Goal: Answer question/provide support: Share knowledge or assist other users

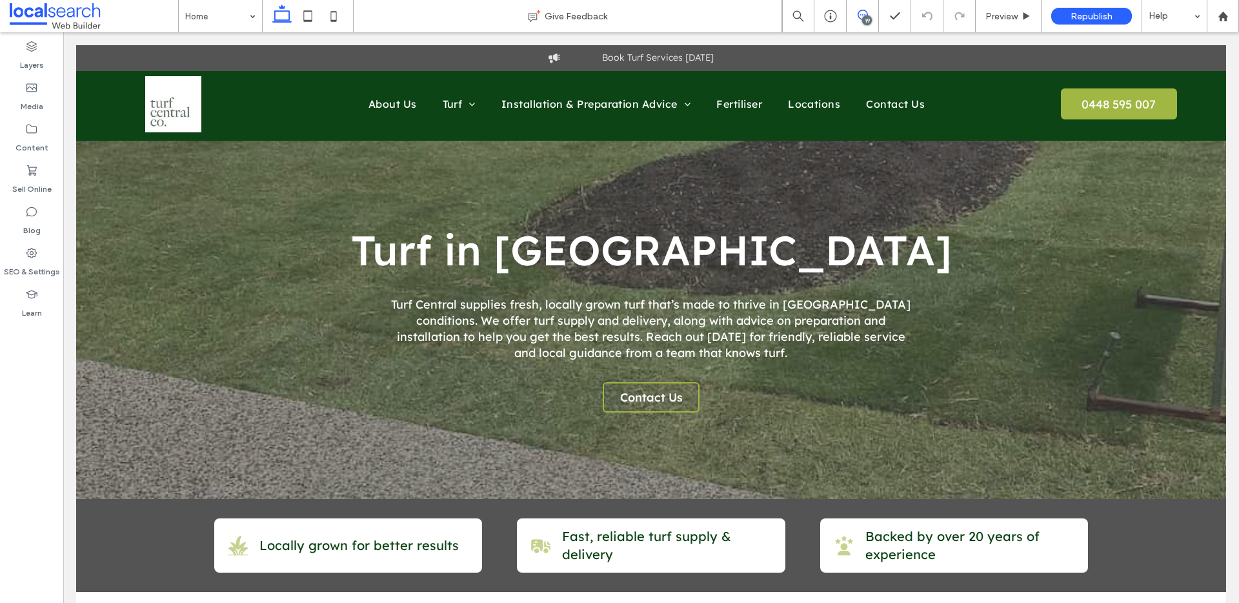
click at [858, 14] on icon at bounding box center [863, 15] width 10 height 10
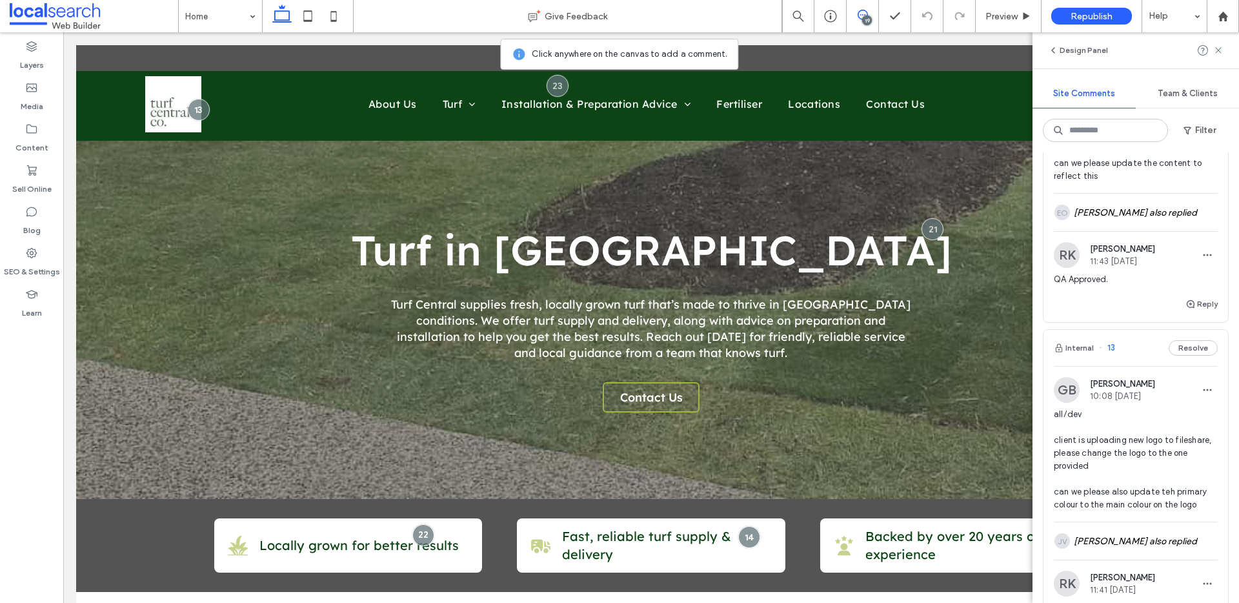
scroll to position [5790, 0]
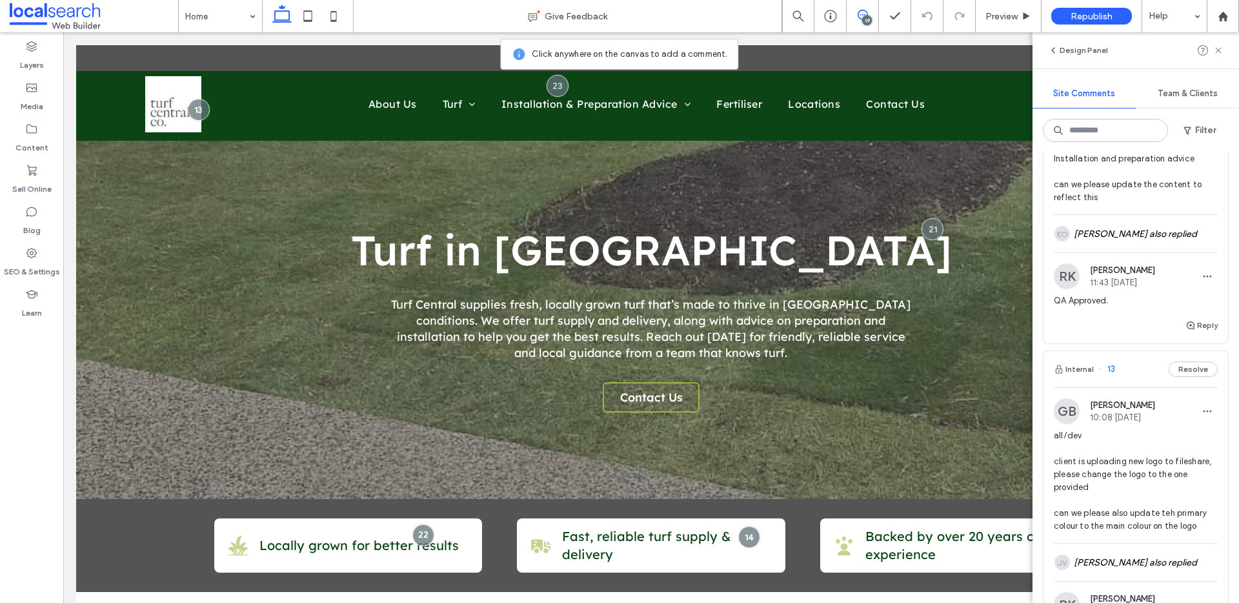
click at [1076, 10] on button "Internal" at bounding box center [1074, 1] width 40 height 15
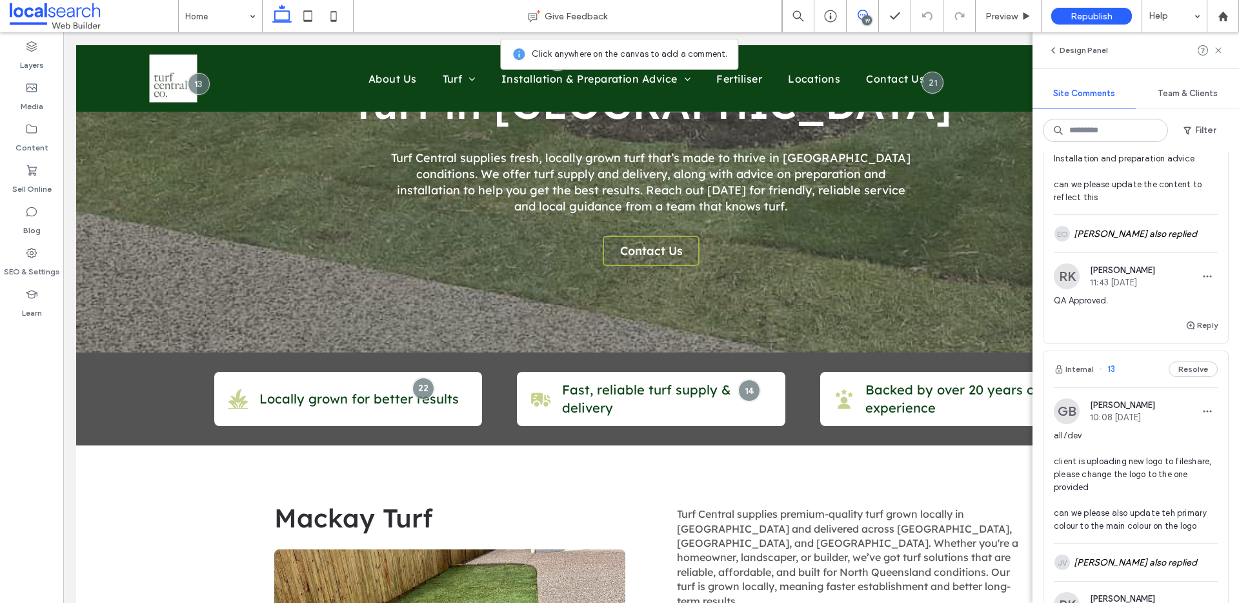
scroll to position [196, 0]
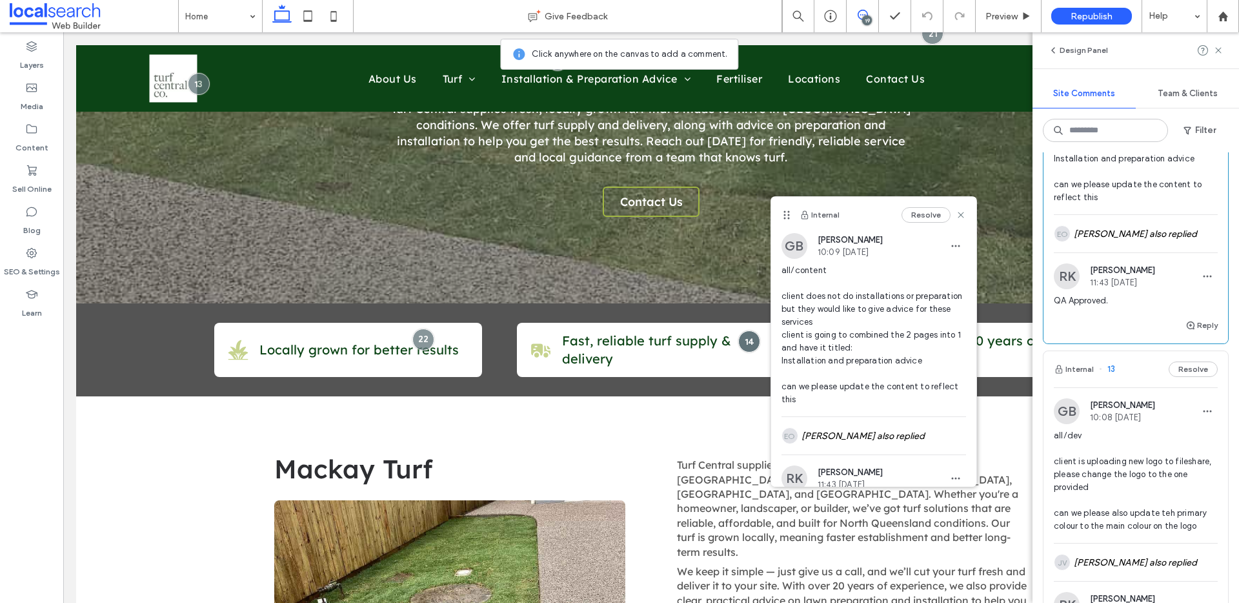
click at [1175, 10] on button "Resolve" at bounding box center [1193, 1] width 49 height 15
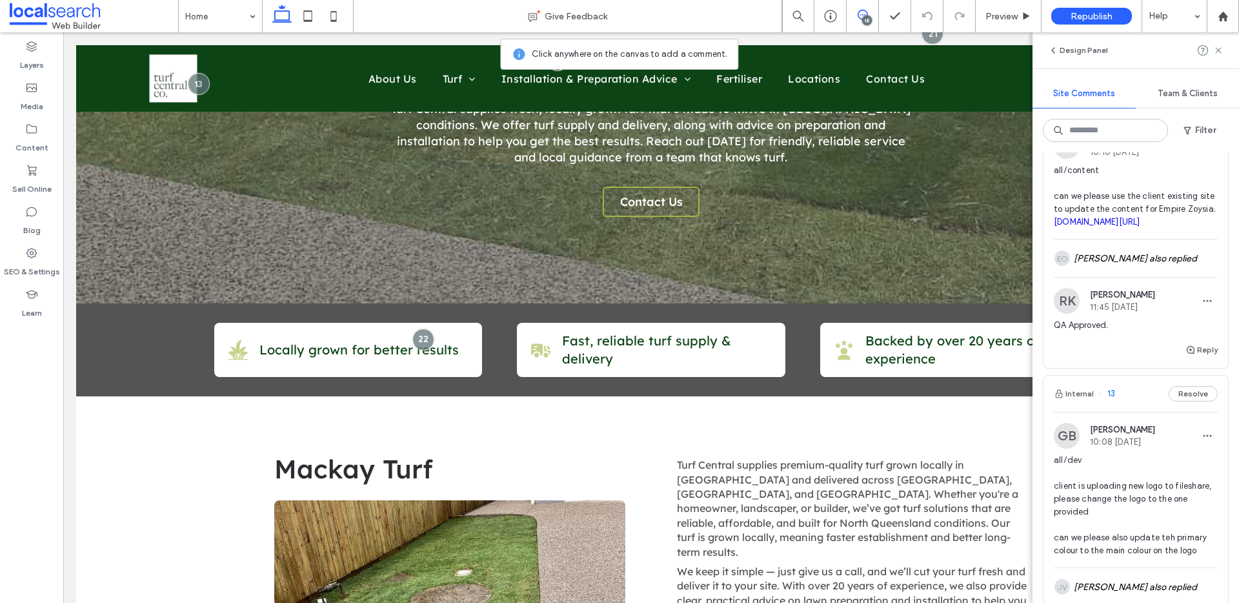
scroll to position [5398, 0]
click at [1075, 123] on div "Internal 15 Resolve" at bounding box center [1135, 104] width 185 height 36
click at [1077, 230] on div at bounding box center [619, 301] width 1239 height 603
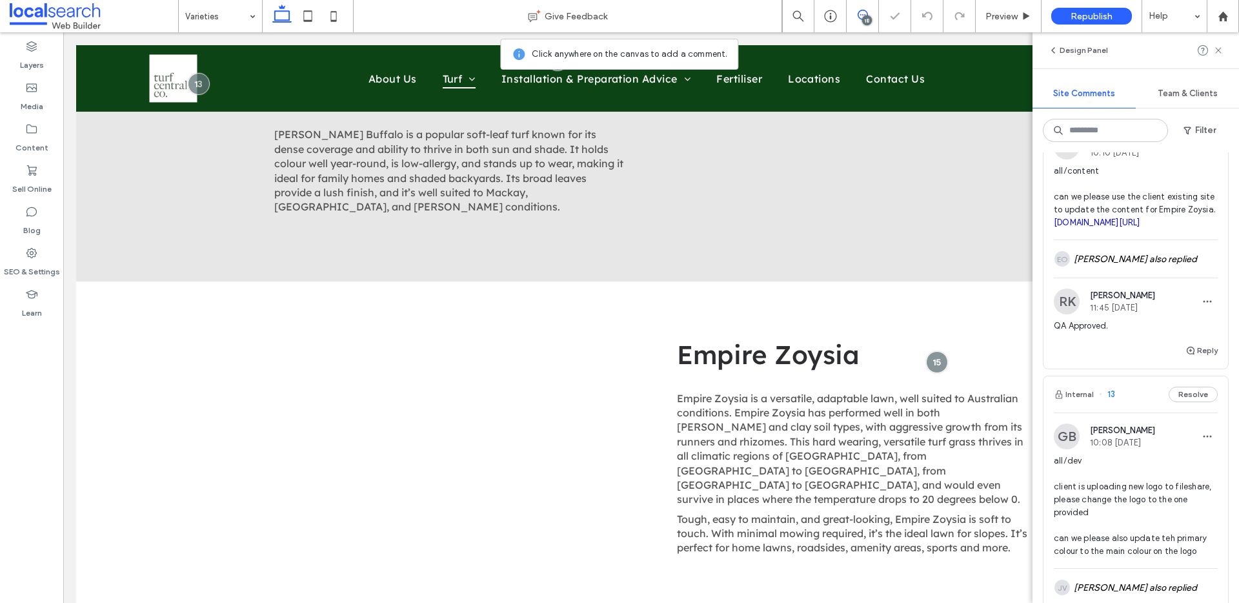
scroll to position [1243, 0]
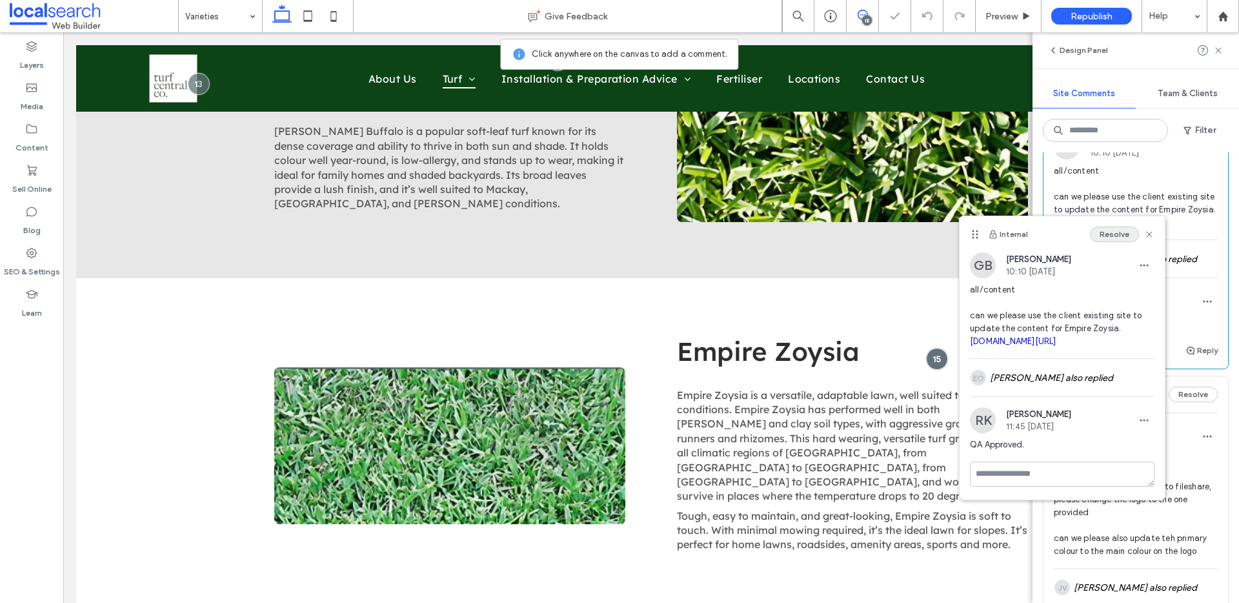
click at [1104, 228] on button "Resolve" at bounding box center [1114, 234] width 49 height 15
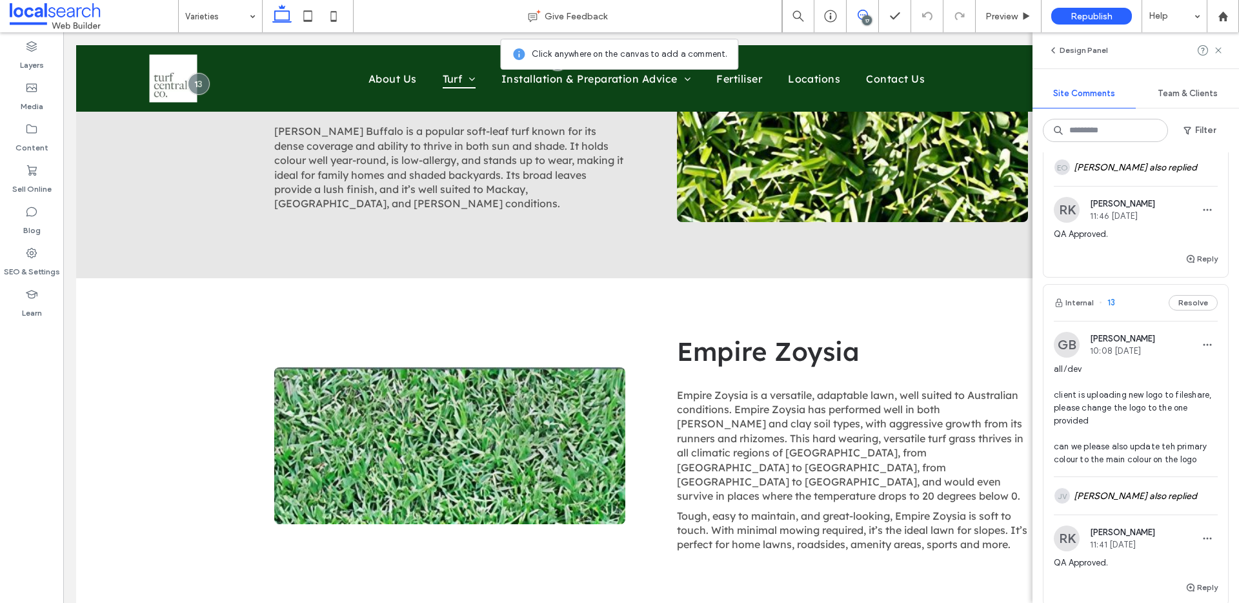
scroll to position [5117, 0]
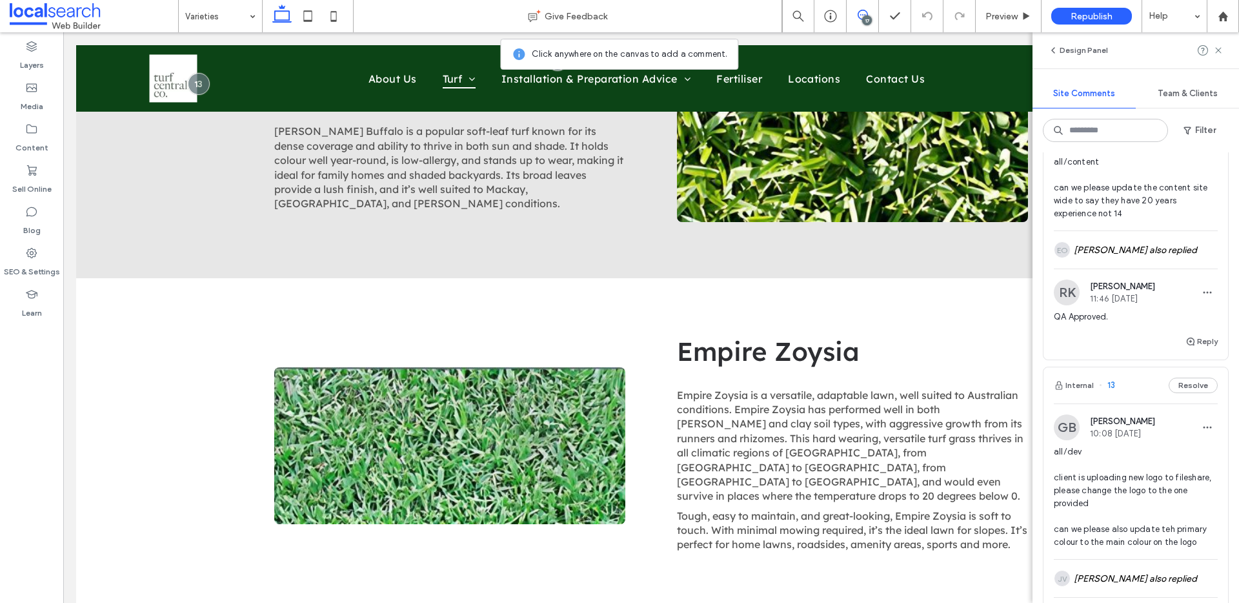
click at [1074, 103] on button "Internal" at bounding box center [1074, 95] width 40 height 15
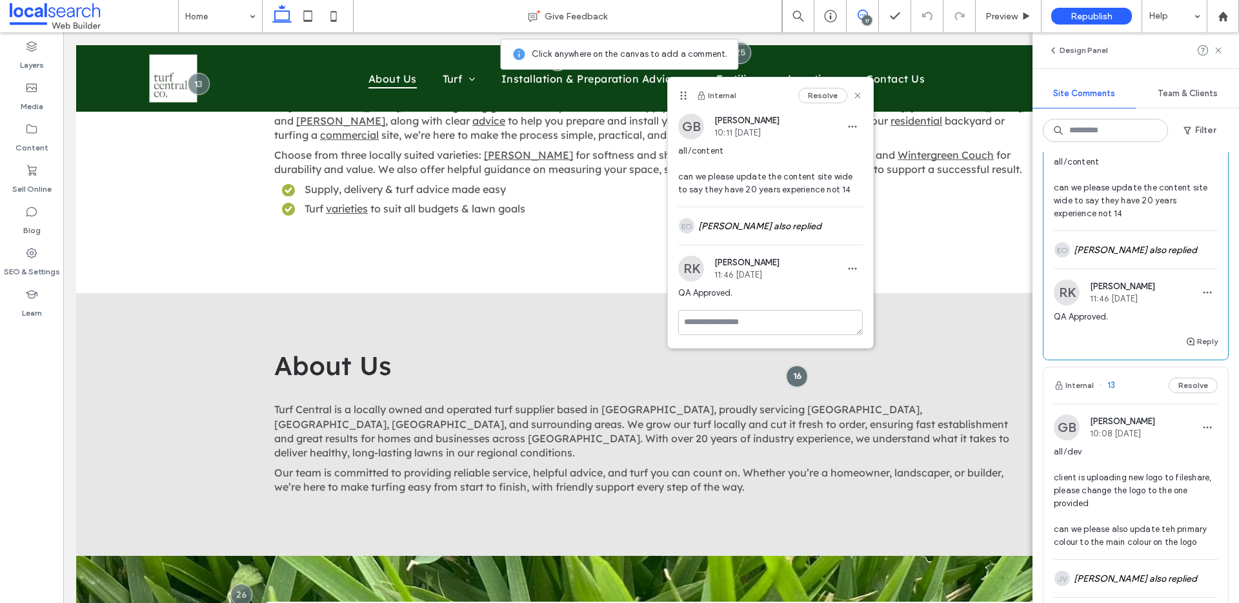
drag, startPoint x: 832, startPoint y: 243, endPoint x: 680, endPoint y: 95, distance: 212.2
click at [680, 95] on icon at bounding box center [683, 95] width 10 height 10
click at [1171, 103] on button "Resolve" at bounding box center [1193, 95] width 49 height 15
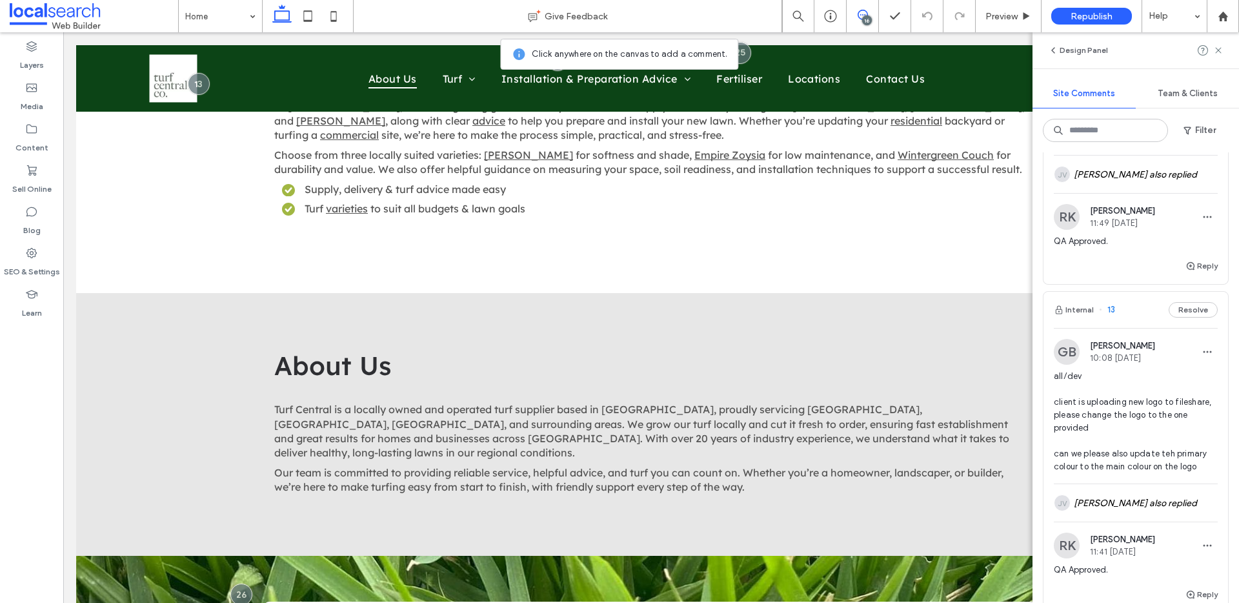
scroll to position [4752, 0]
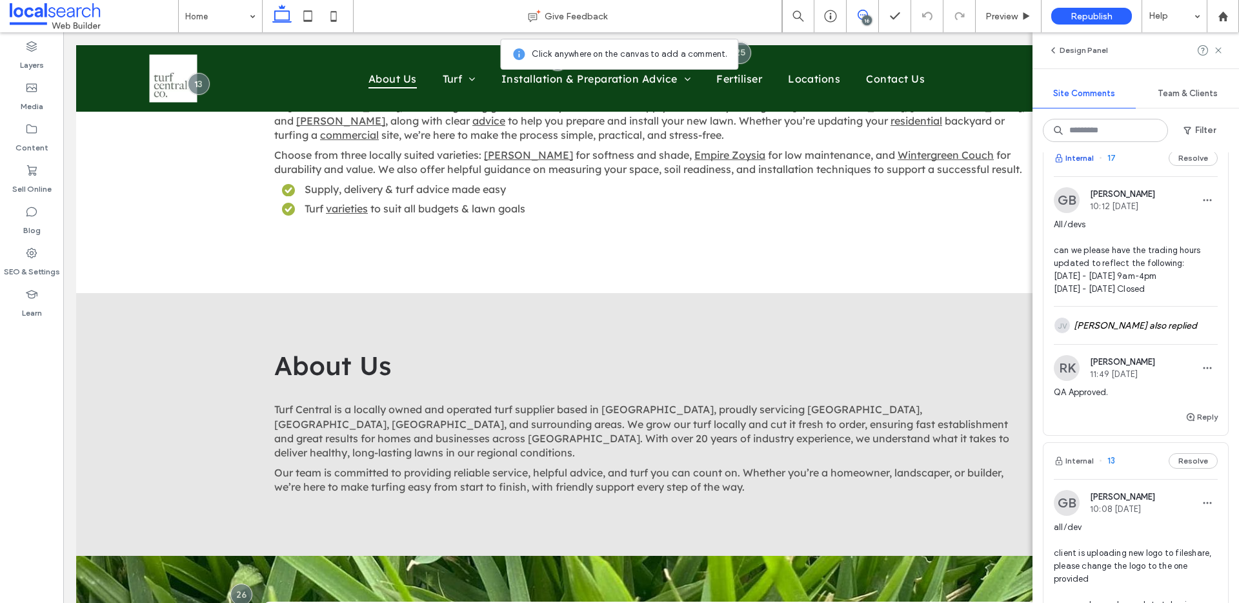
click at [1078, 166] on button "Internal" at bounding box center [1074, 157] width 40 height 15
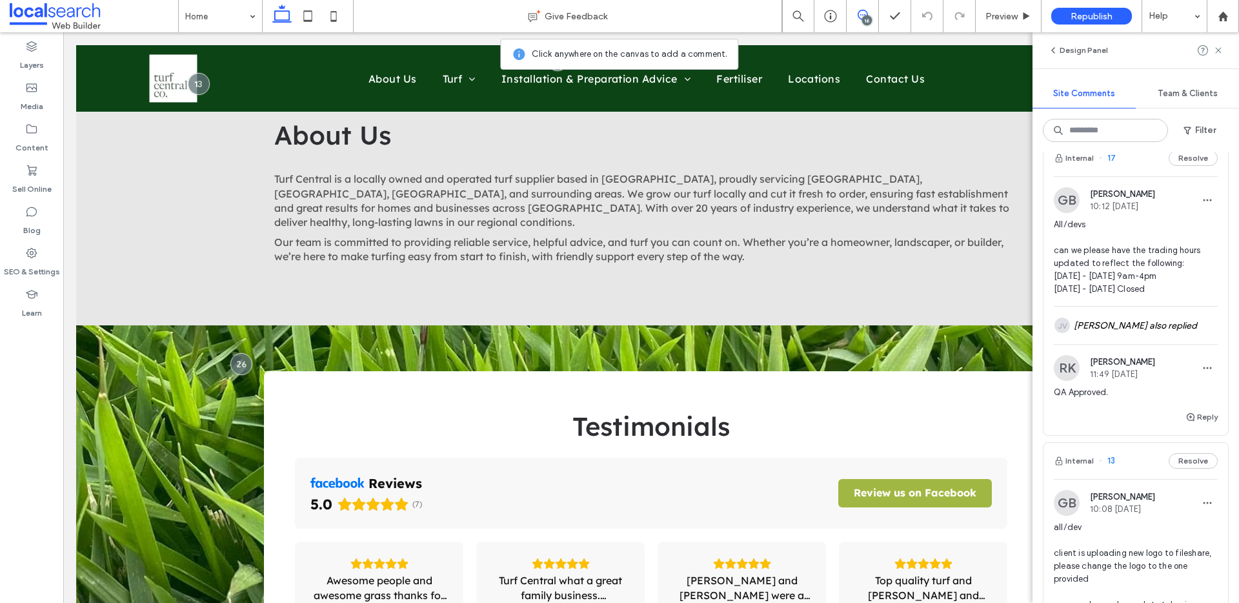
scroll to position [2693, 0]
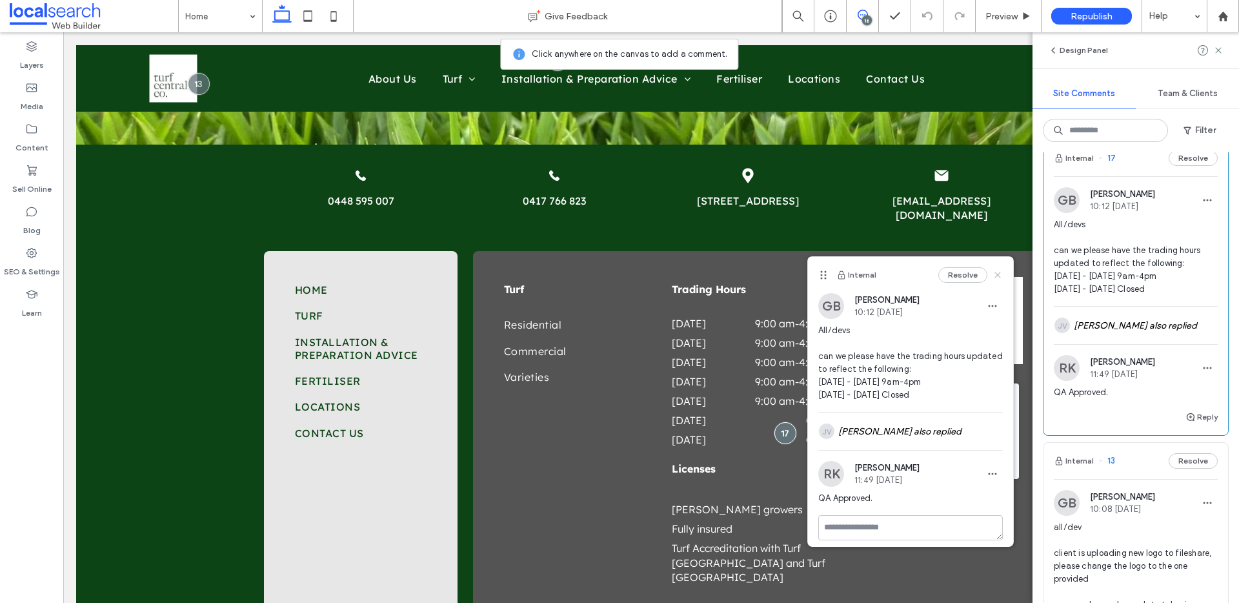
click at [992, 275] on icon at bounding box center [997, 275] width 10 height 10
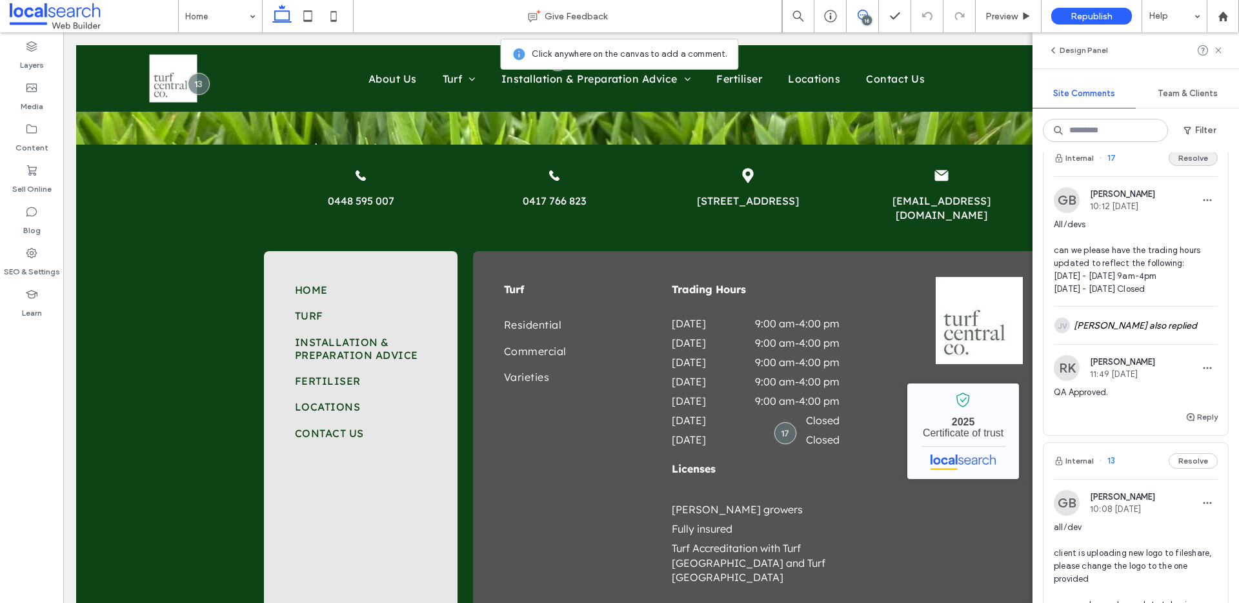
click at [1178, 166] on button "Resolve" at bounding box center [1193, 157] width 49 height 15
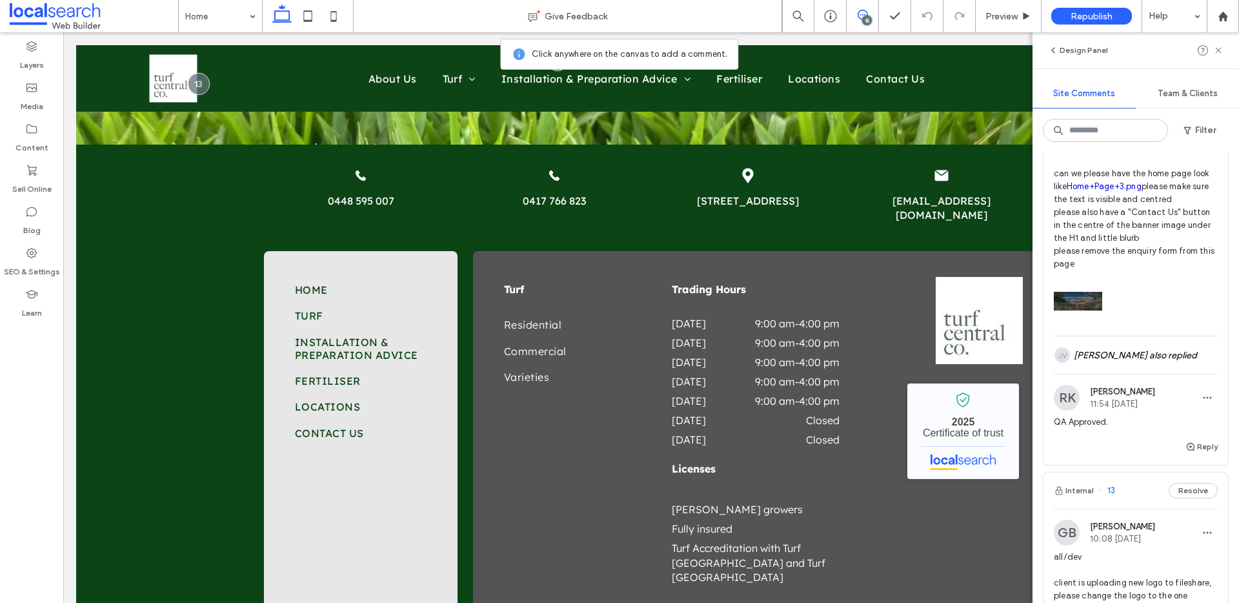
scroll to position [4400, 0]
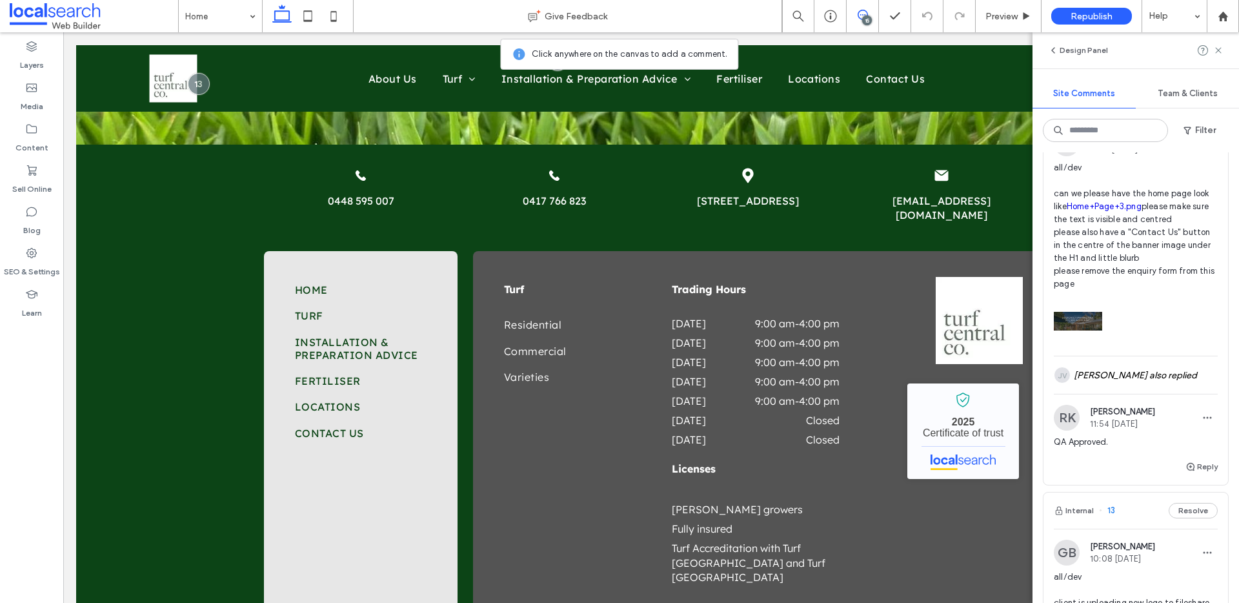
click at [1188, 109] on button "Resolve" at bounding box center [1193, 101] width 49 height 15
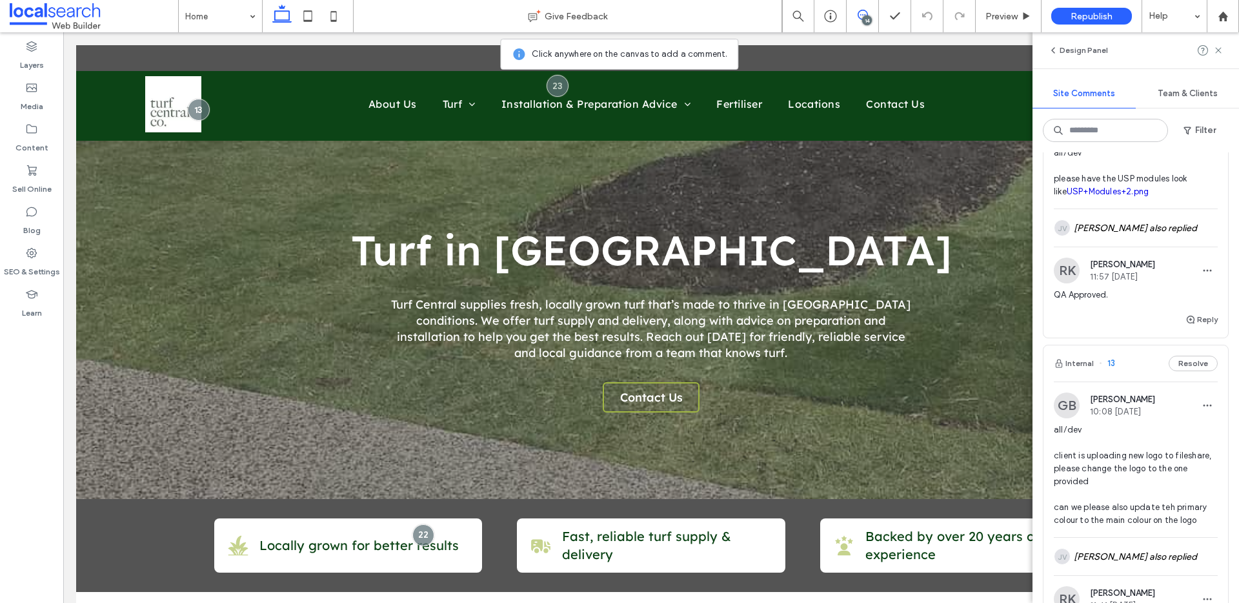
scroll to position [4116, 0]
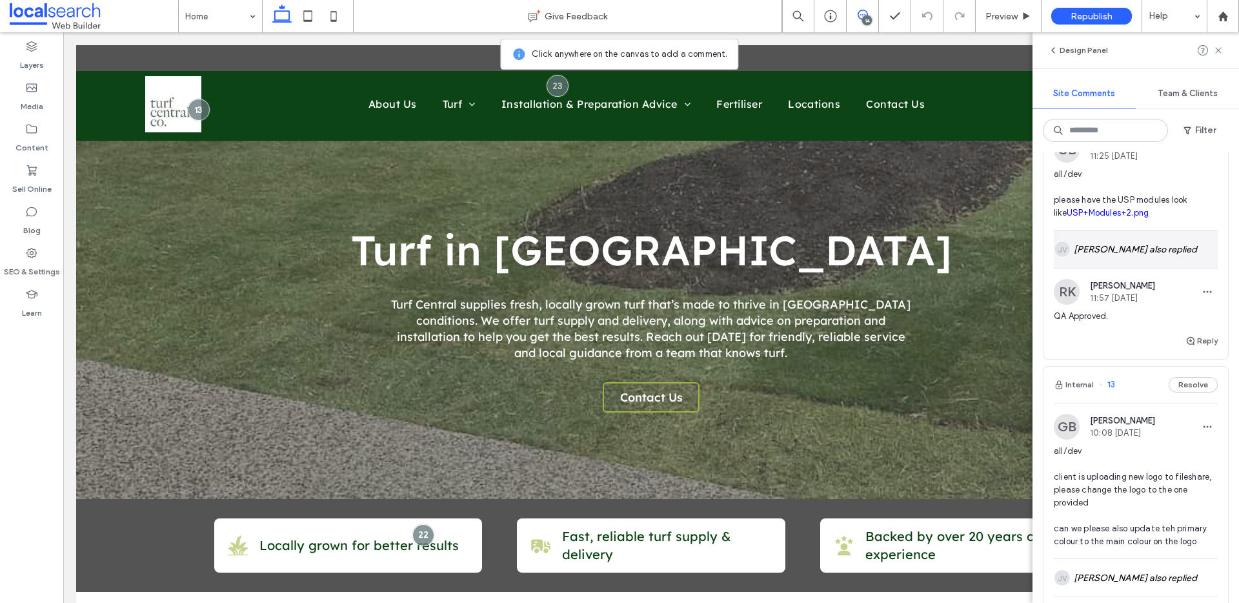
click at [1174, 268] on div "JV [PERSON_NAME] also replied" at bounding box center [1136, 248] width 164 height 37
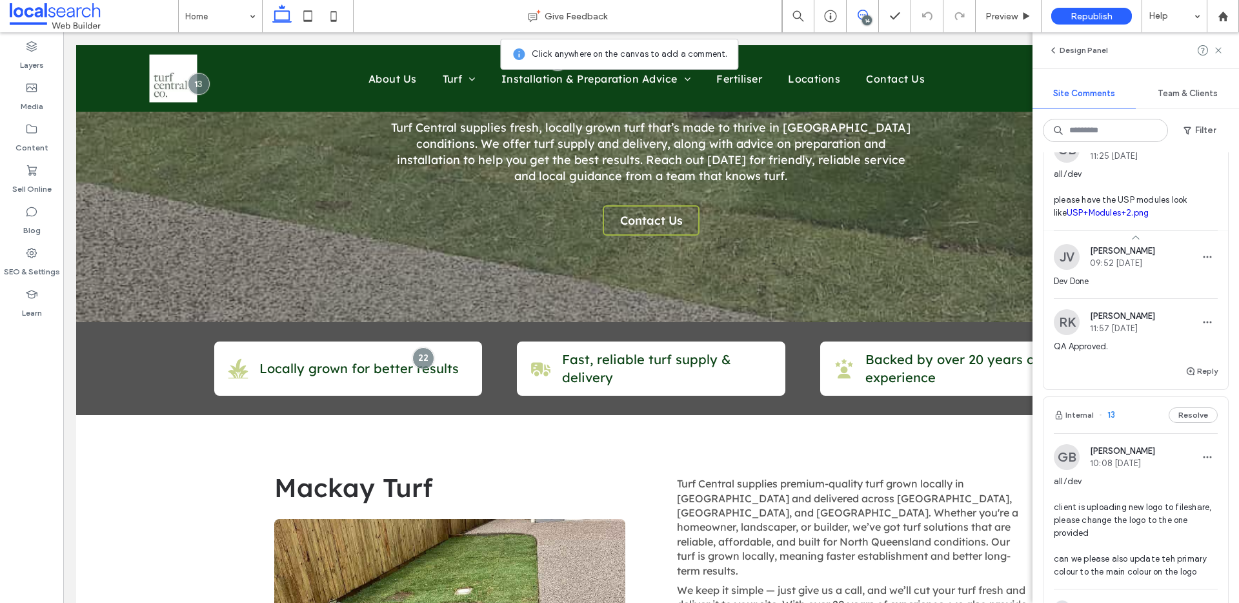
scroll to position [196, 0]
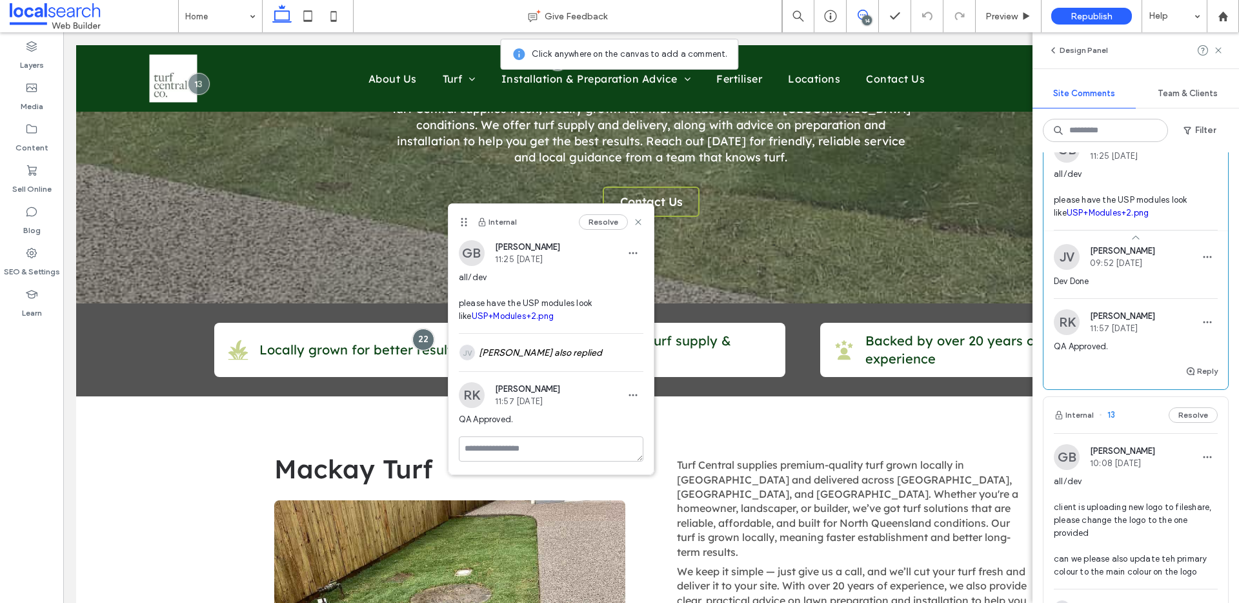
click at [1185, 116] on button "Resolve" at bounding box center [1193, 107] width 49 height 15
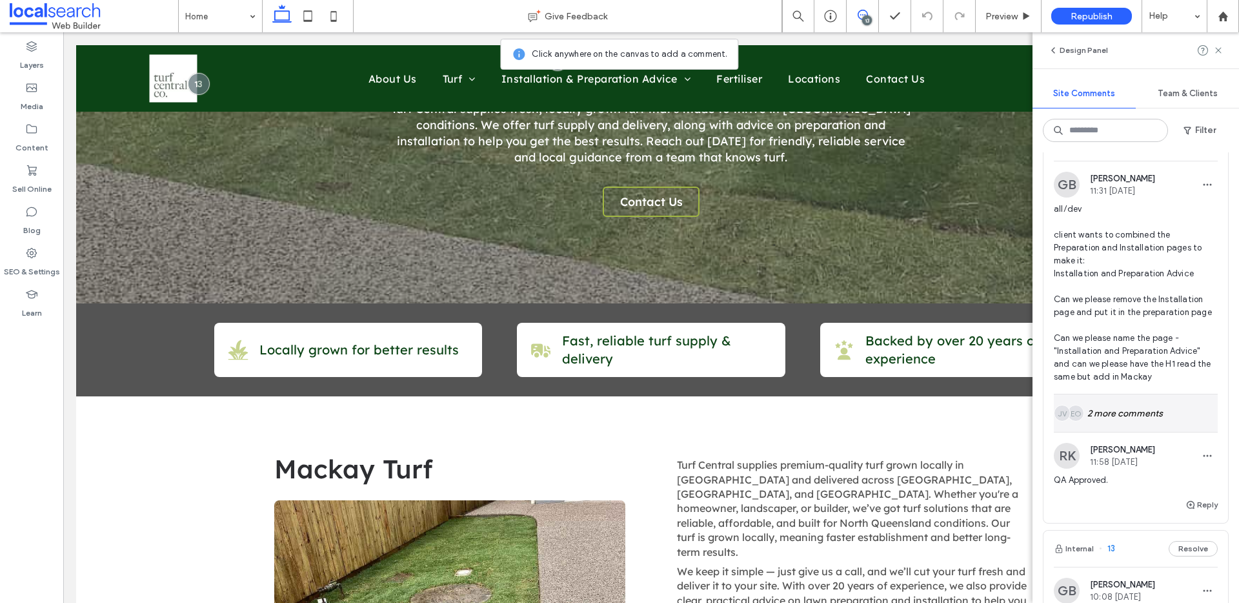
scroll to position [3698, 0]
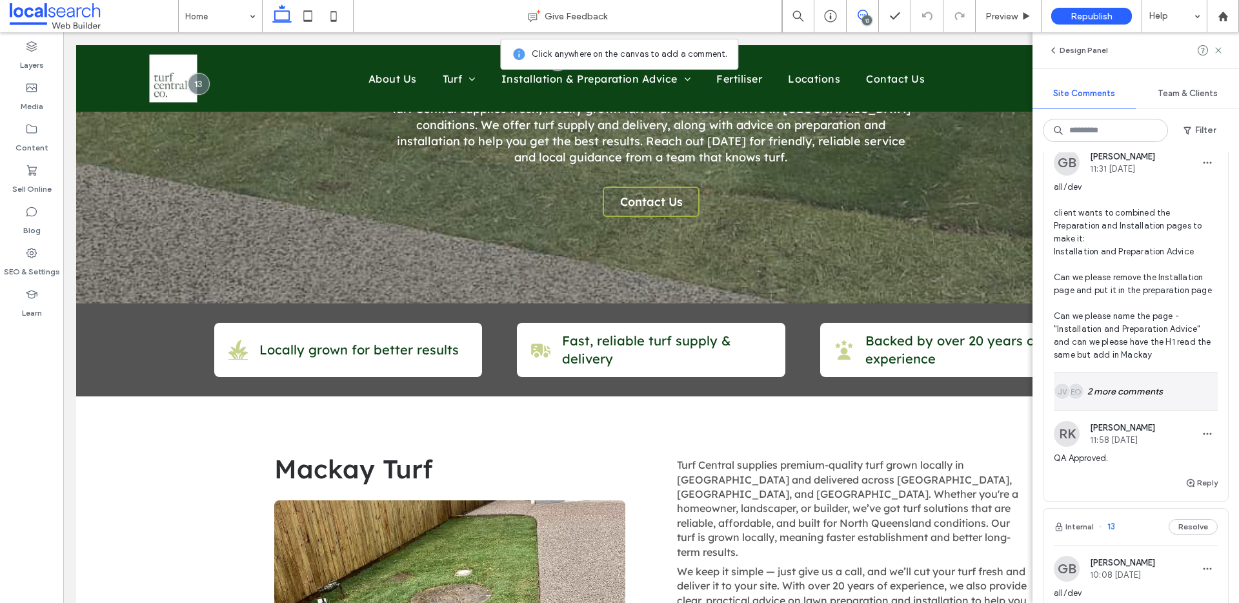
click at [1147, 410] on div "EO JV 2 more comments" at bounding box center [1136, 390] width 164 height 37
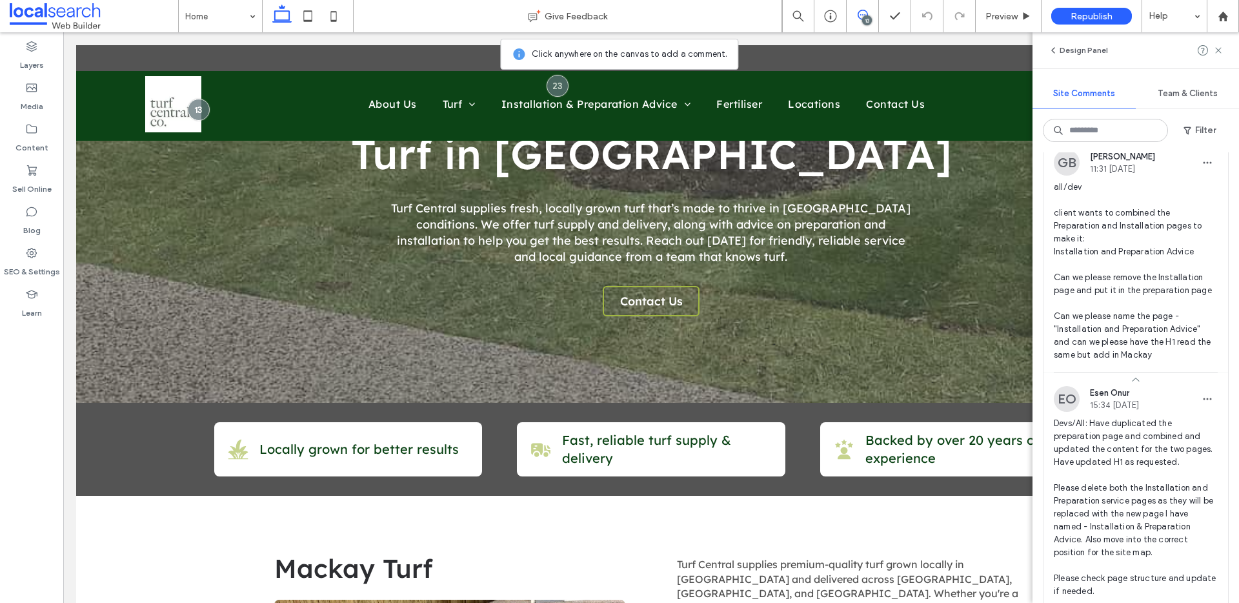
scroll to position [0, 0]
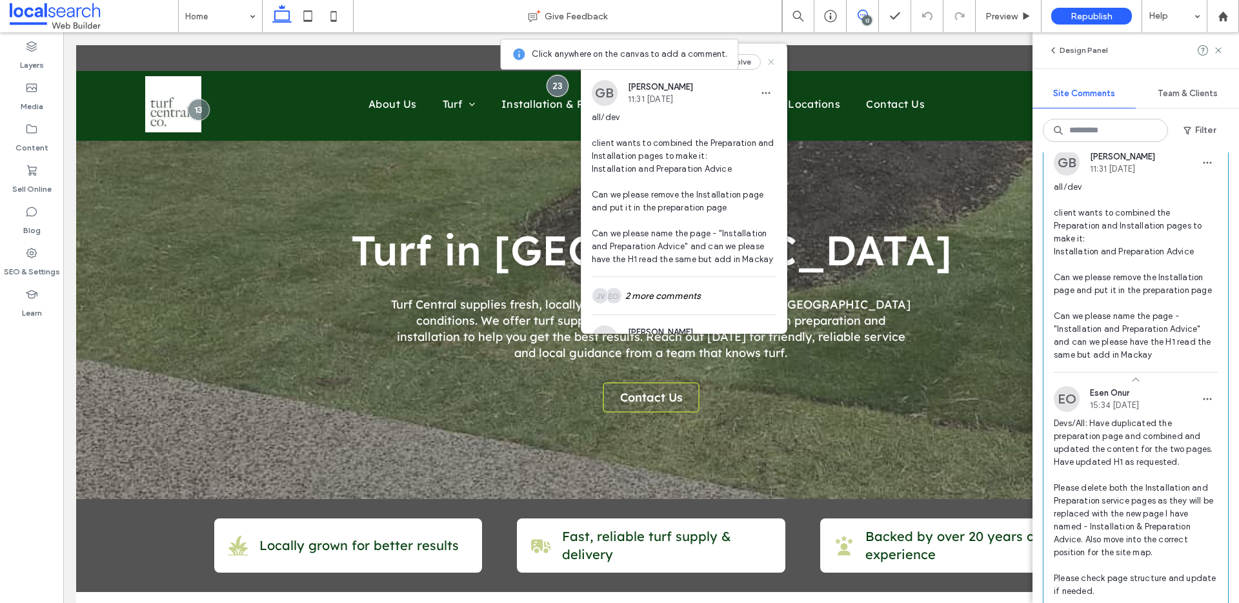
click at [768, 63] on use at bounding box center [771, 62] width 6 height 6
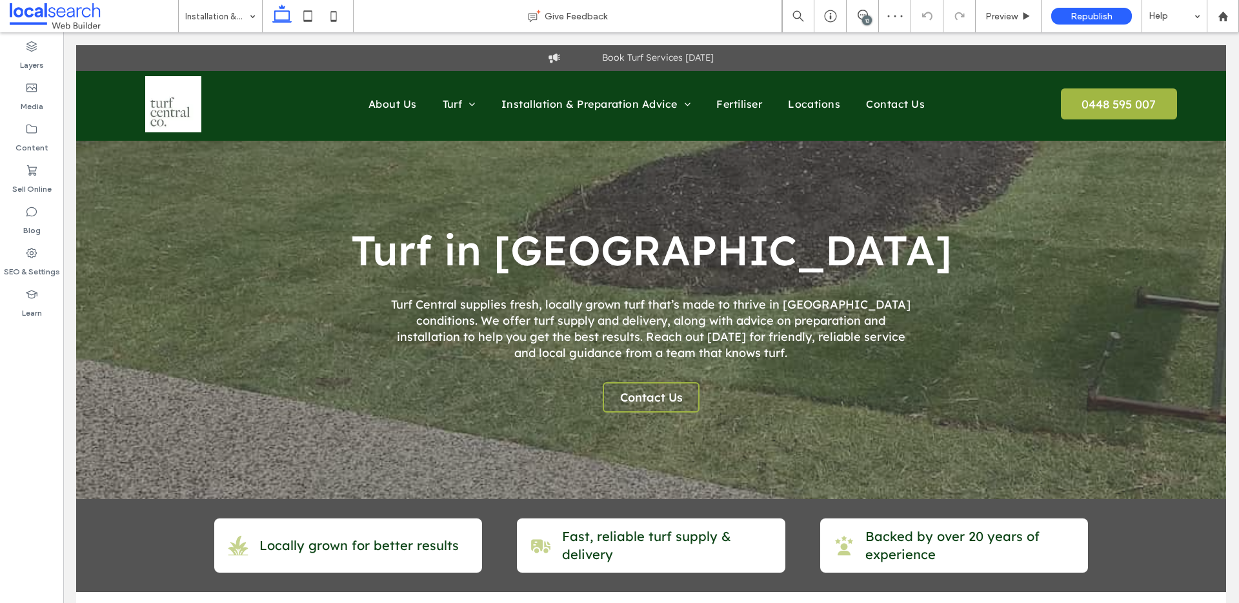
click at [867, 17] on div "13" at bounding box center [867, 20] width 10 height 10
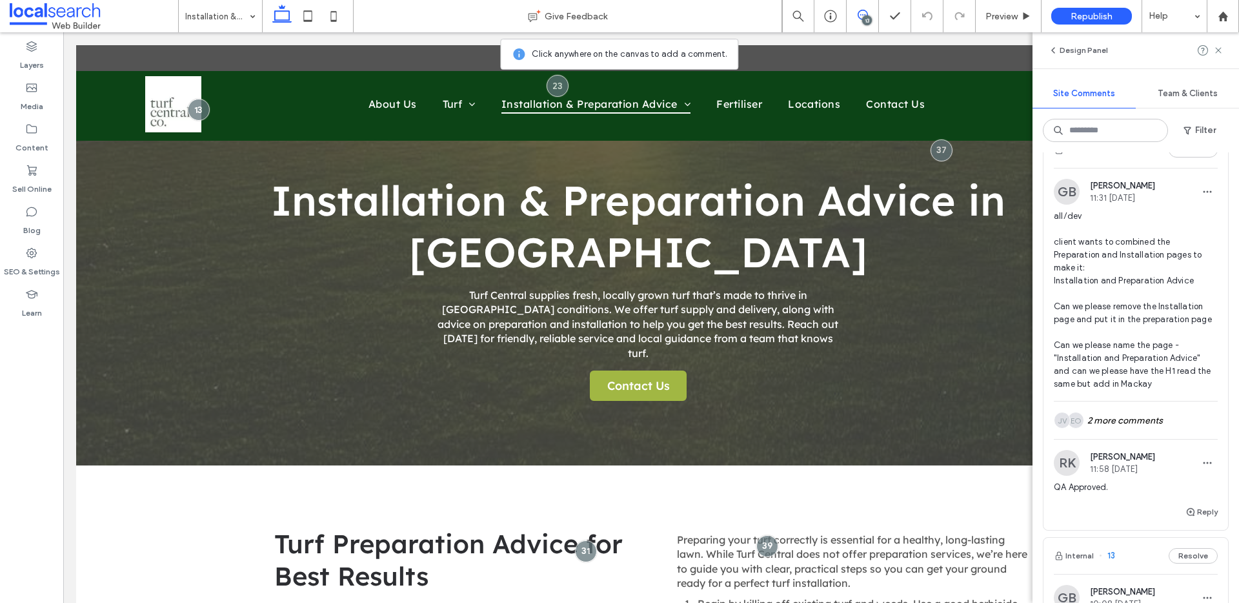
scroll to position [3650, 0]
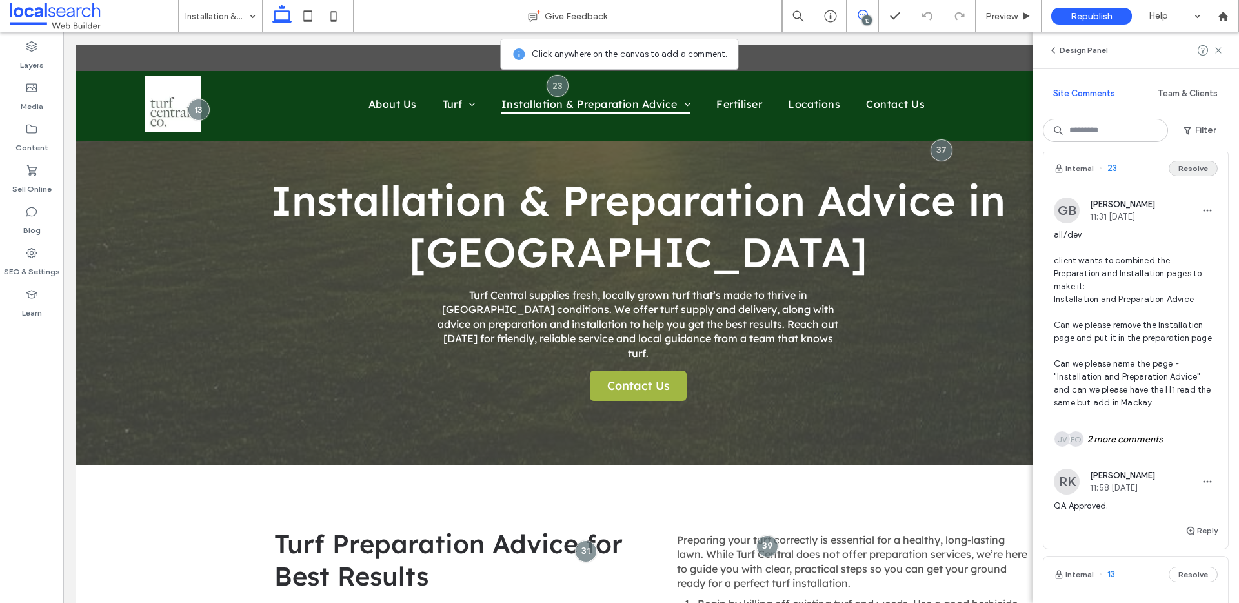
click at [1185, 176] on button "Resolve" at bounding box center [1193, 168] width 49 height 15
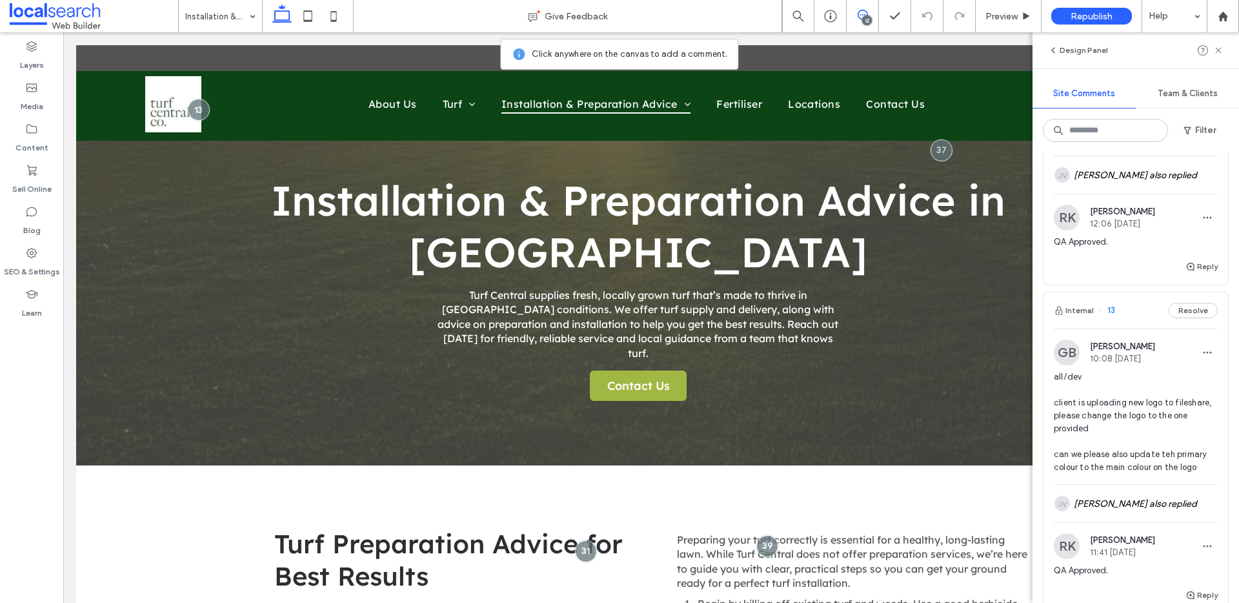
scroll to position [3425, 0]
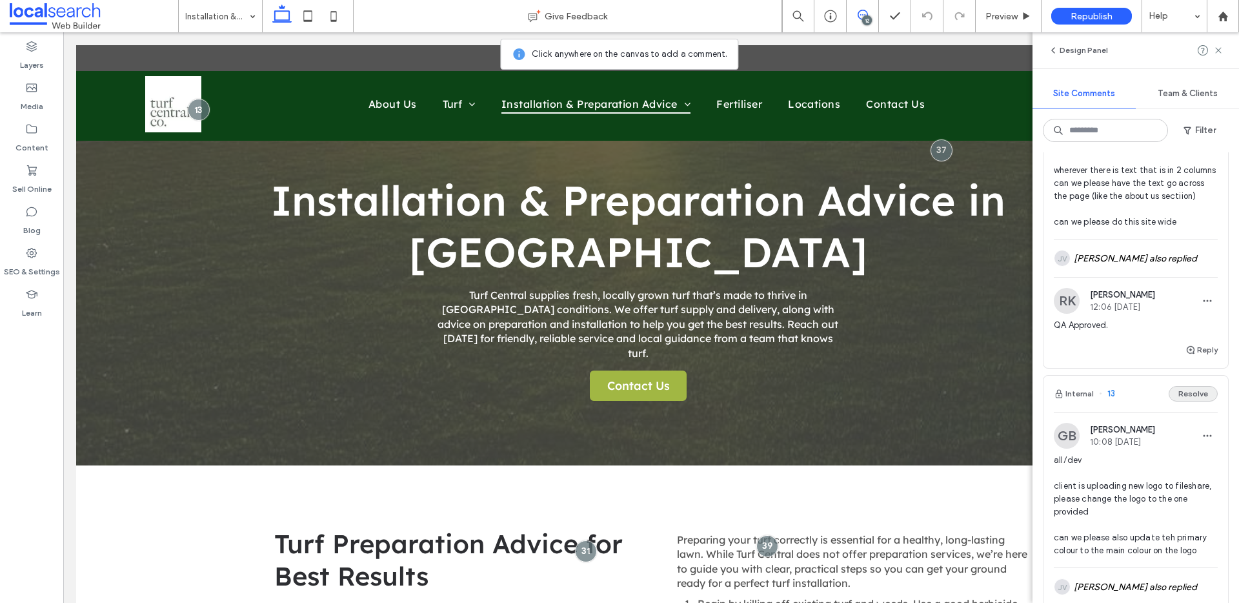
click at [1187, 401] on button "Resolve" at bounding box center [1193, 393] width 49 height 15
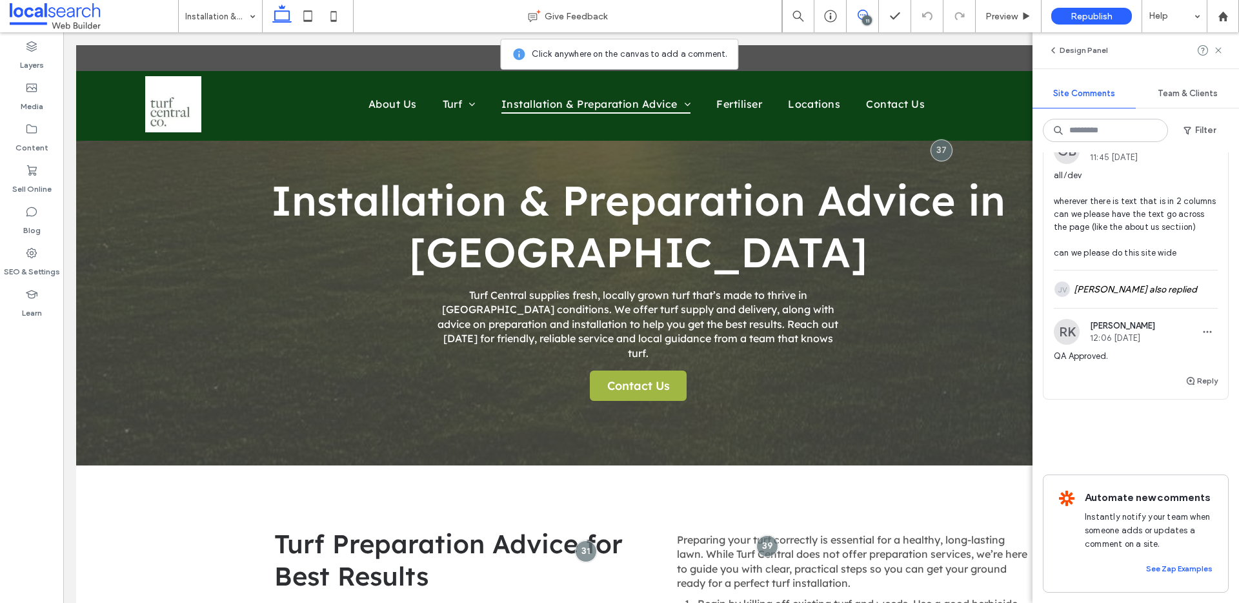
click at [1083, 117] on button "Internal" at bounding box center [1074, 108] width 40 height 15
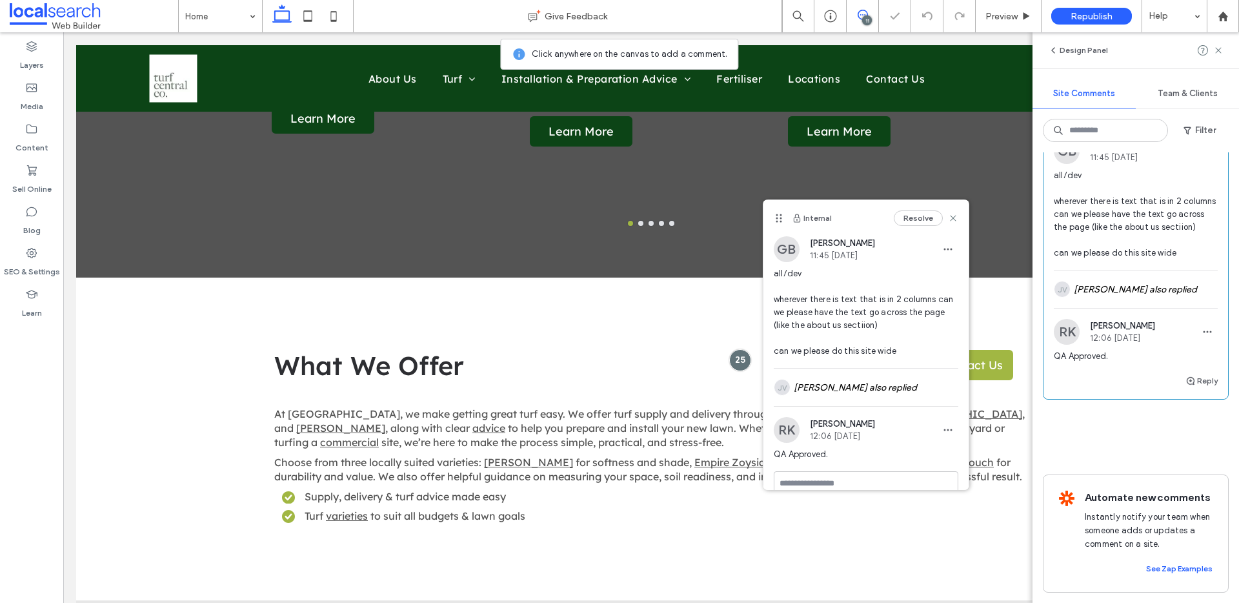
click at [1194, 117] on button "Resolve" at bounding box center [1193, 108] width 49 height 15
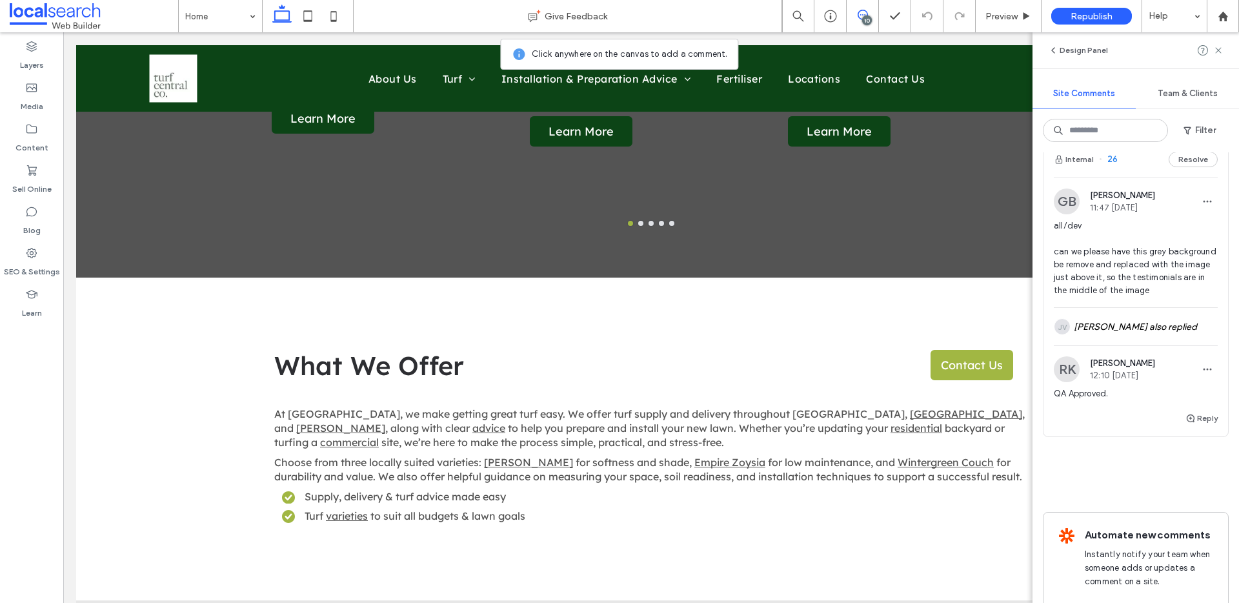
scroll to position [3045, 0]
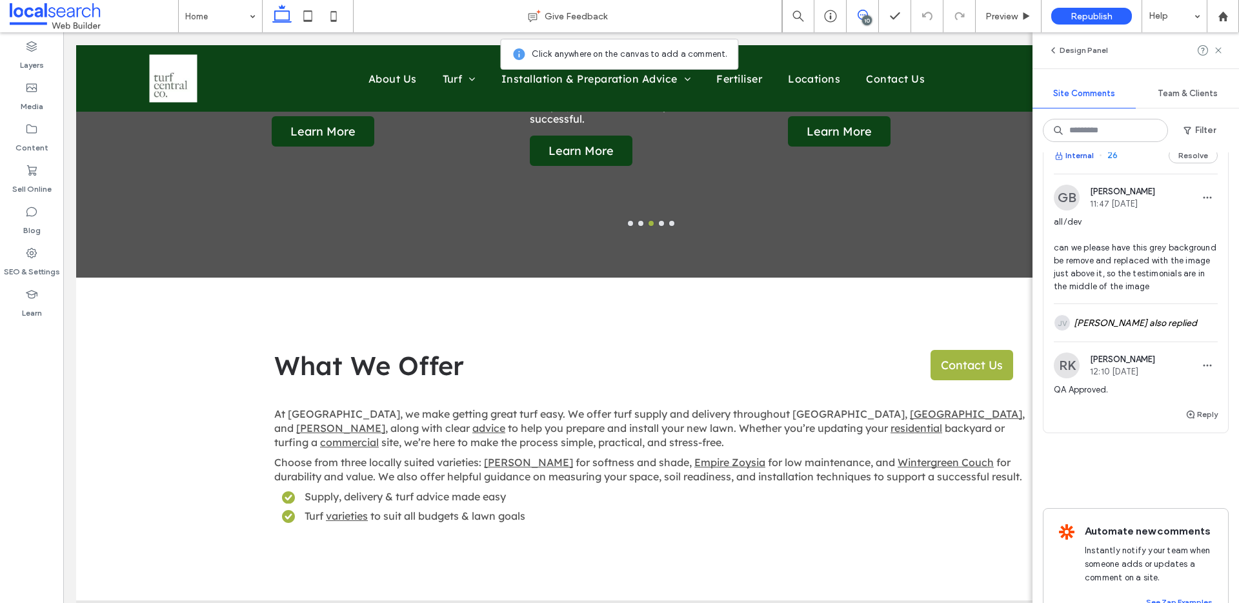
click at [1082, 163] on button "Internal" at bounding box center [1074, 155] width 40 height 15
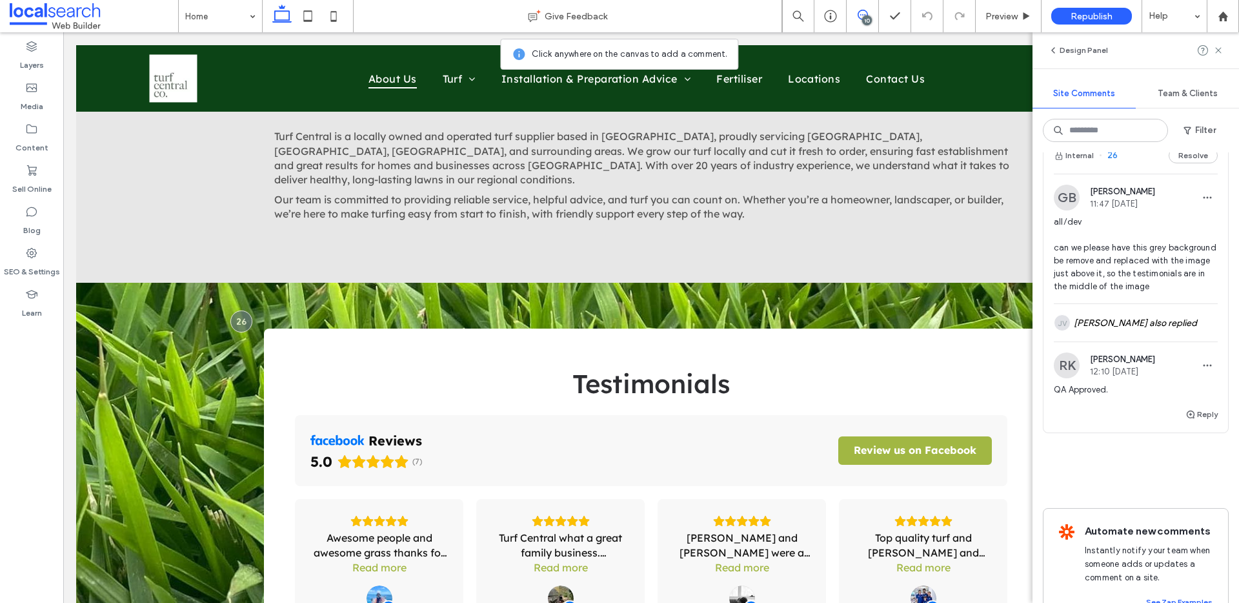
scroll to position [2204, 0]
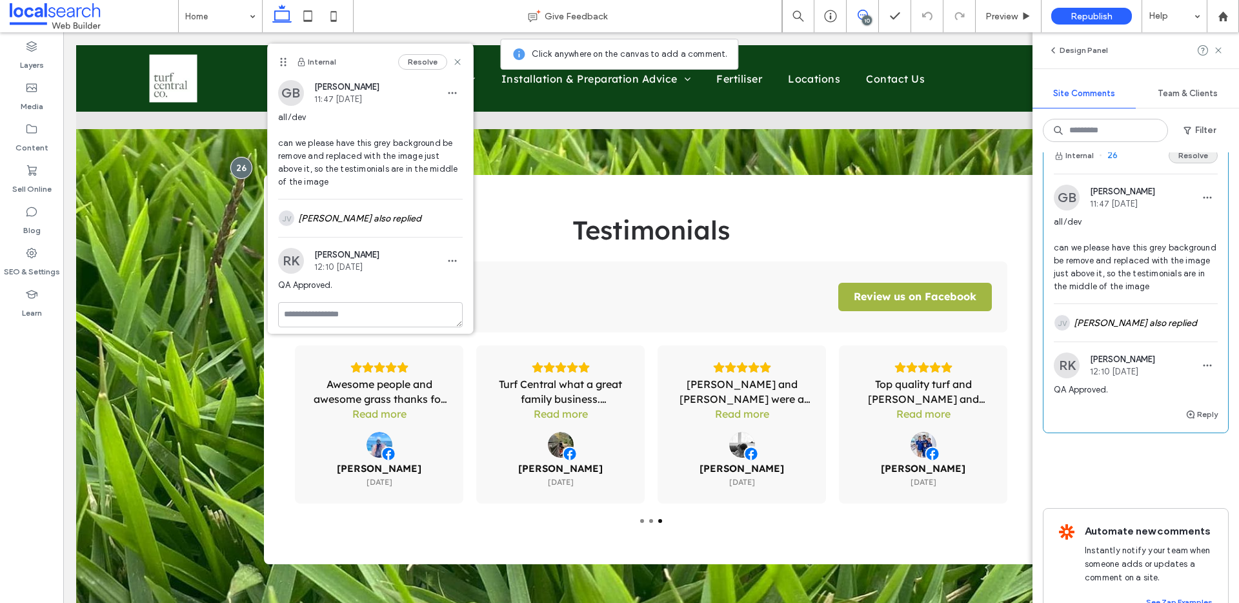
click at [1182, 163] on button "Resolve" at bounding box center [1193, 155] width 49 height 15
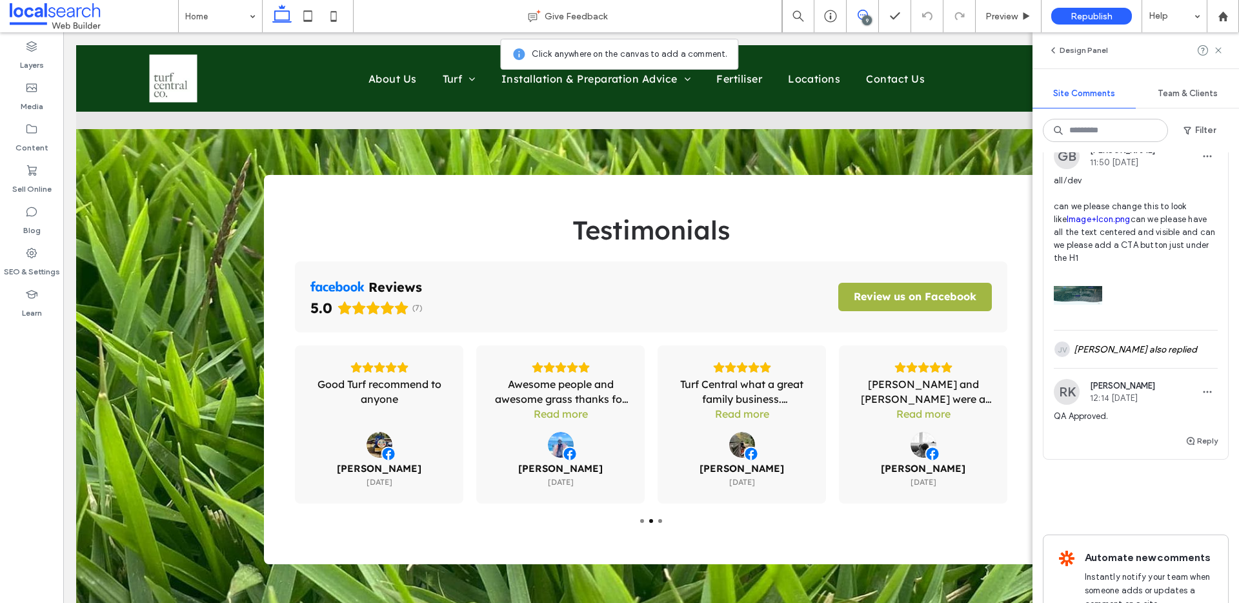
scroll to position [2734, 0]
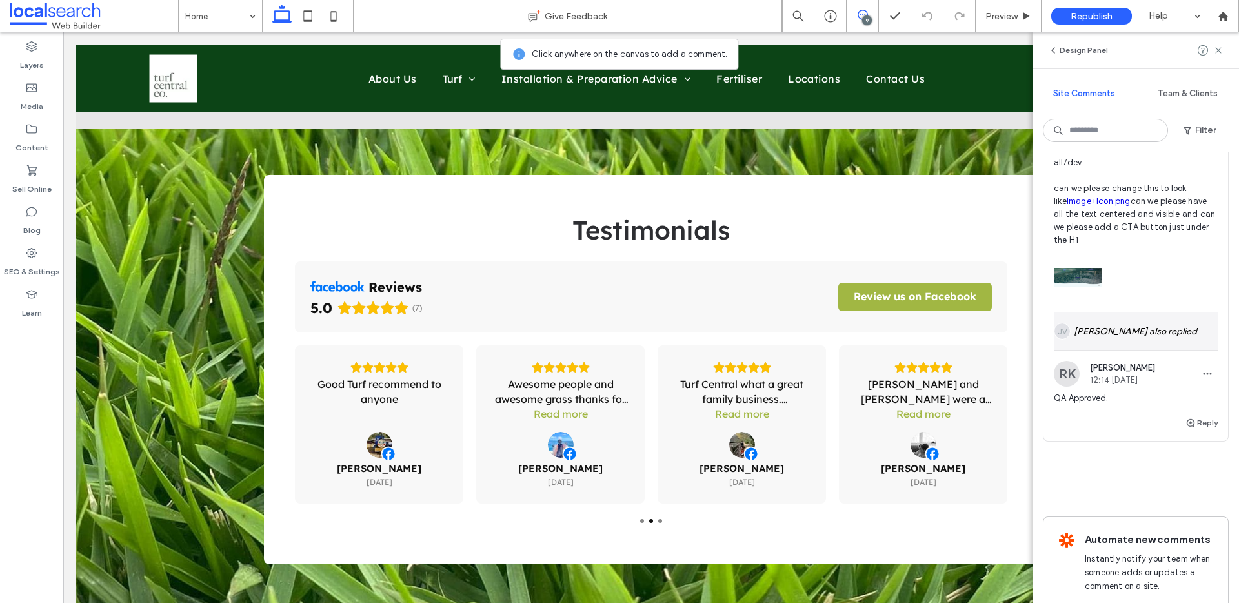
click at [1140, 350] on div "JV [PERSON_NAME] also replied" at bounding box center [1136, 330] width 164 height 37
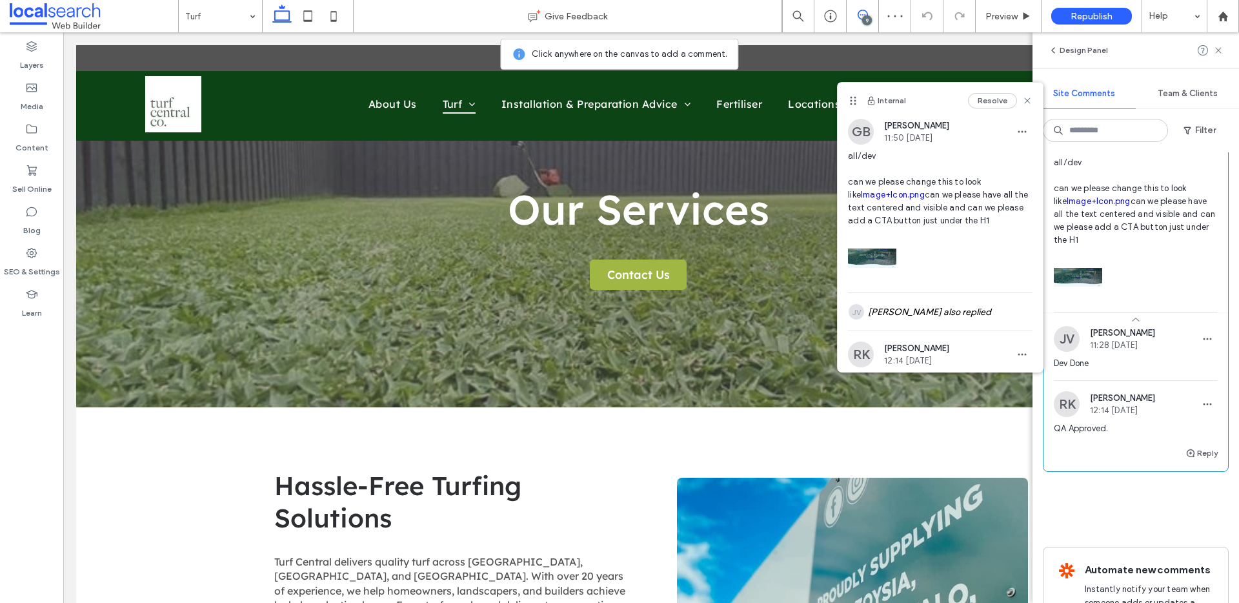
click at [1189, 104] on button "Resolve" at bounding box center [1193, 95] width 49 height 15
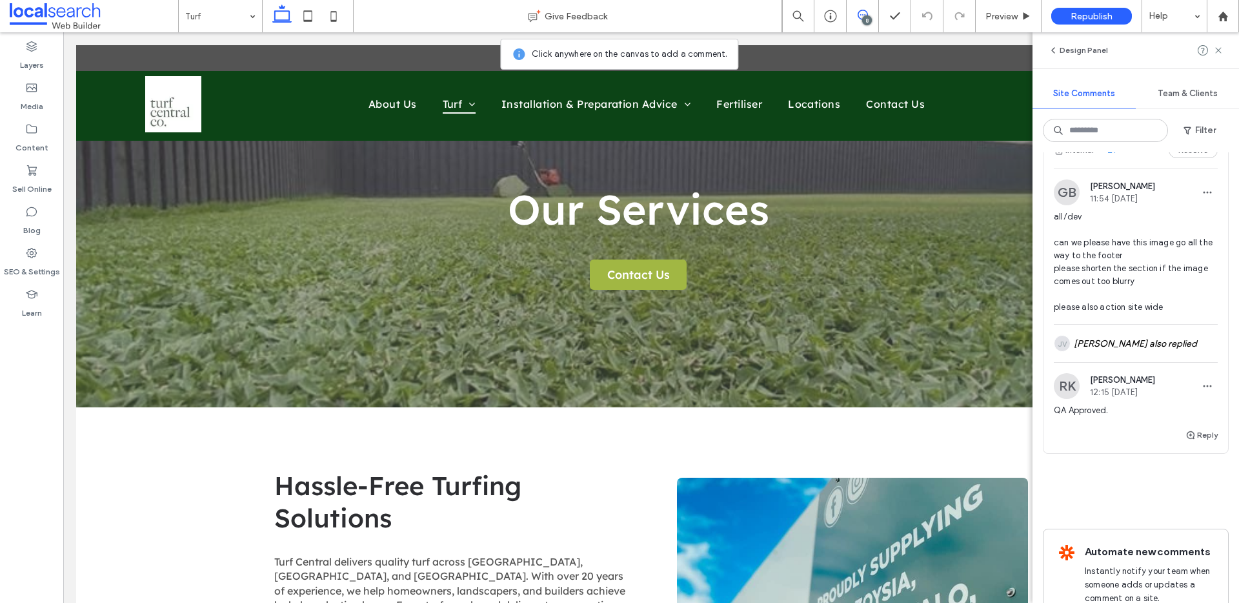
scroll to position [2342, 0]
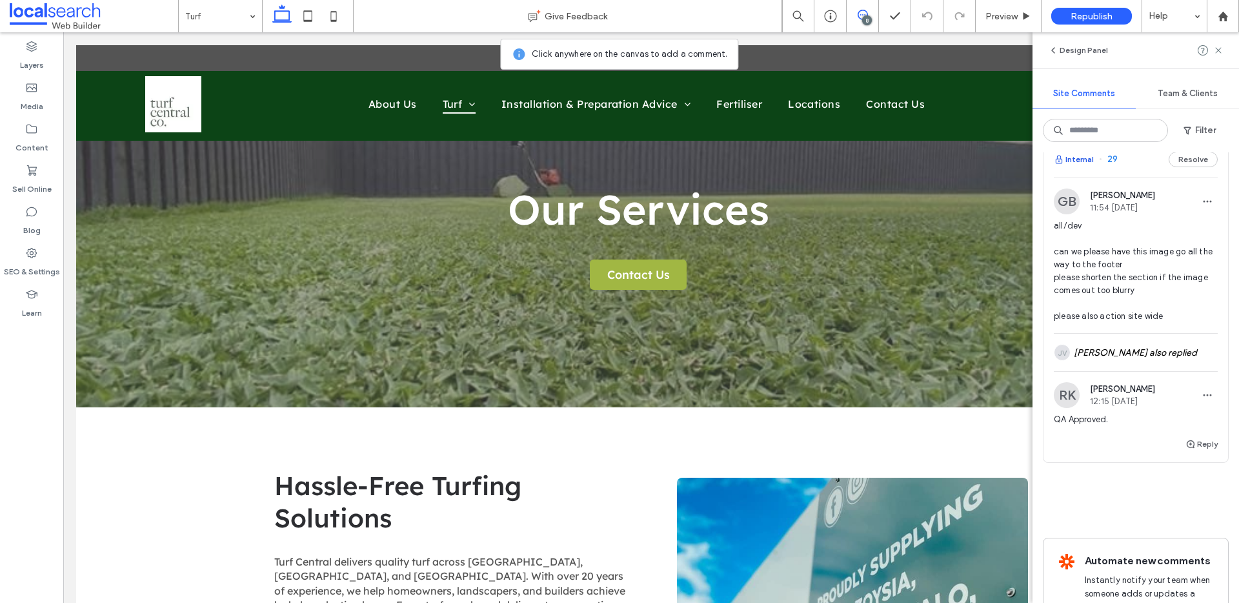
click at [1076, 167] on button "Internal" at bounding box center [1074, 159] width 40 height 15
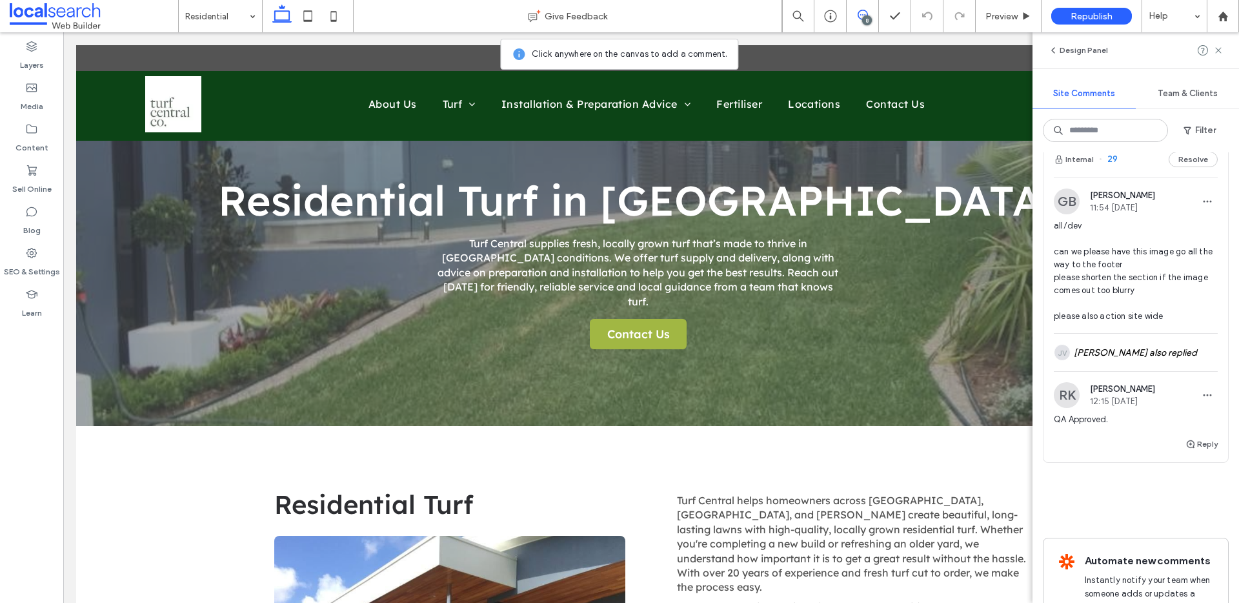
scroll to position [0, 0]
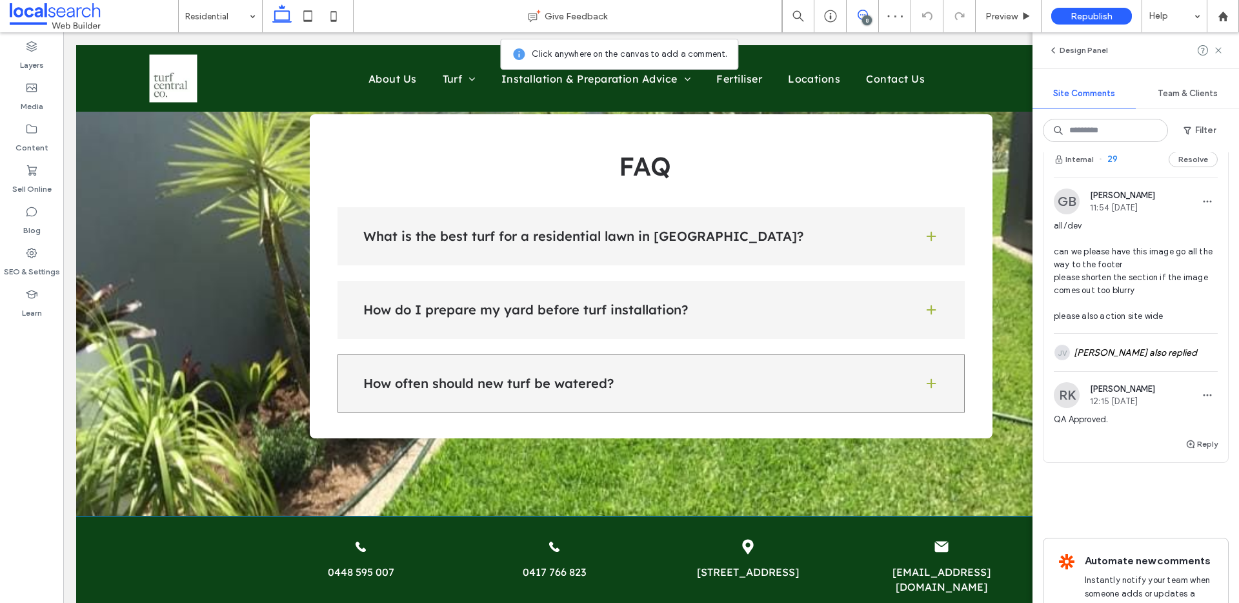
scroll to position [1059, 0]
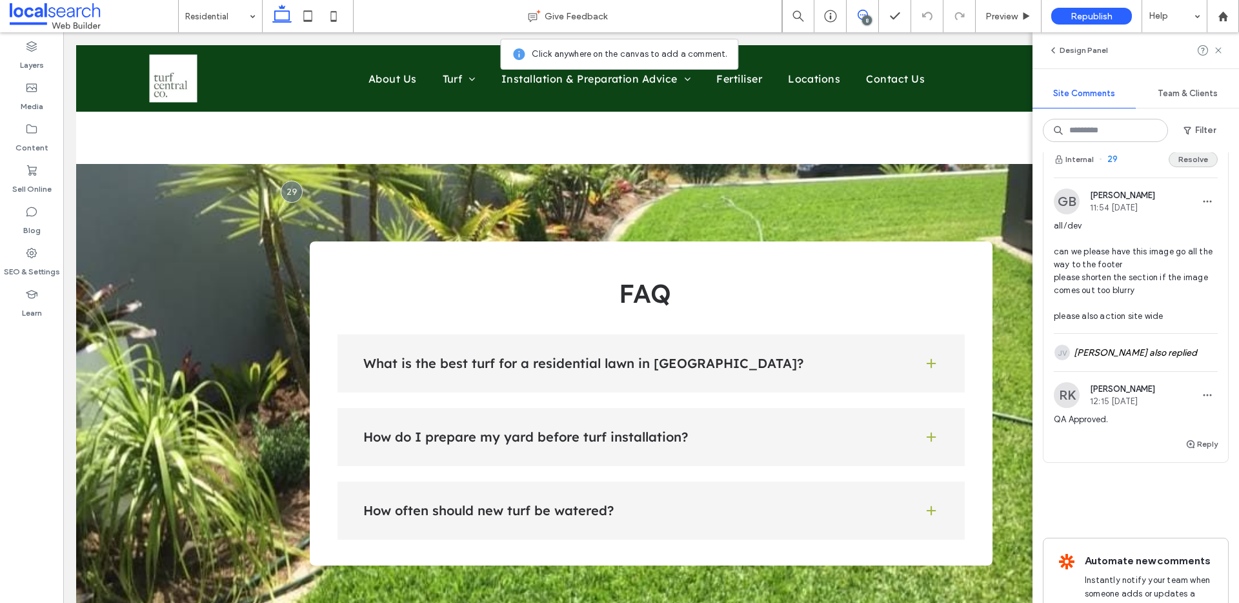
click at [1184, 167] on button "Resolve" at bounding box center [1193, 159] width 49 height 15
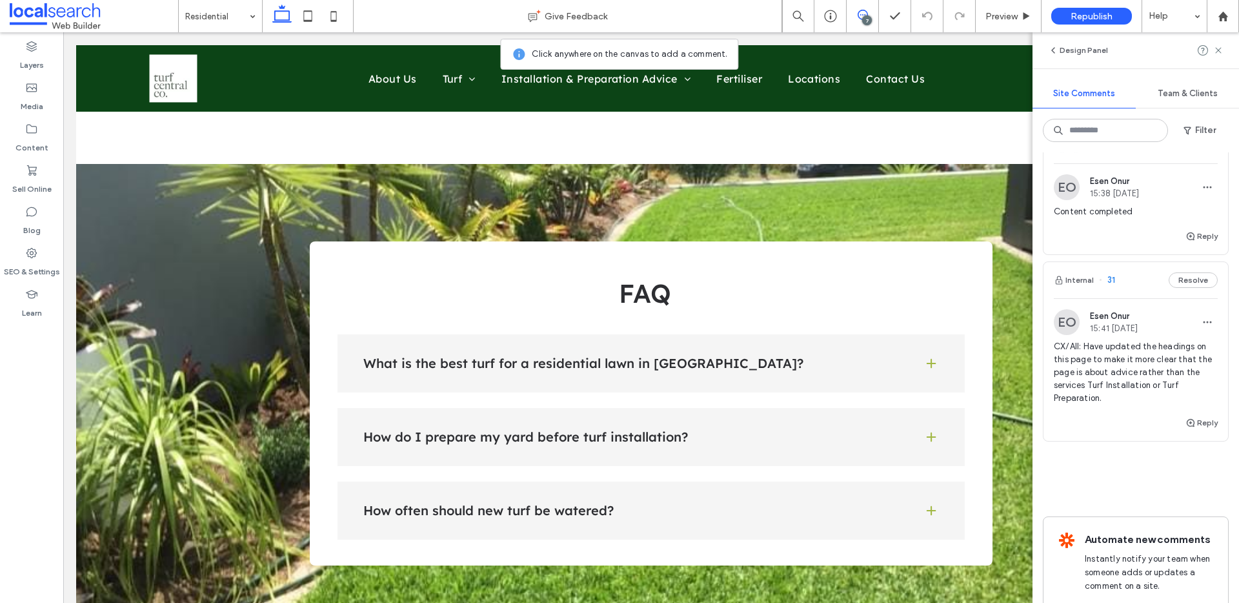
scroll to position [2034, 0]
click at [1184, 288] on button "Resolve" at bounding box center [1193, 280] width 49 height 15
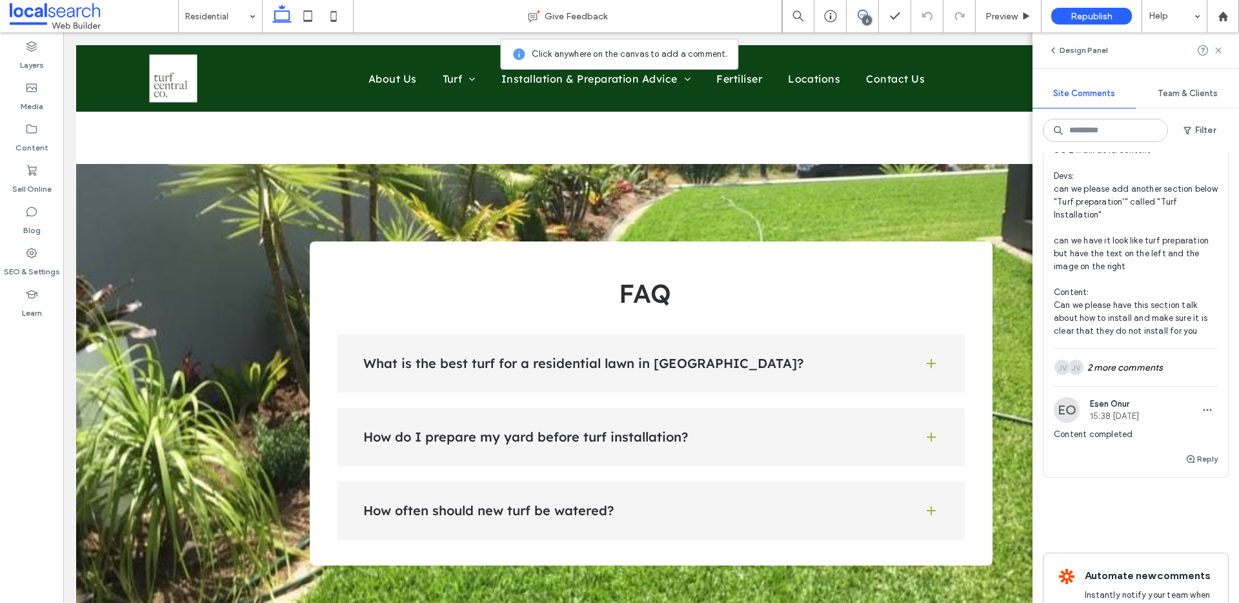
scroll to position [1804, 0]
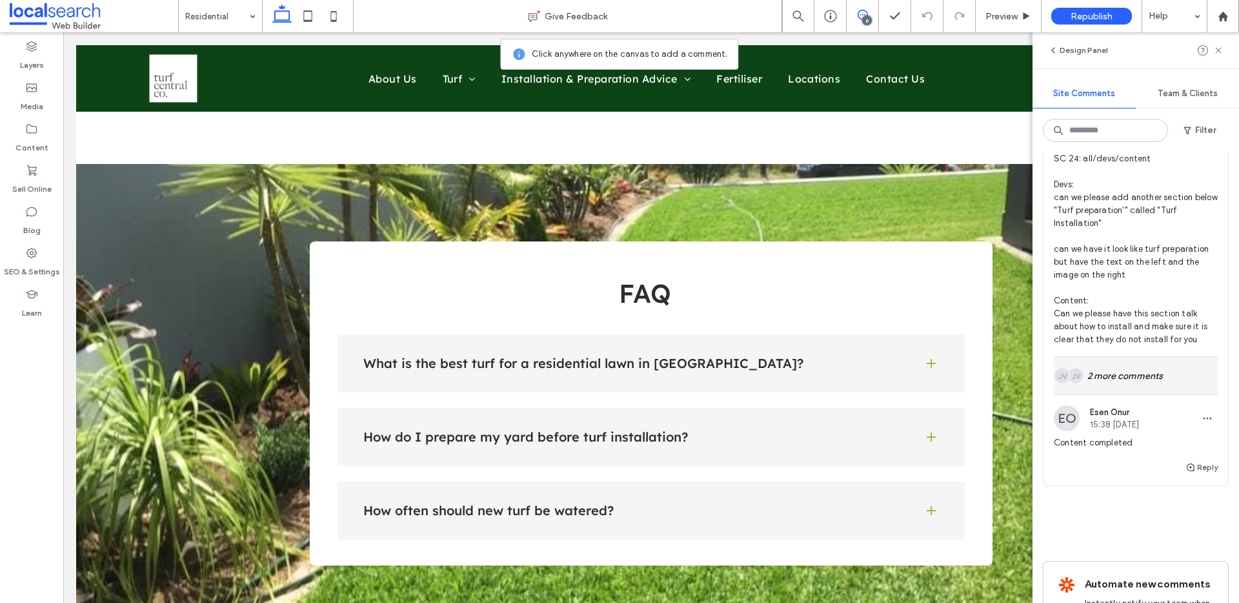
click at [1131, 394] on div "JV JV 2 more comments" at bounding box center [1136, 375] width 164 height 37
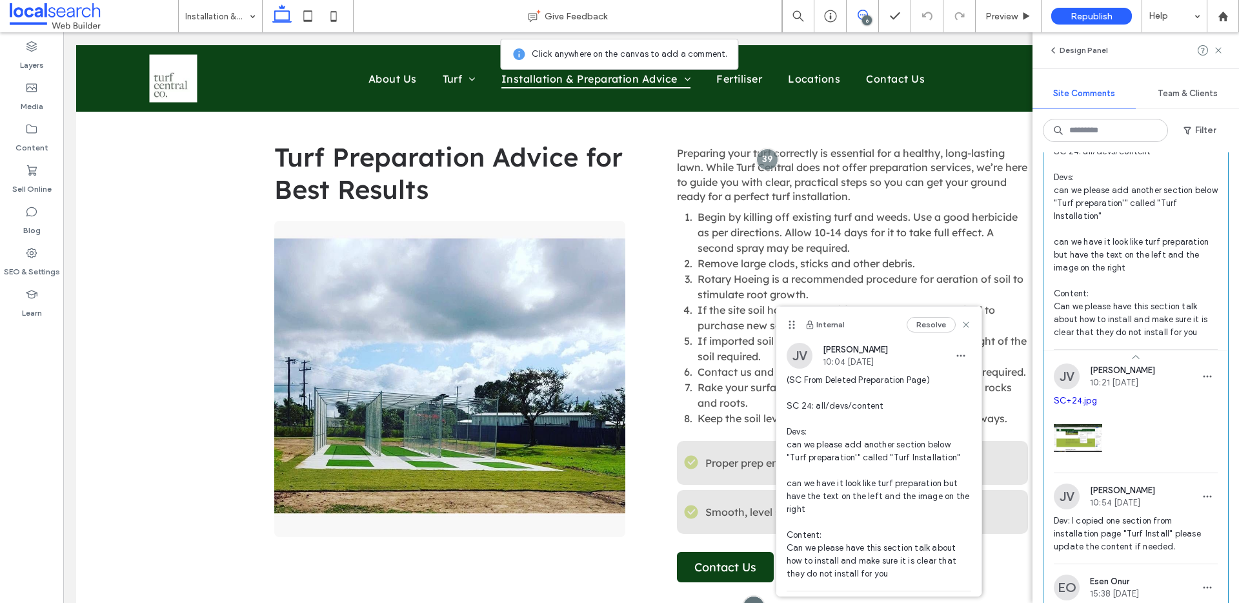
scroll to position [1560, 0]
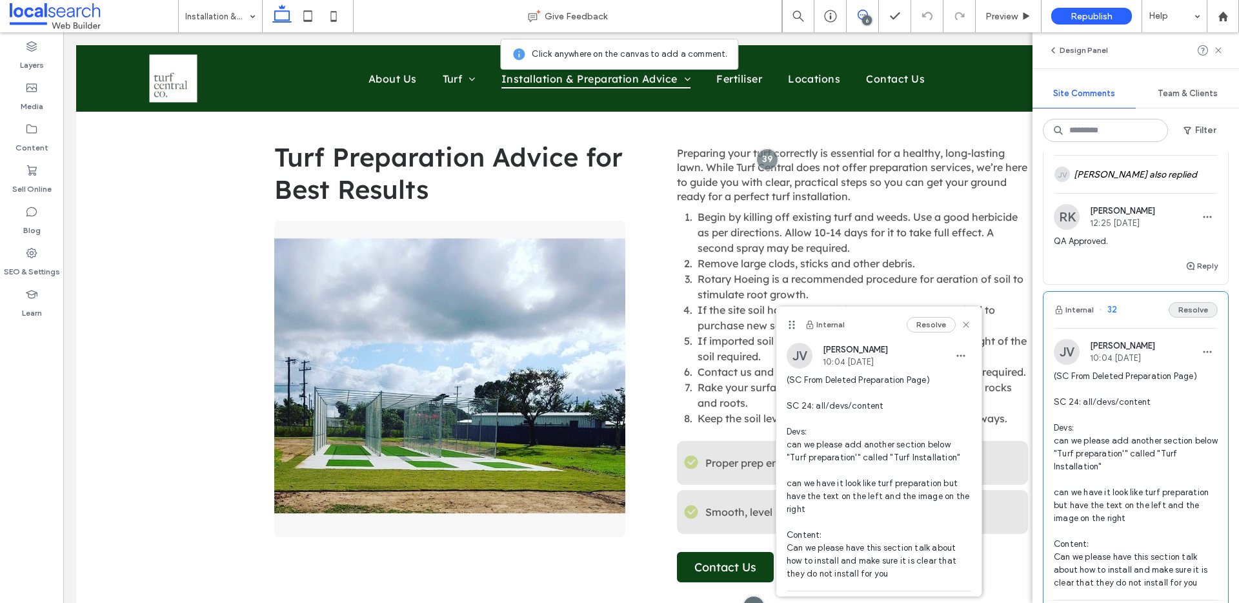
click at [1180, 317] on button "Resolve" at bounding box center [1193, 309] width 49 height 15
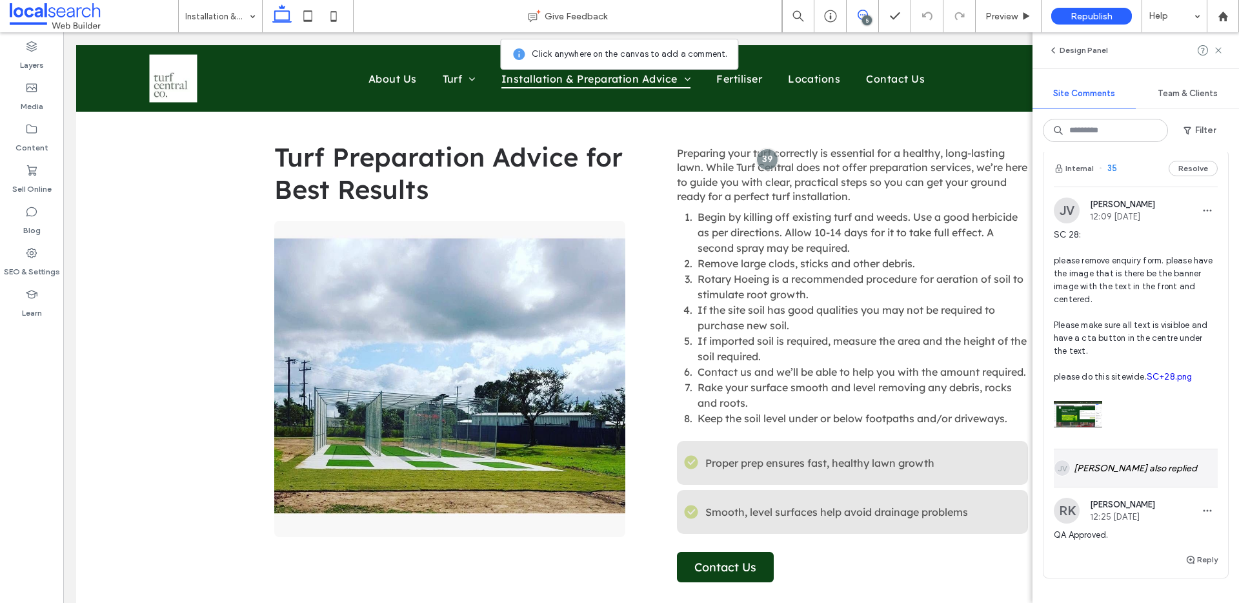
scroll to position [1260, 0]
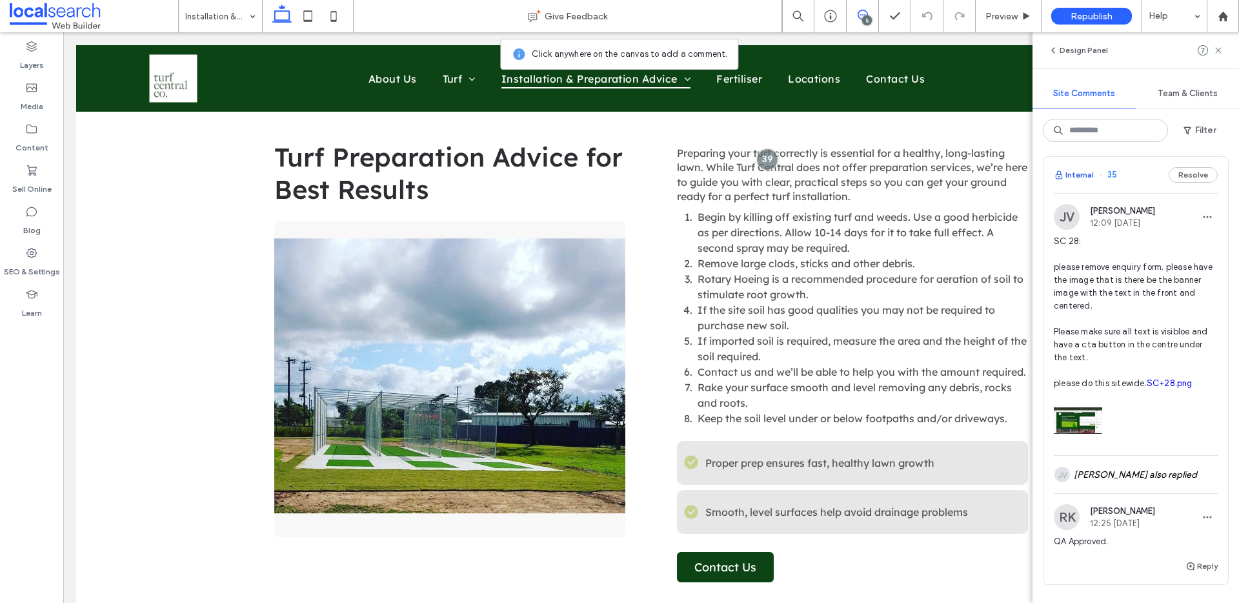
click at [1080, 183] on button "Internal" at bounding box center [1074, 174] width 40 height 15
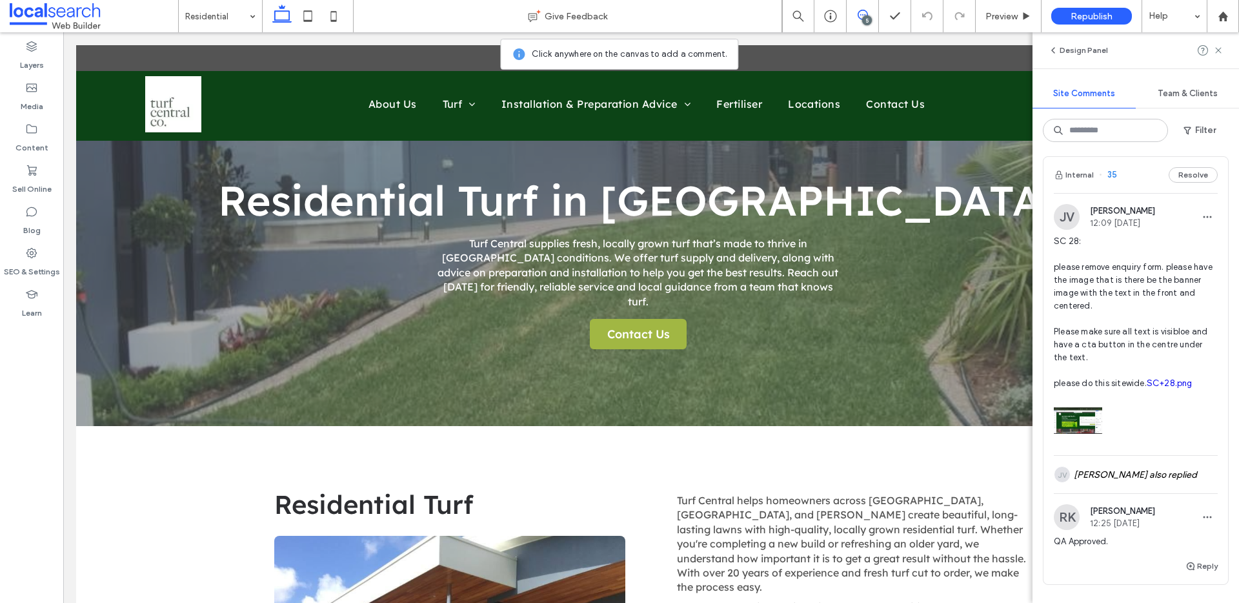
scroll to position [0, 0]
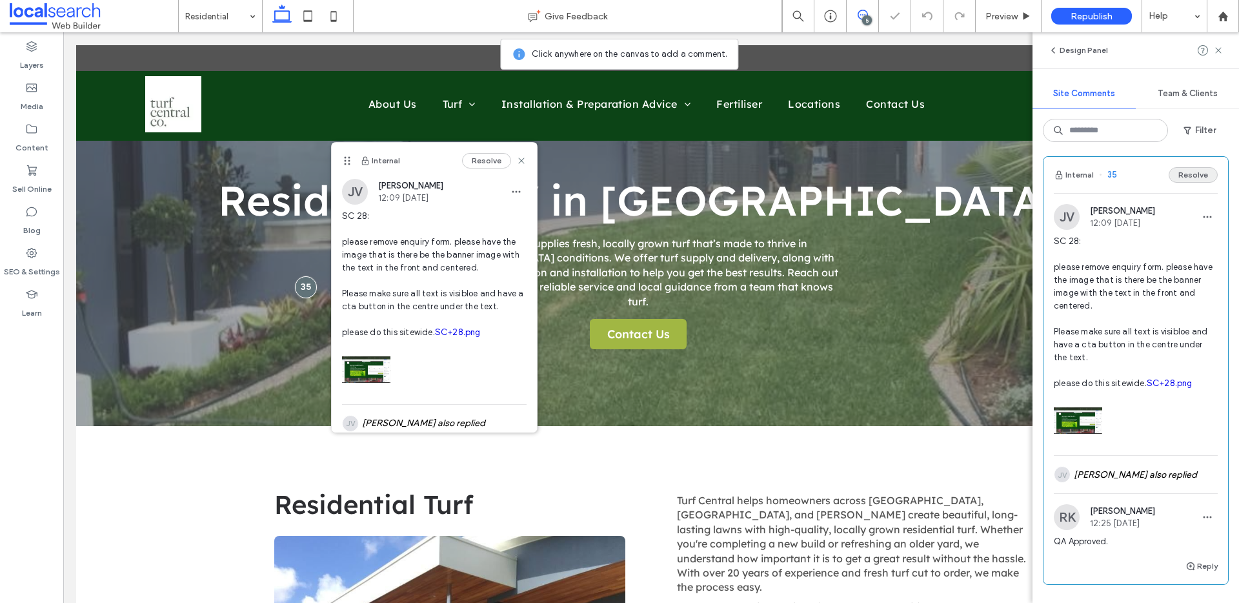
click at [1180, 183] on button "Resolve" at bounding box center [1193, 174] width 49 height 15
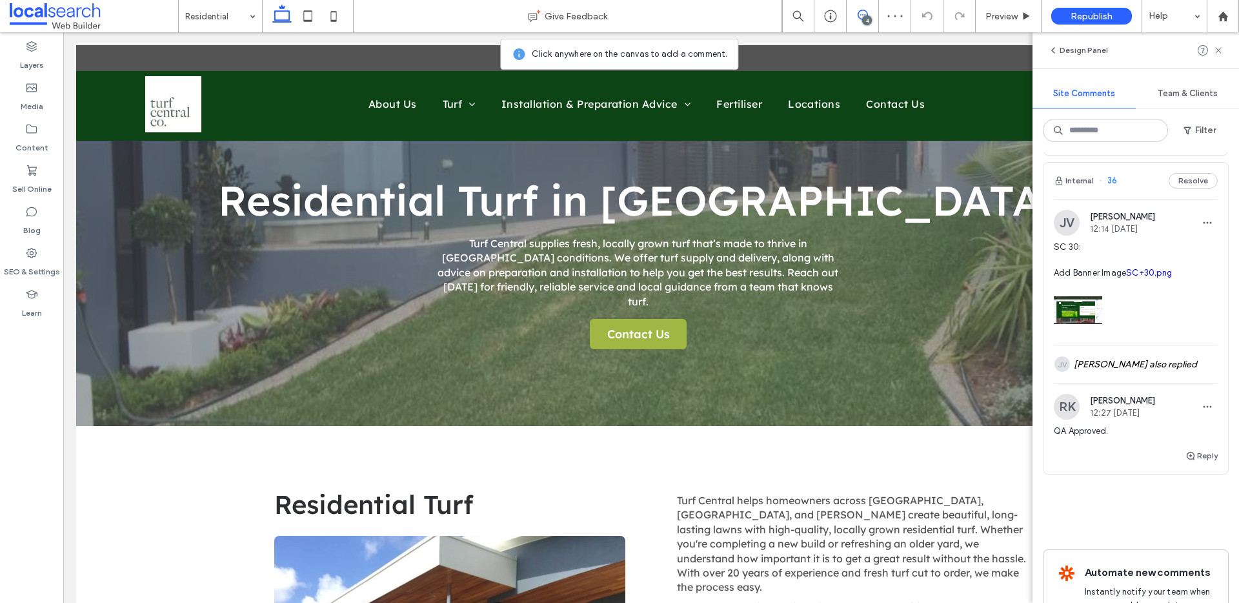
scroll to position [929, 0]
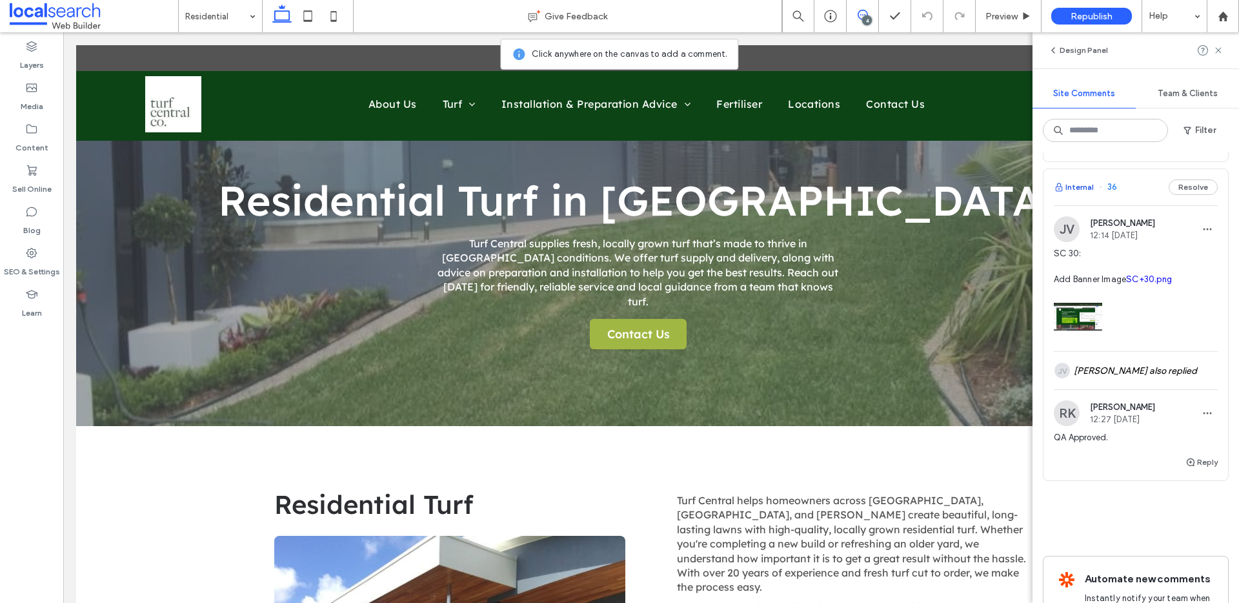
click at [1078, 195] on button "Internal" at bounding box center [1074, 186] width 40 height 15
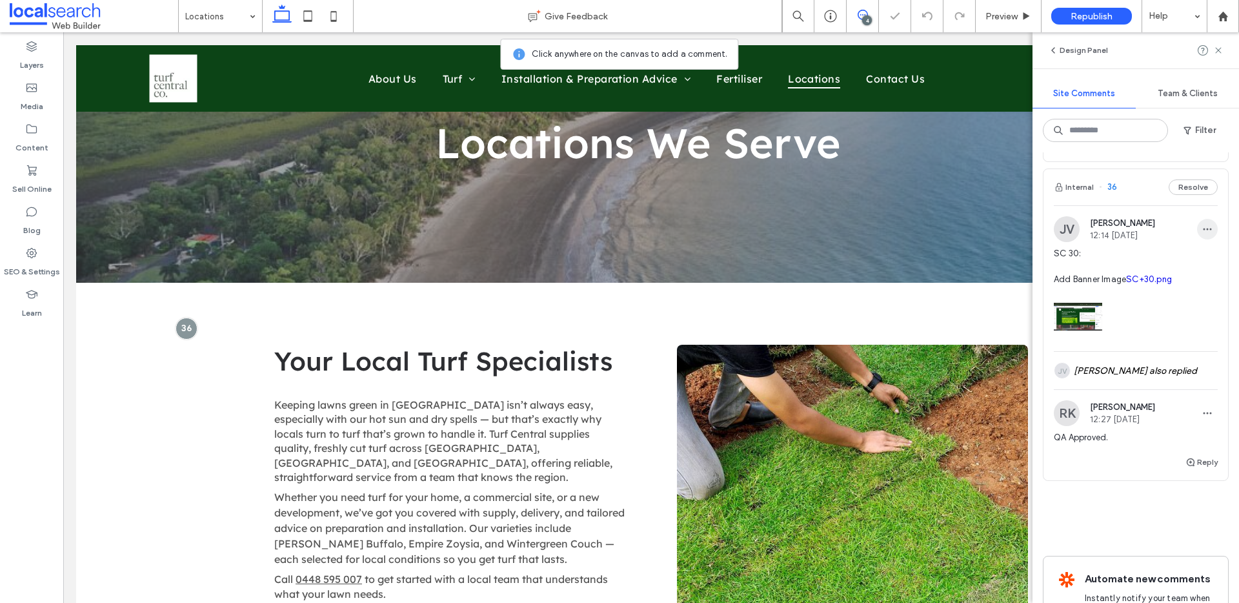
scroll to position [260, 0]
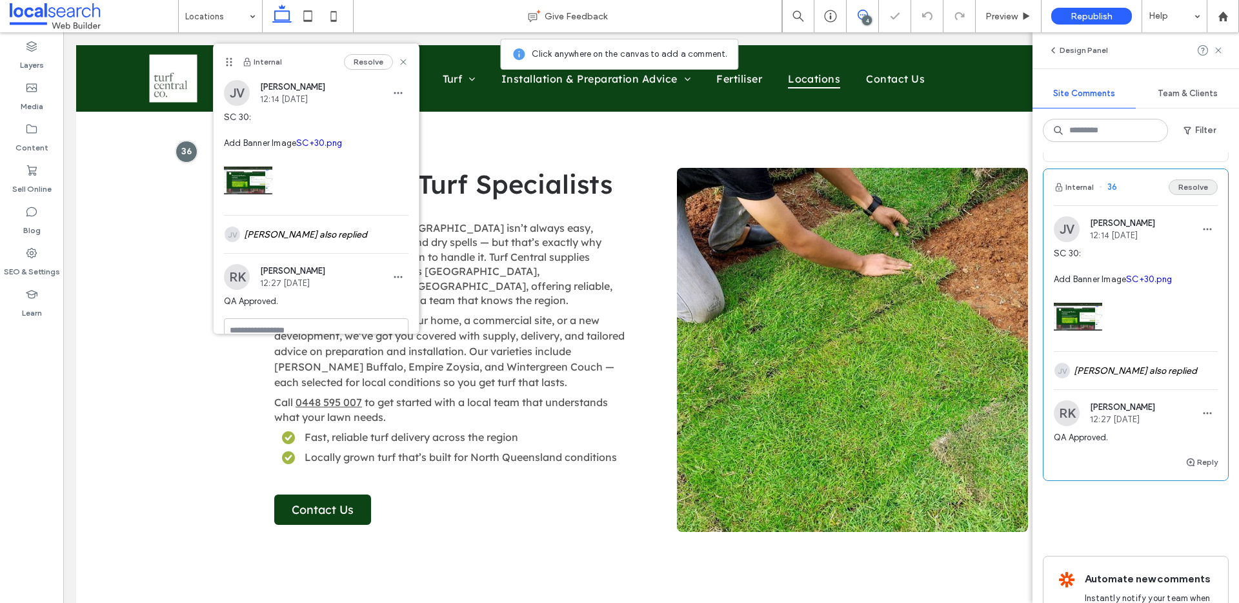
click at [1191, 195] on button "Resolve" at bounding box center [1193, 186] width 49 height 15
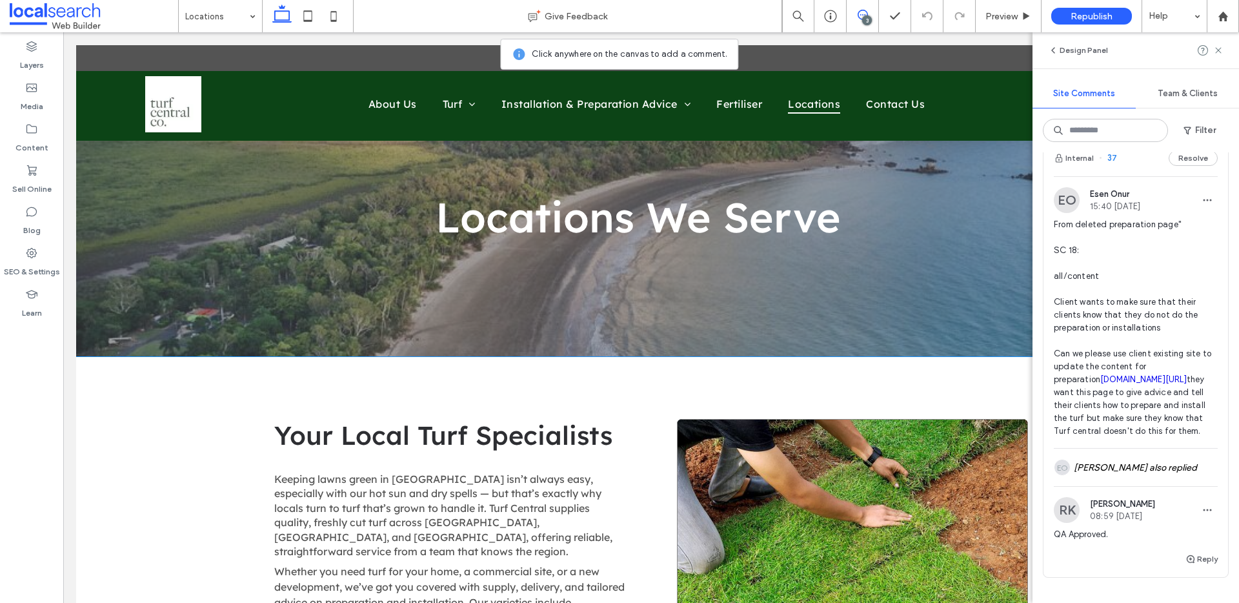
scroll to position [0, 0]
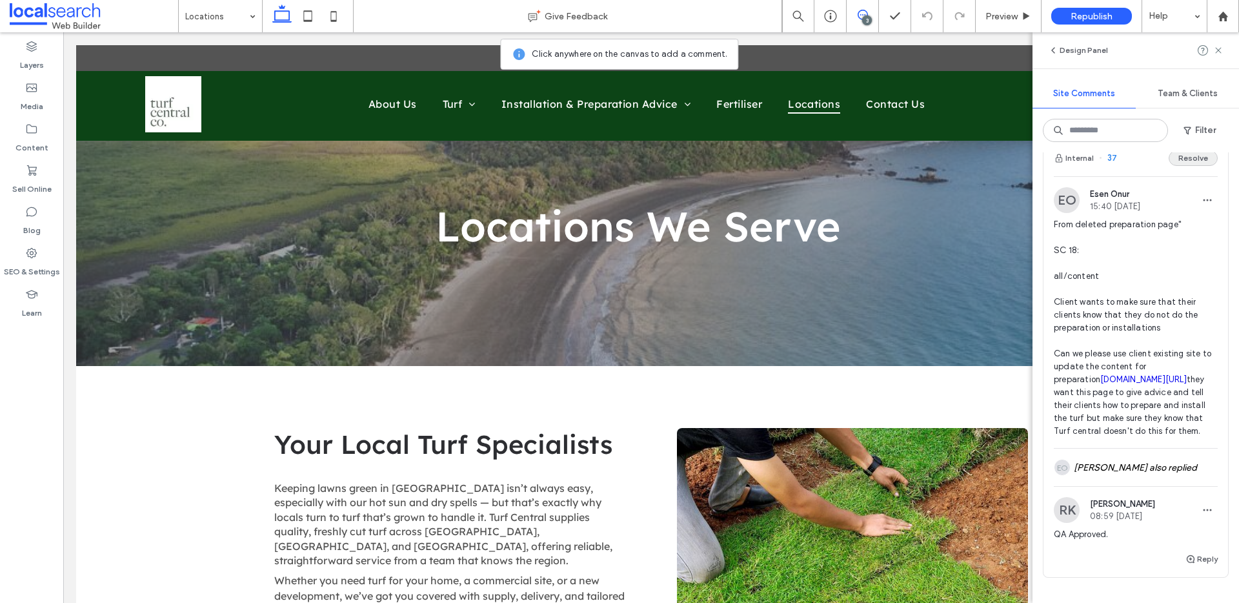
click at [1189, 161] on button "Resolve" at bounding box center [1193, 157] width 49 height 15
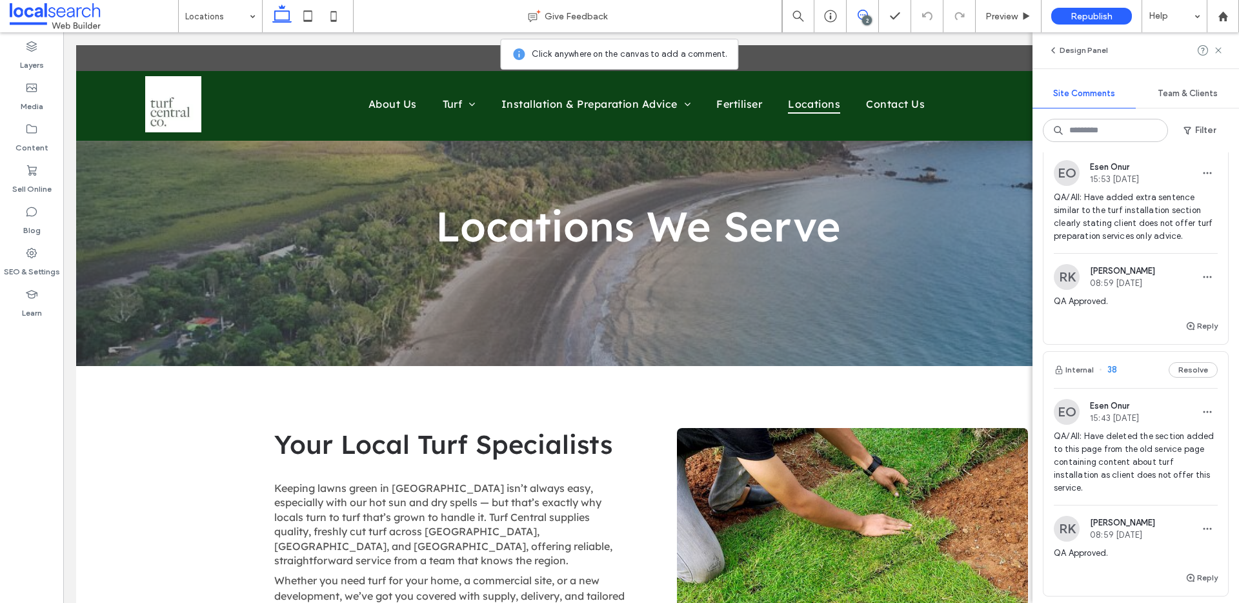
scroll to position [108, 0]
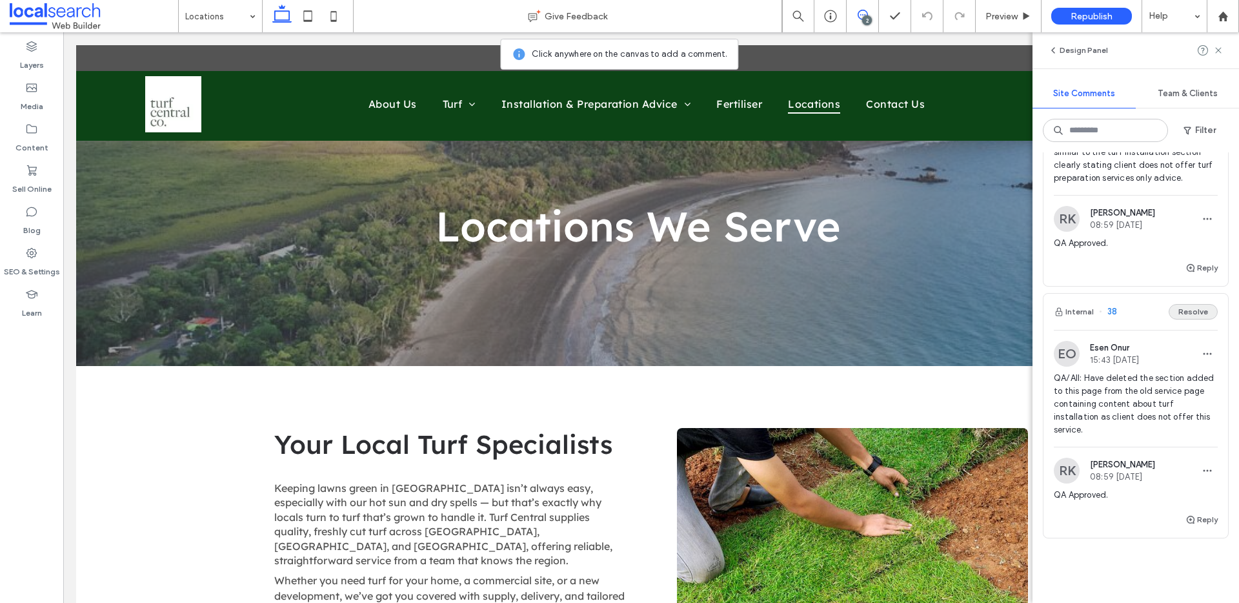
click at [1174, 305] on button "Resolve" at bounding box center [1193, 311] width 49 height 15
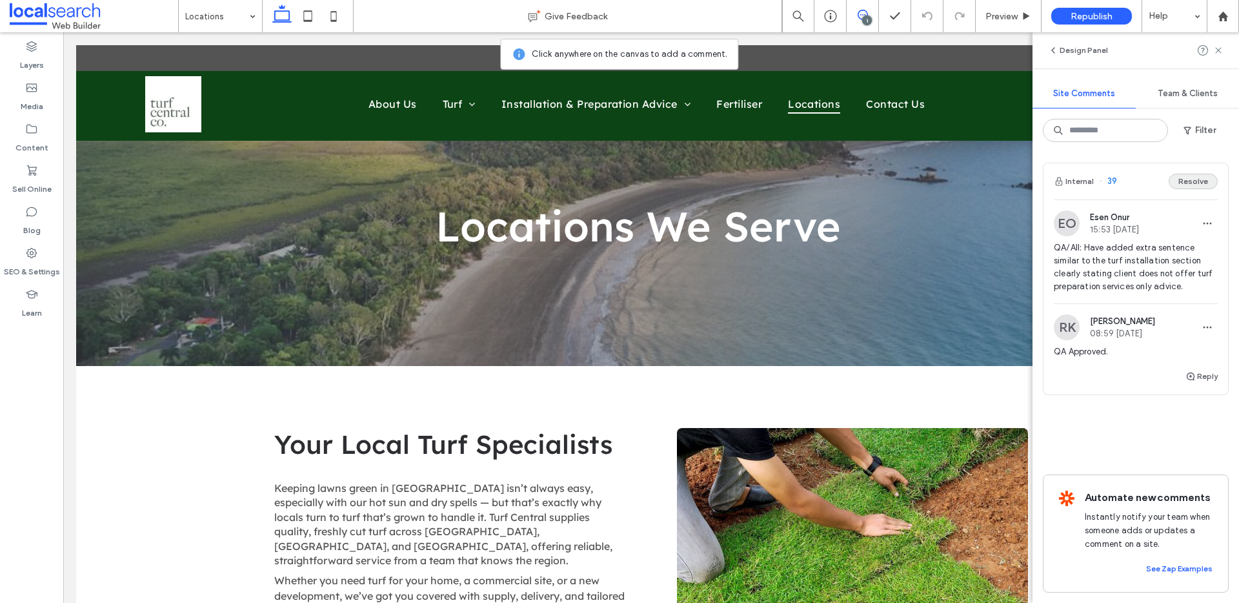
click at [1194, 181] on button "Resolve" at bounding box center [1193, 181] width 49 height 15
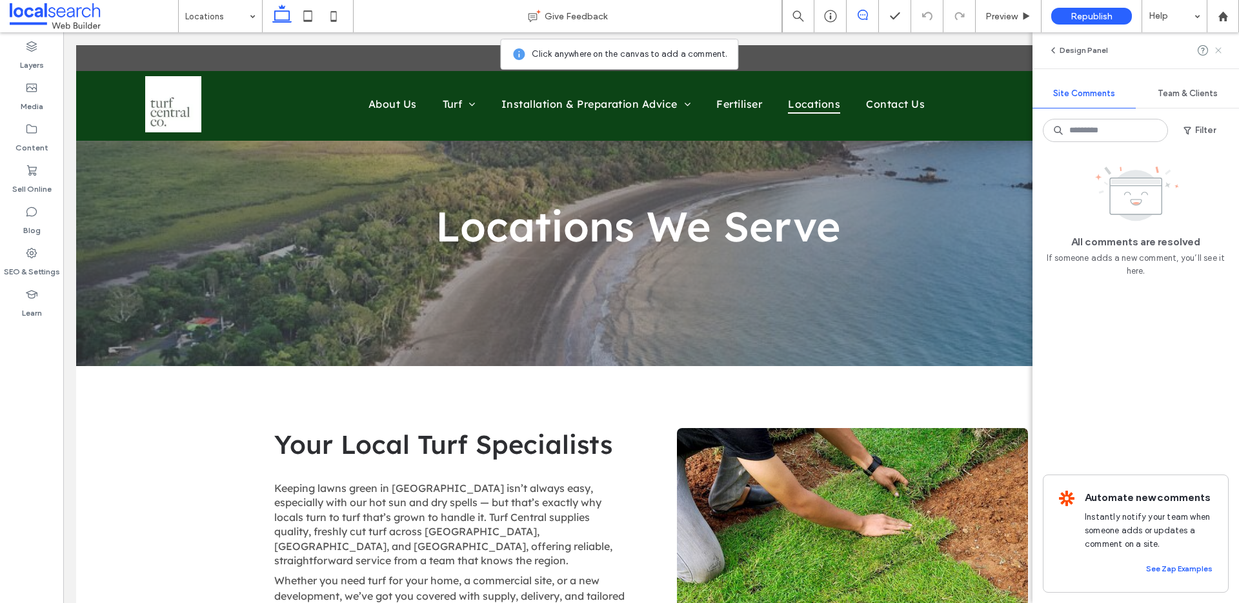
click at [1215, 49] on icon at bounding box center [1218, 50] width 10 height 10
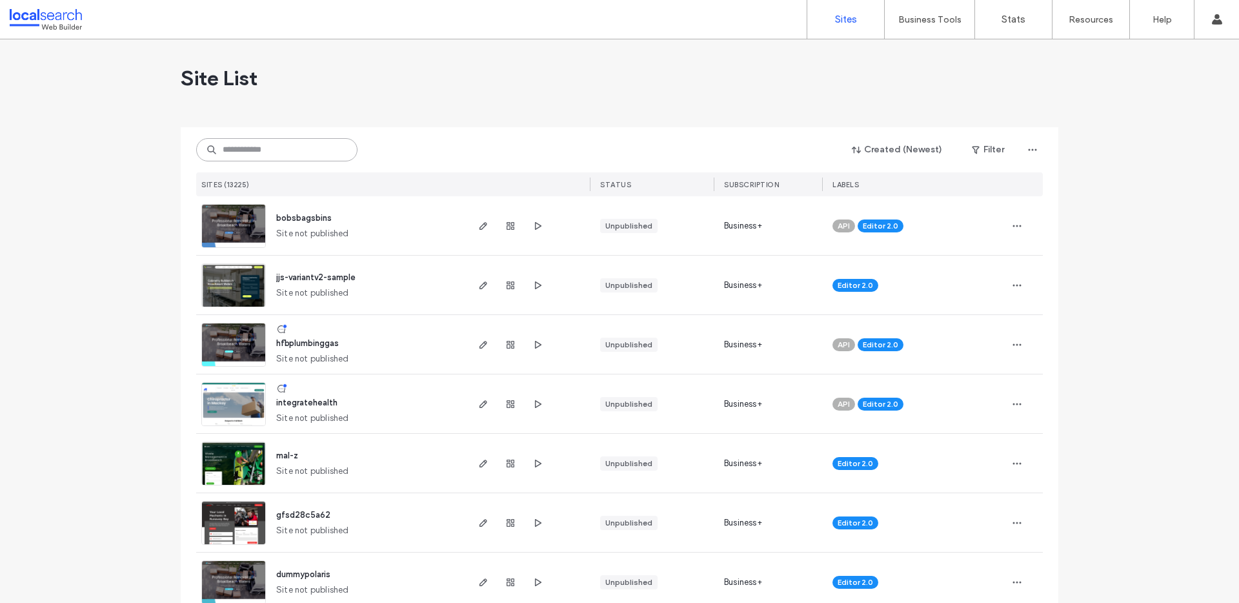
click at [253, 151] on input at bounding box center [276, 149] width 161 height 23
paste input "********"
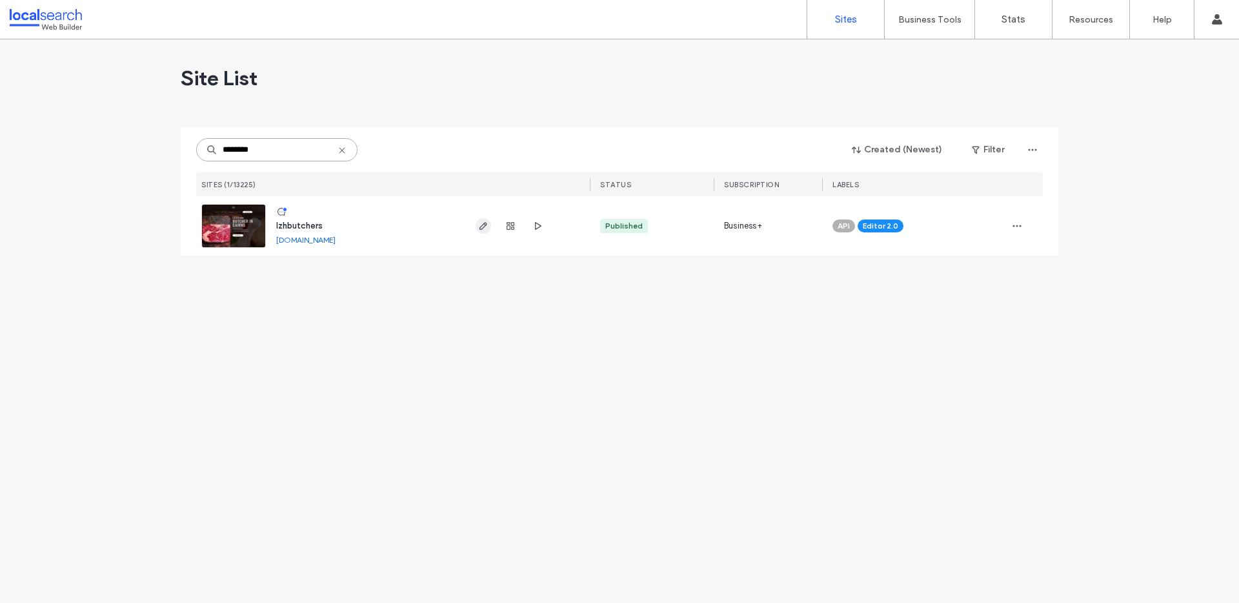
type input "********"
click at [489, 223] on span "button" at bounding box center [483, 225] width 15 height 15
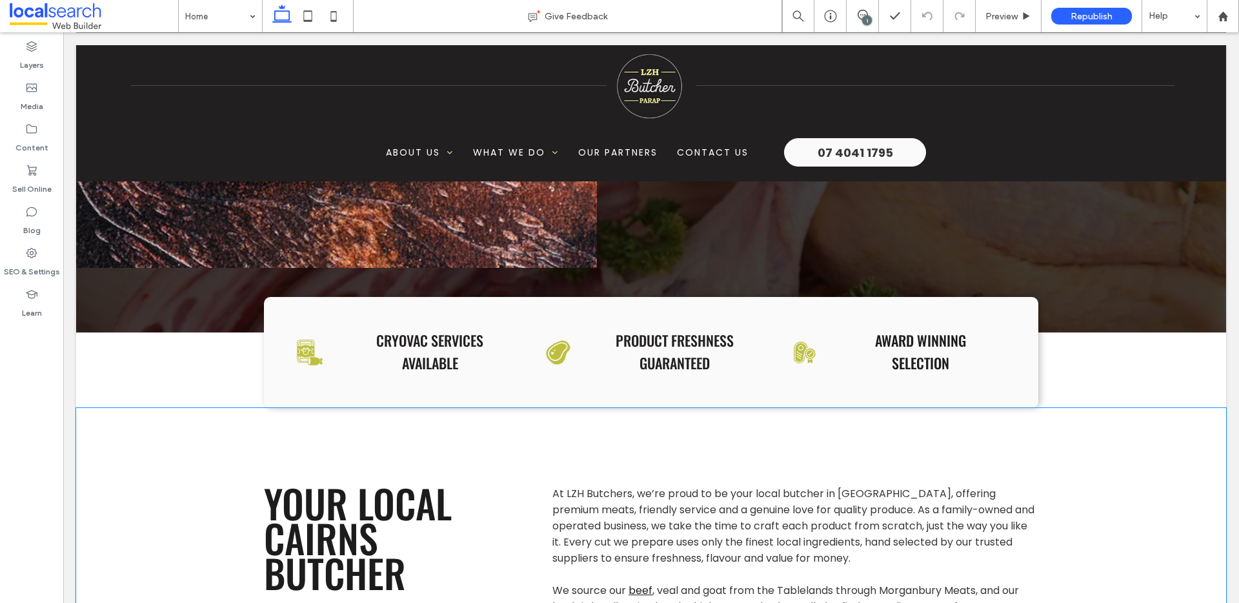
scroll to position [491, 0]
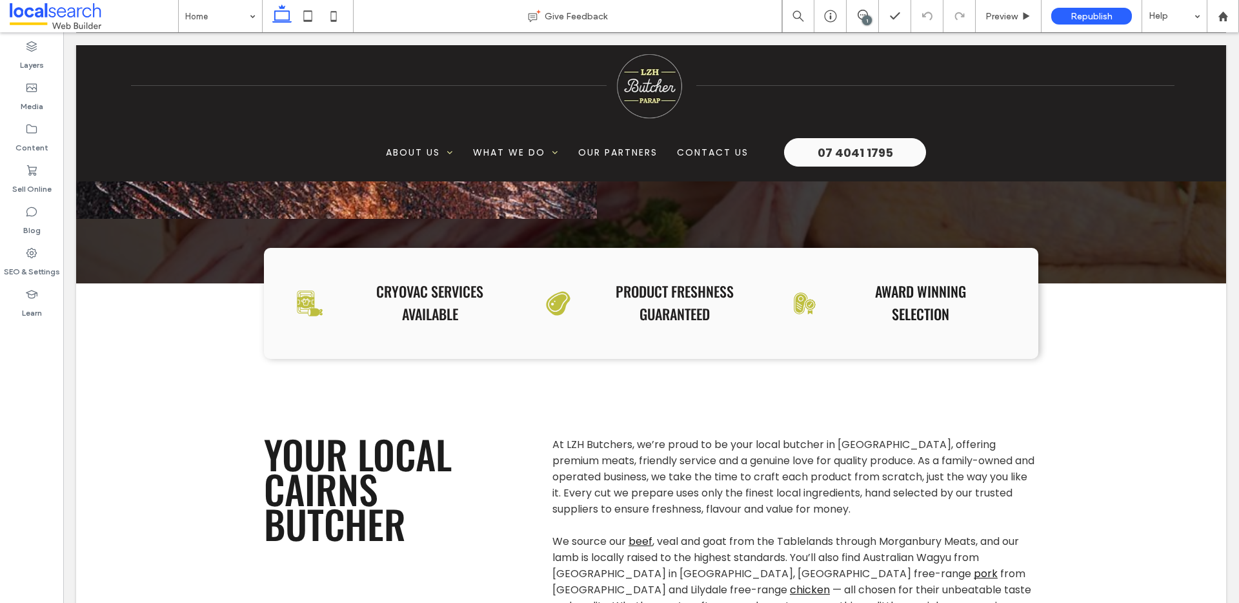
click at [869, 17] on div "1" at bounding box center [867, 20] width 10 height 10
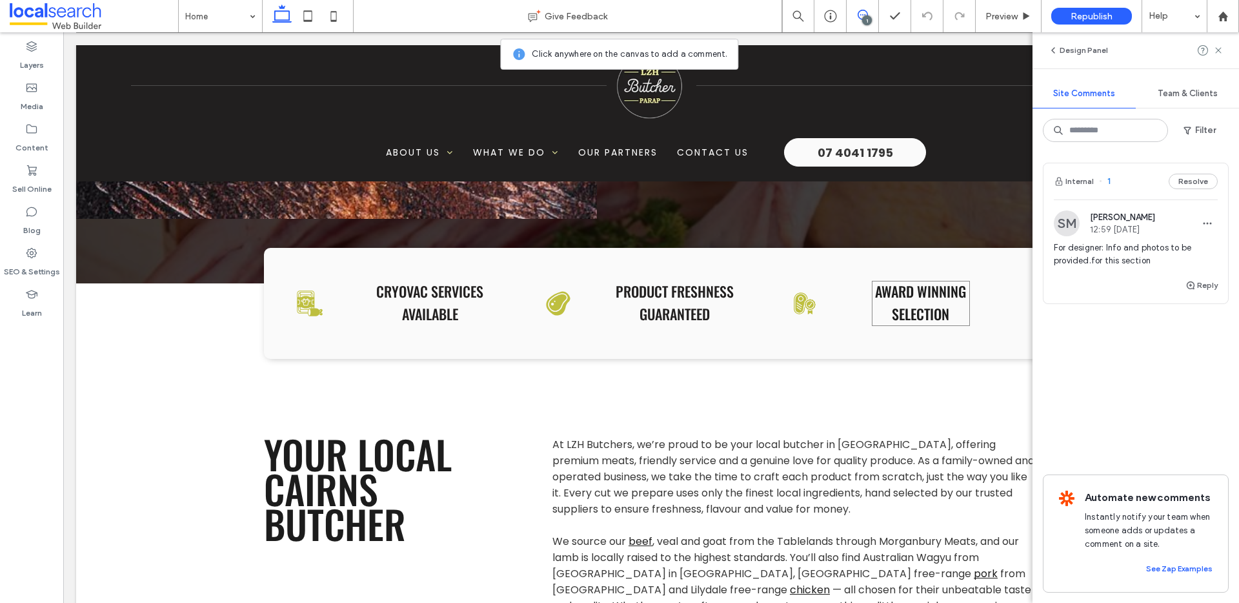
click at [943, 300] on span "AWARD WINNING SELECTION" at bounding box center [920, 302] width 91 height 43
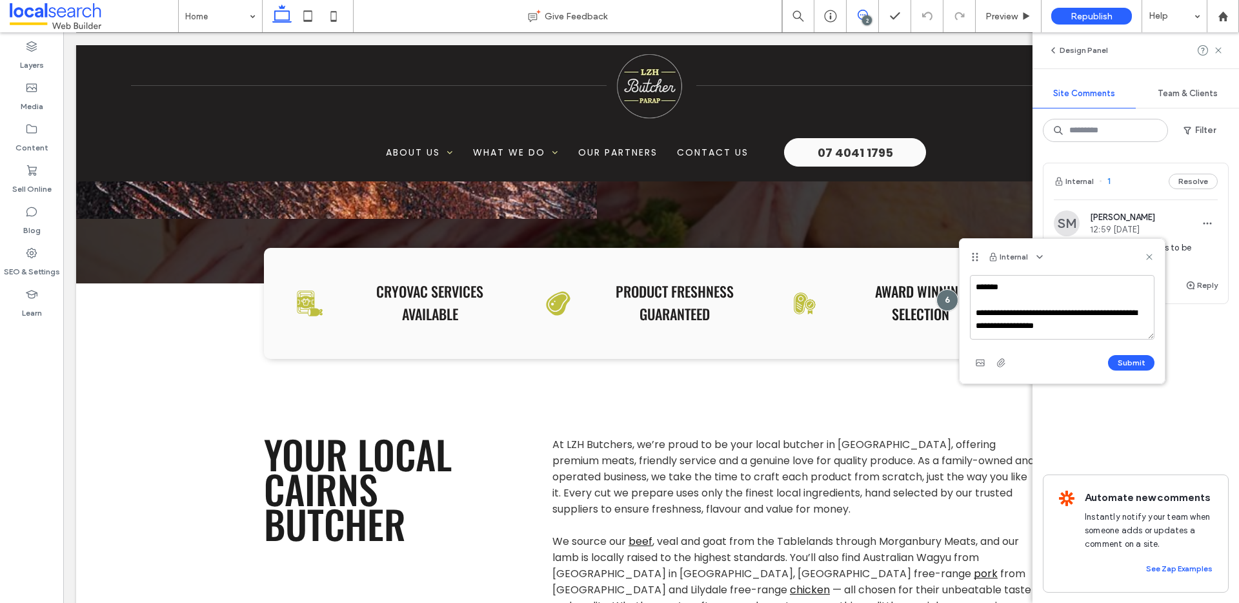
click at [1017, 328] on textarea "**********" at bounding box center [1062, 307] width 185 height 65
type textarea "**********"
click at [1132, 363] on button "Submit" at bounding box center [1131, 362] width 46 height 15
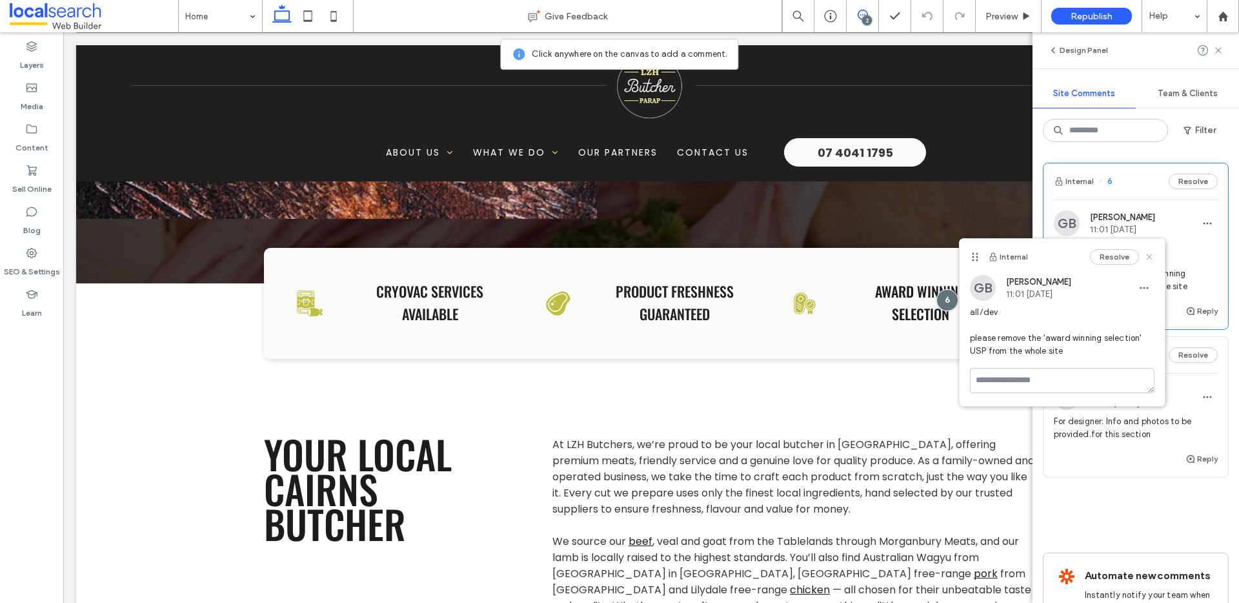
click at [1152, 259] on use at bounding box center [1149, 257] width 6 height 6
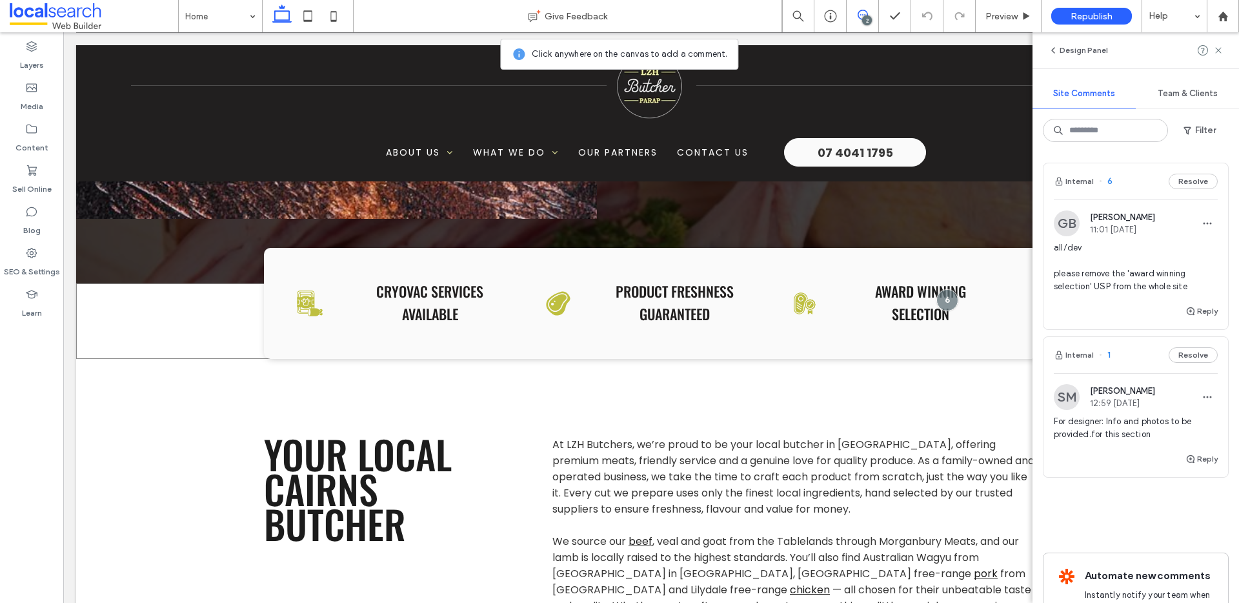
click at [185, 345] on div "Packed Meat Icon Cryovac Services Available Fresh Meat Icon Product Freshness G…" at bounding box center [651, 321] width 1150 height 76
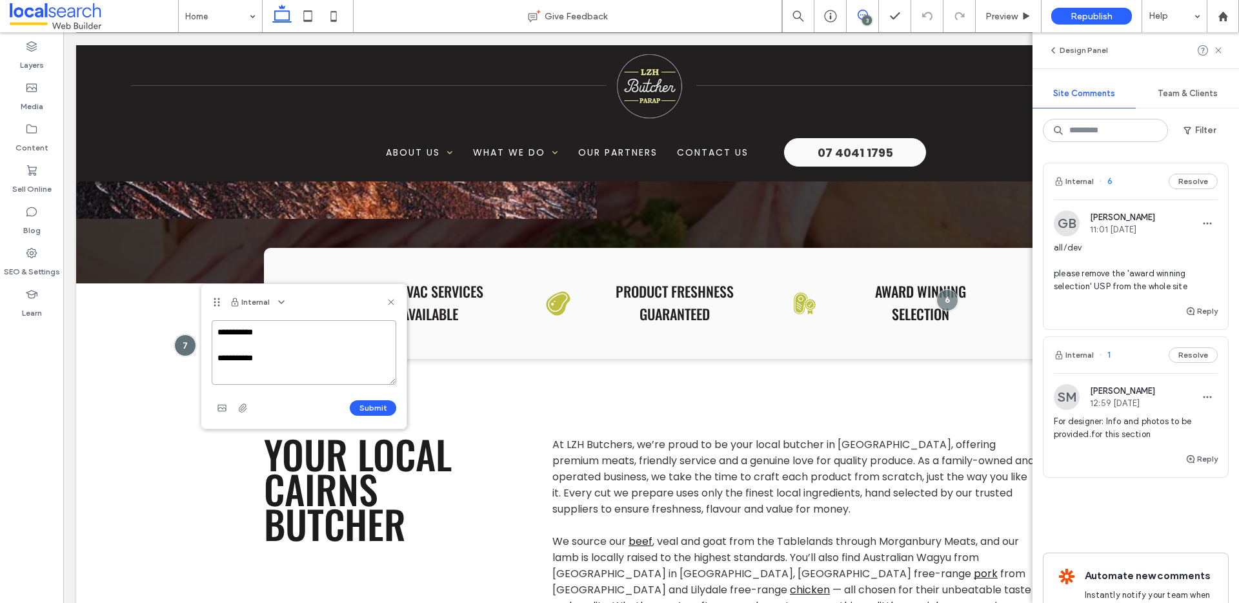
drag, startPoint x: 261, startPoint y: 360, endPoint x: 301, endPoint y: 370, distance: 41.2
click at [246, 357] on textarea "**********" at bounding box center [304, 352] width 185 height 65
paste textarea "**********"
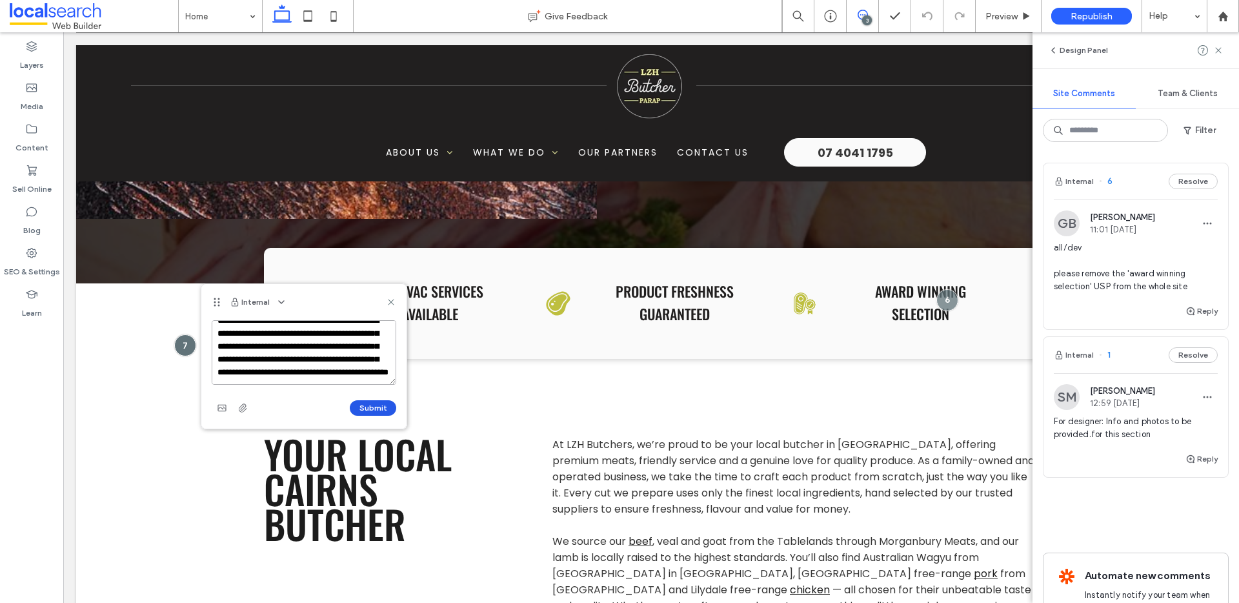
type textarea "**********"
click at [360, 403] on button "Submit" at bounding box center [373, 407] width 46 height 15
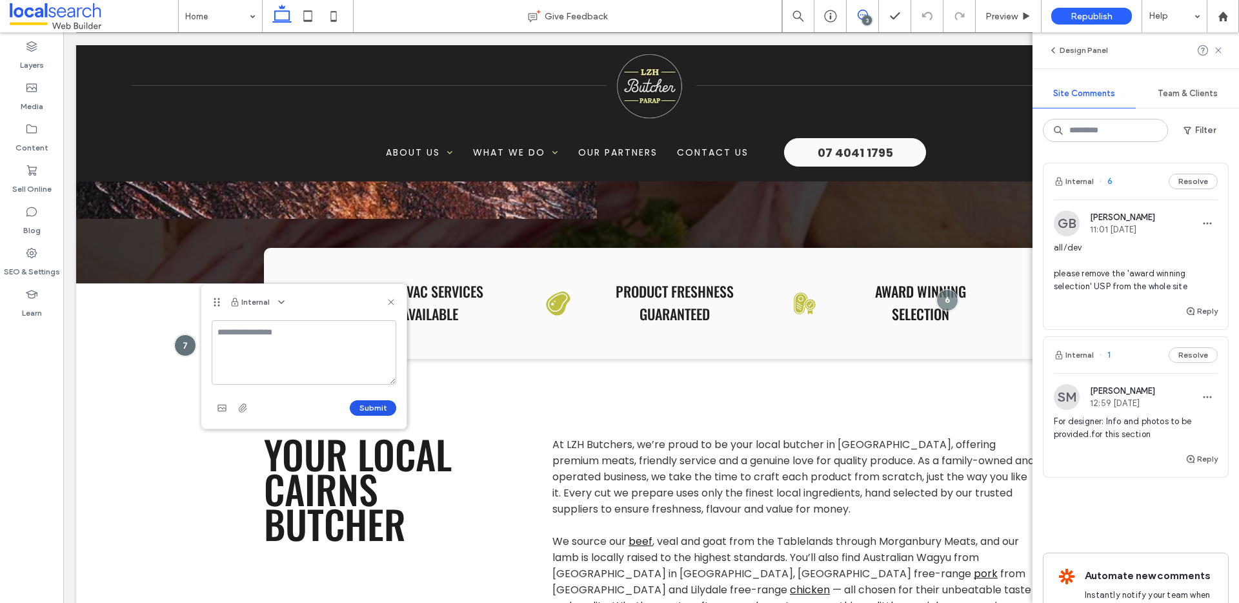
scroll to position [0, 0]
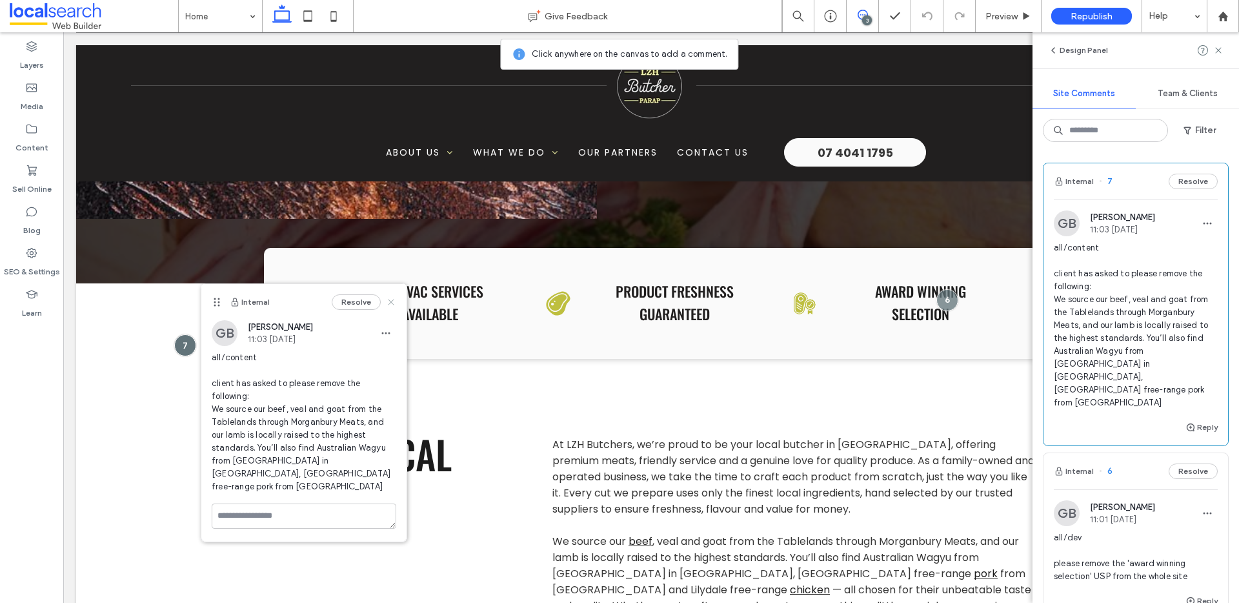
drag, startPoint x: 395, startPoint y: 300, endPoint x: 178, endPoint y: 308, distance: 217.0
click at [395, 300] on icon at bounding box center [391, 302] width 10 height 10
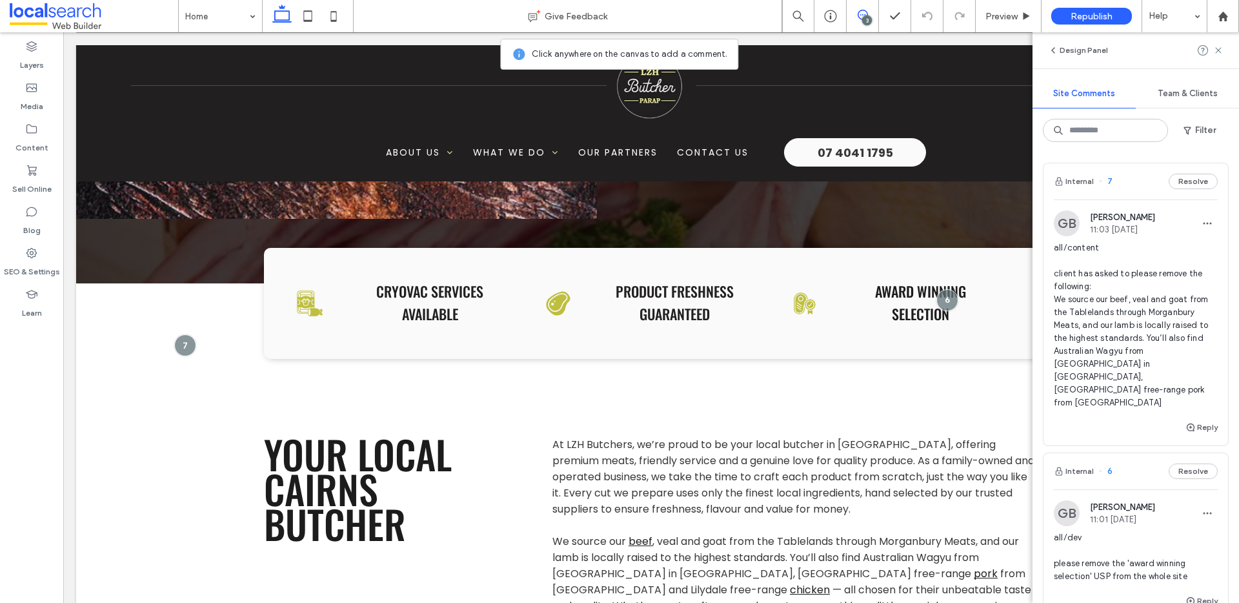
drag, startPoint x: 1221, startPoint y: 46, endPoint x: 1078, endPoint y: 61, distance: 144.0
click at [1220, 47] on icon at bounding box center [1218, 50] width 10 height 10
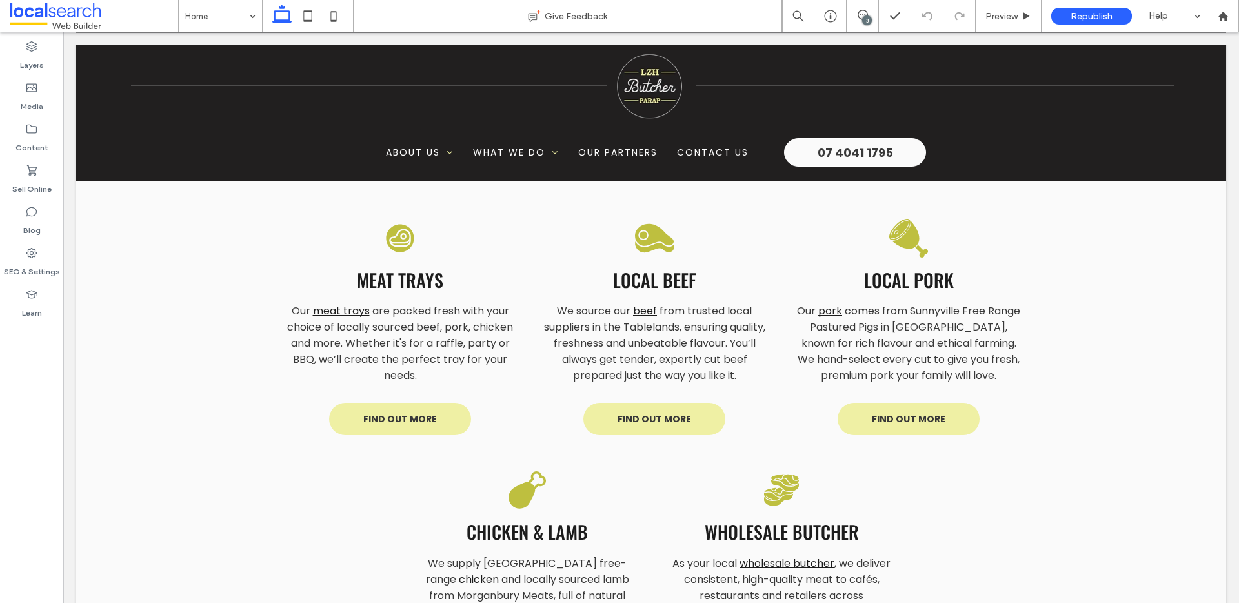
scroll to position [1660, 0]
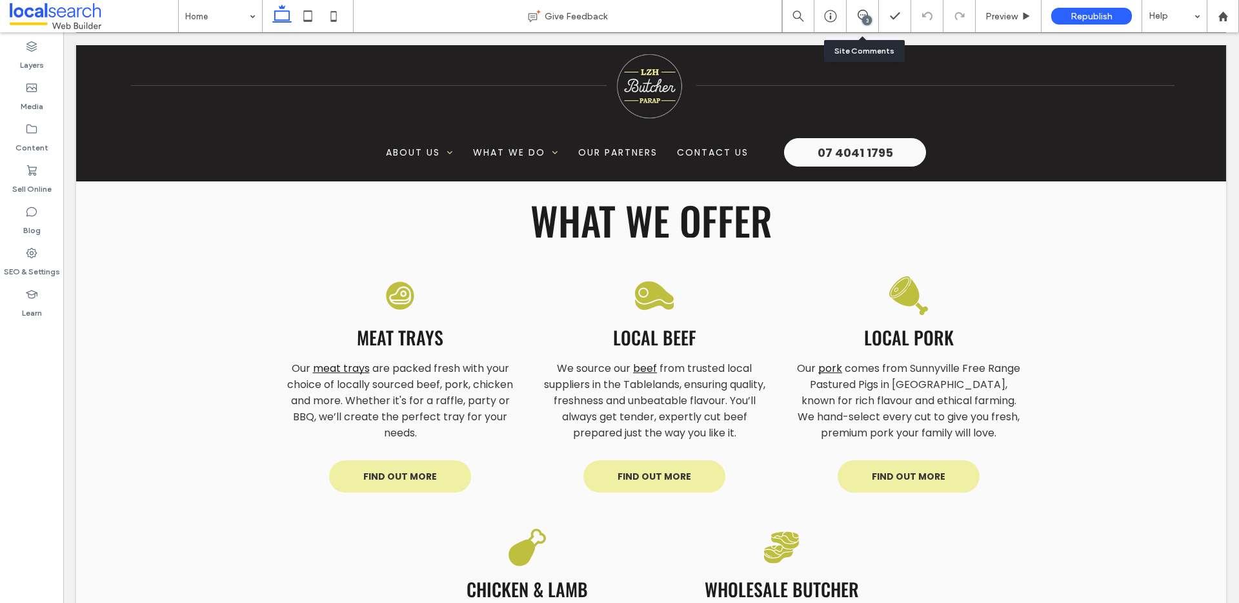
drag, startPoint x: 861, startPoint y: 8, endPoint x: 809, endPoint y: 18, distance: 53.8
click at [861, 8] on div "3" at bounding box center [863, 16] width 32 height 32
click at [860, 17] on use at bounding box center [863, 15] width 10 height 10
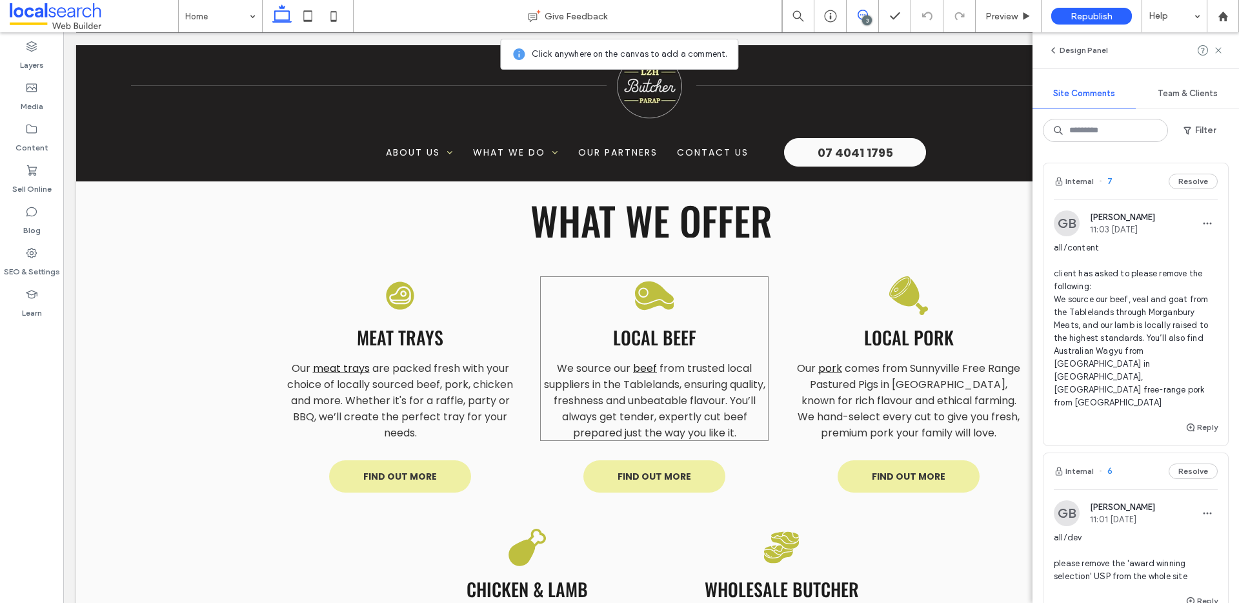
click at [738, 267] on div "Beef Icon Local Beef We source our beef from trusted local suppliers in the Tab…" at bounding box center [654, 385] width 248 height 236
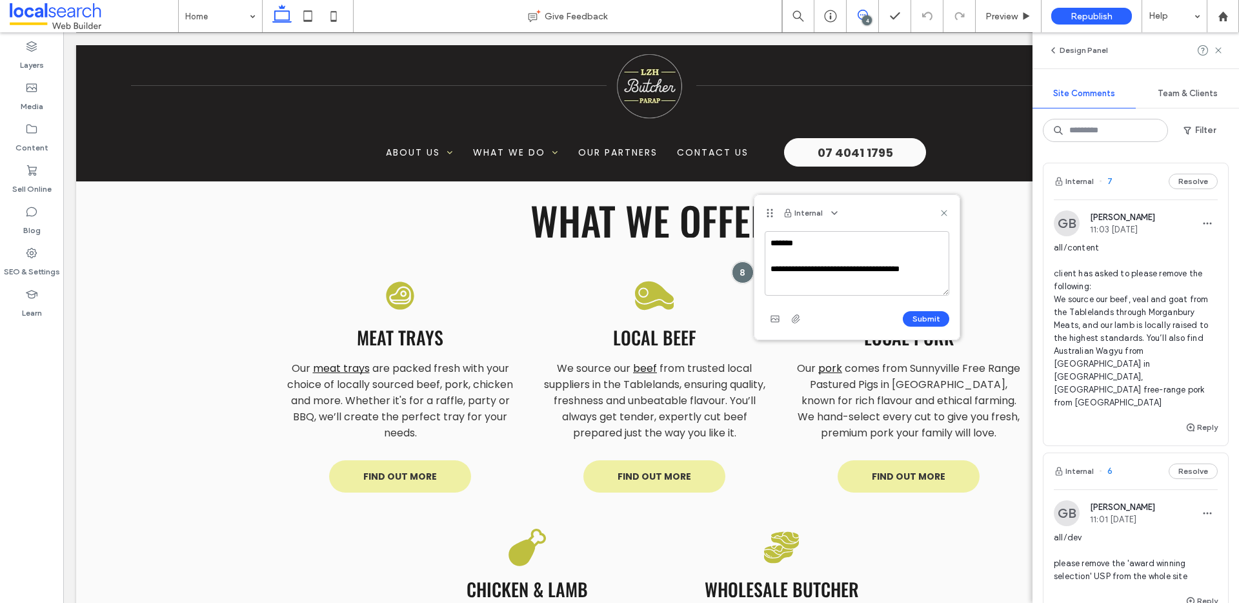
click at [885, 270] on textarea "**********" at bounding box center [857, 263] width 185 height 65
type textarea "**********"
click at [930, 322] on button "Submit" at bounding box center [926, 318] width 46 height 15
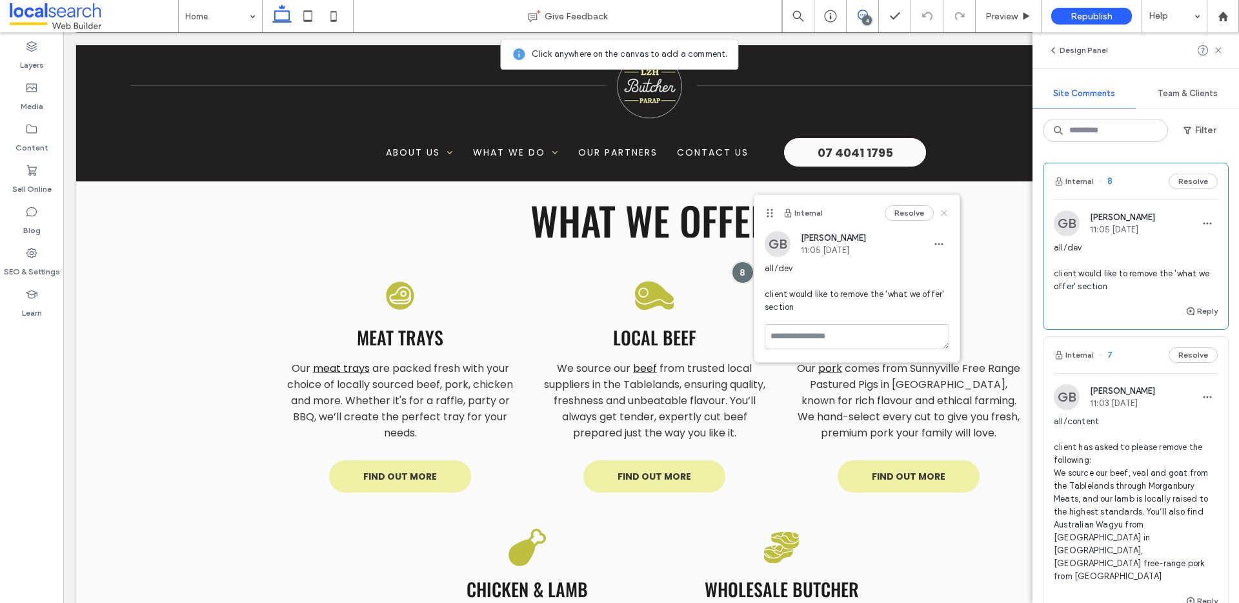
click at [943, 215] on icon at bounding box center [944, 213] width 10 height 10
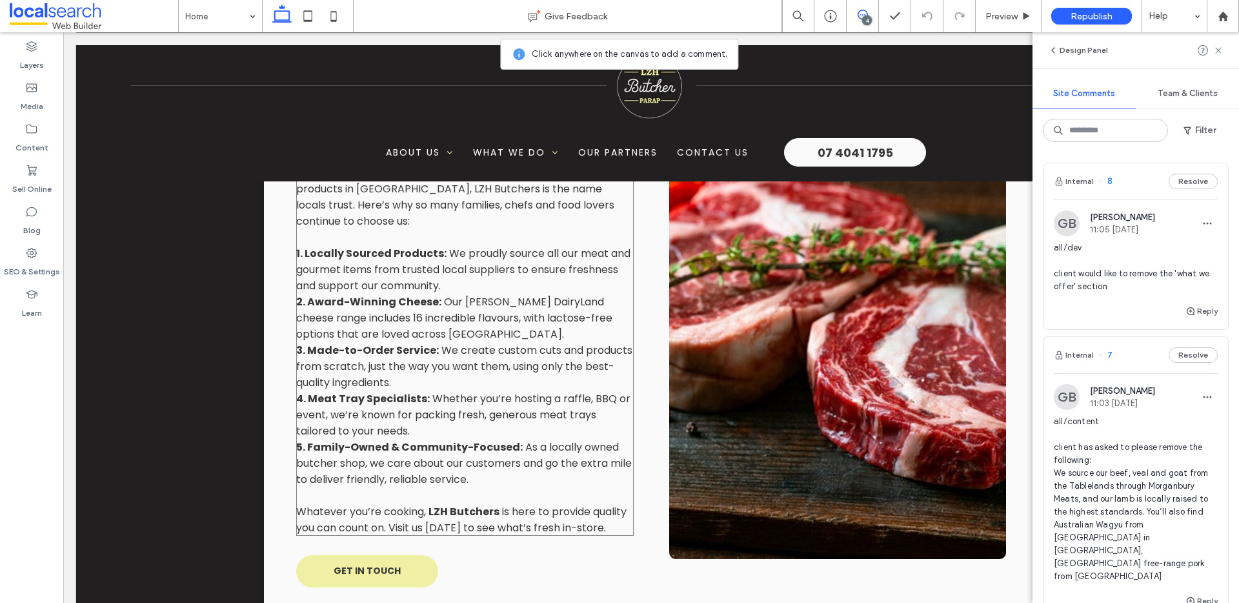
scroll to position [2596, 0]
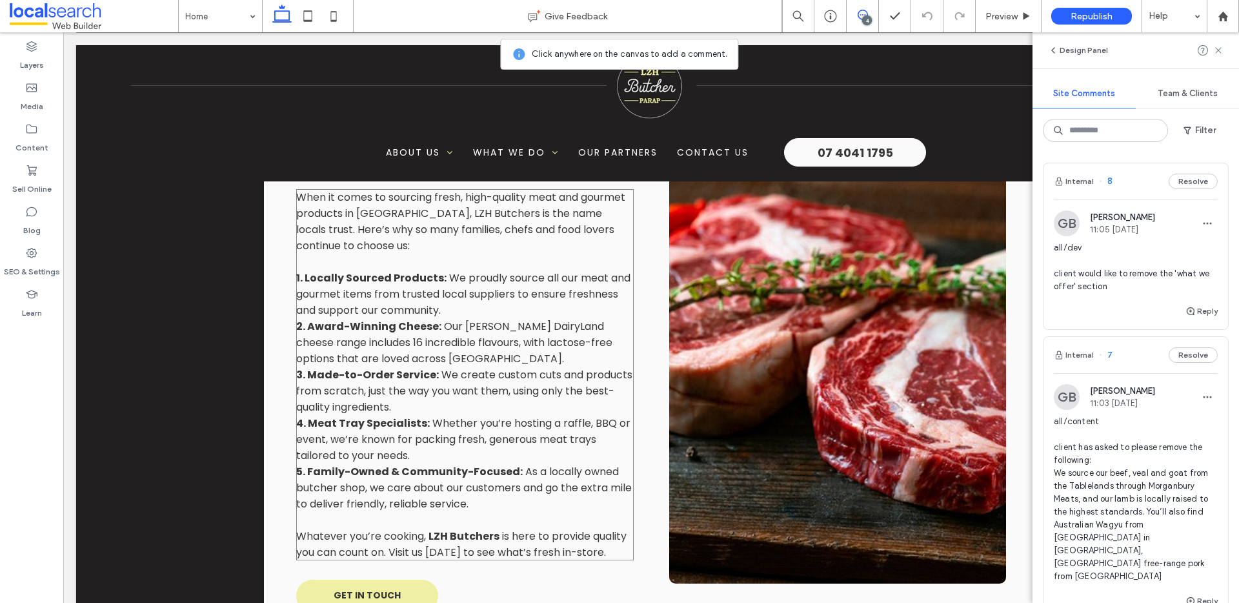
click at [572, 296] on p "1. Locally Sourced Products: We proudly source all our meat and gourmet items f…" at bounding box center [465, 294] width 338 height 48
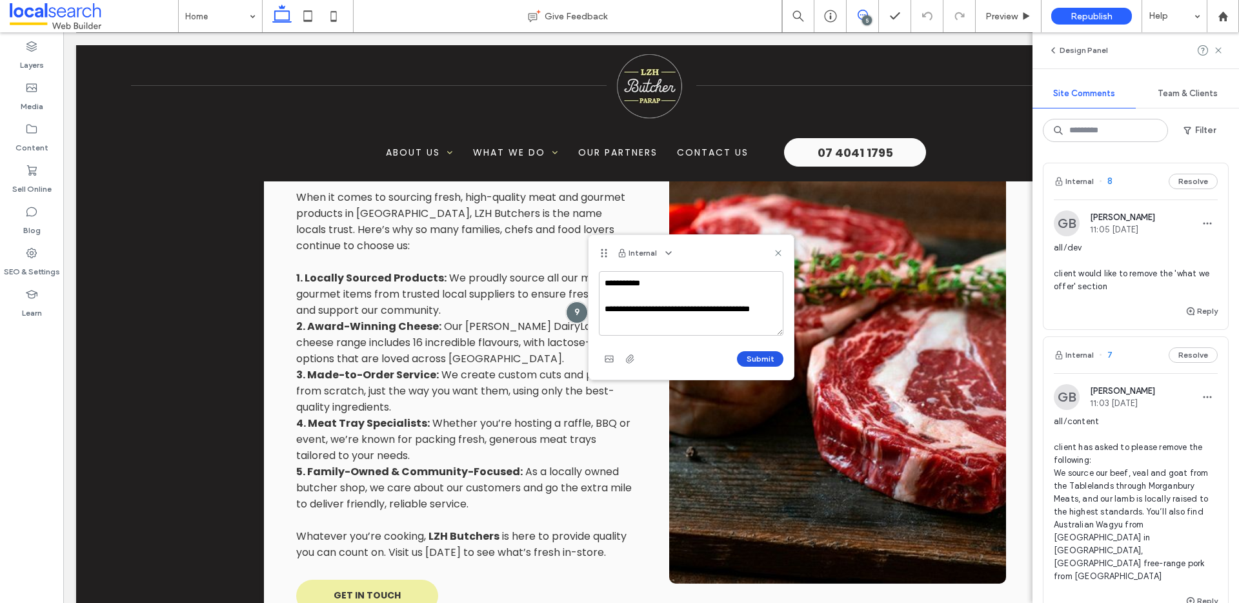
type textarea "**********"
click at [761, 354] on button "Submit" at bounding box center [760, 358] width 46 height 15
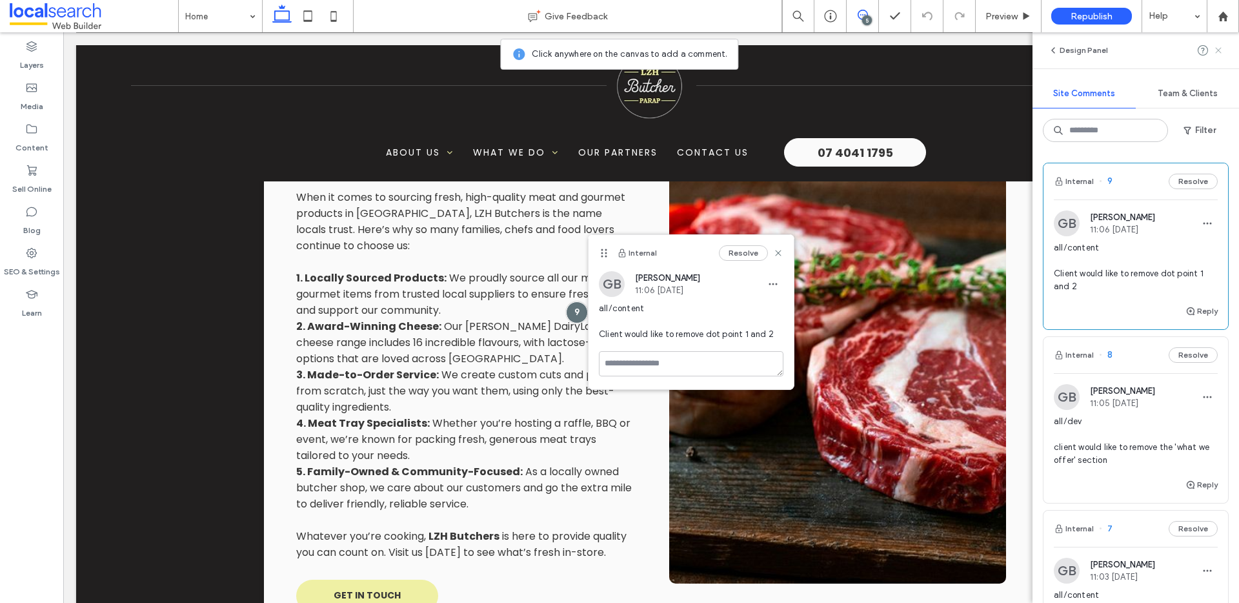
click at [1215, 48] on icon at bounding box center [1218, 50] width 10 height 10
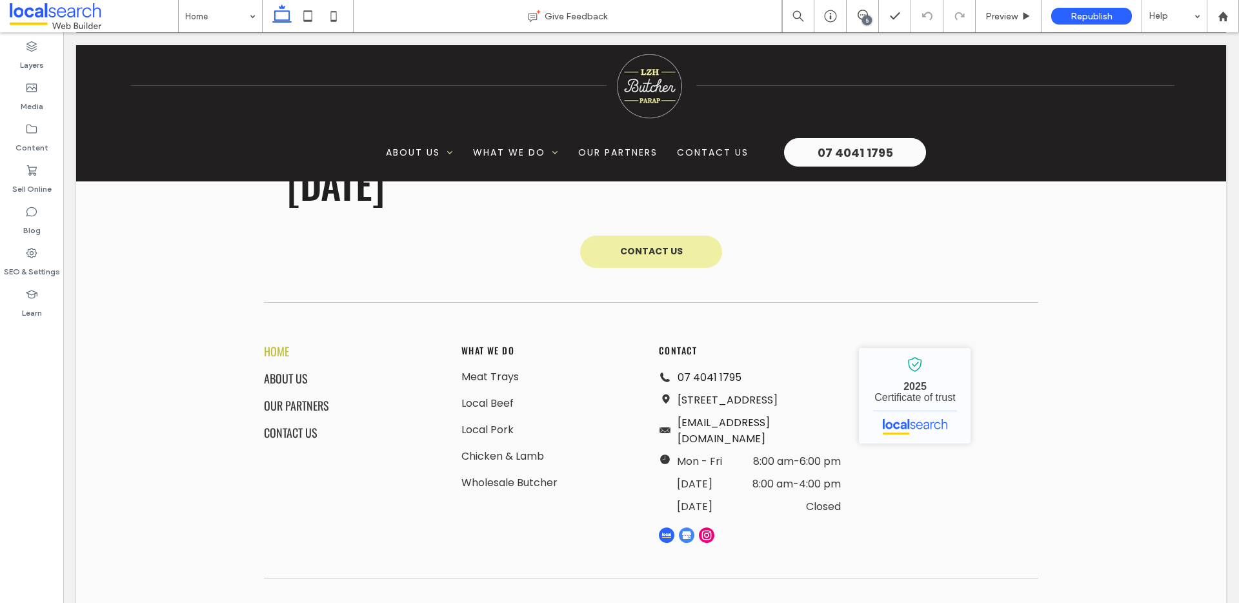
scroll to position [3815, 0]
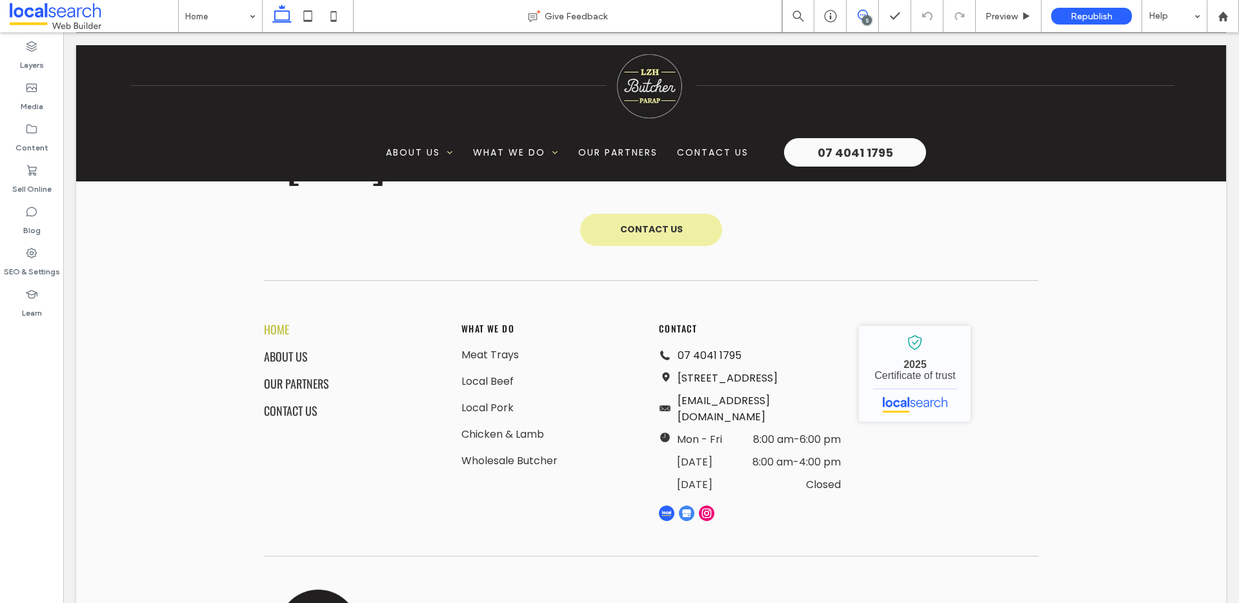
click at [867, 11] on icon at bounding box center [863, 15] width 10 height 10
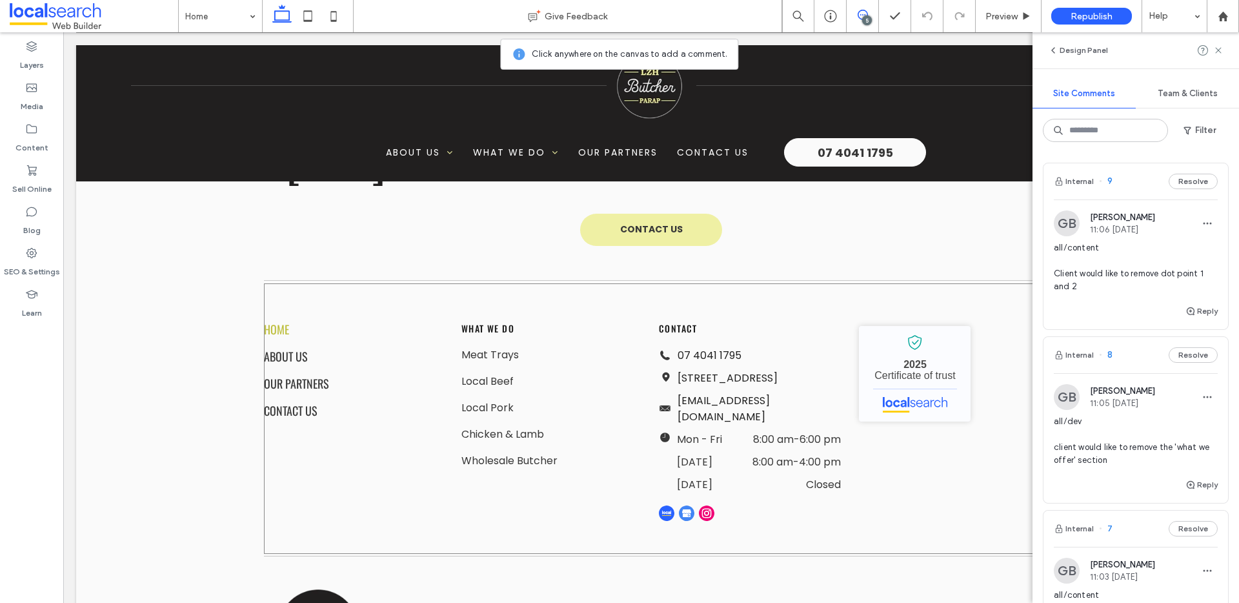
click at [838, 394] on div "Home About Us Our Partners Contact Us What We do Meat Trays Local Beef Local Po…" at bounding box center [651, 418] width 774 height 270
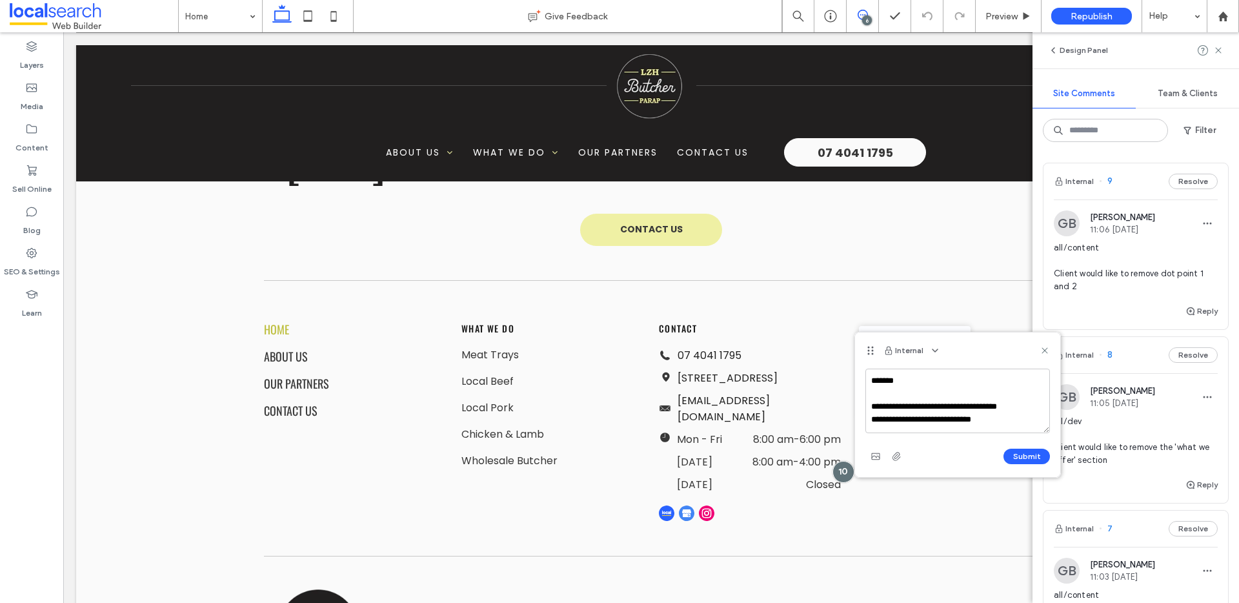
scroll to position [5, 0]
type textarea "**********"
click at [1036, 459] on button "Submit" at bounding box center [1026, 455] width 46 height 15
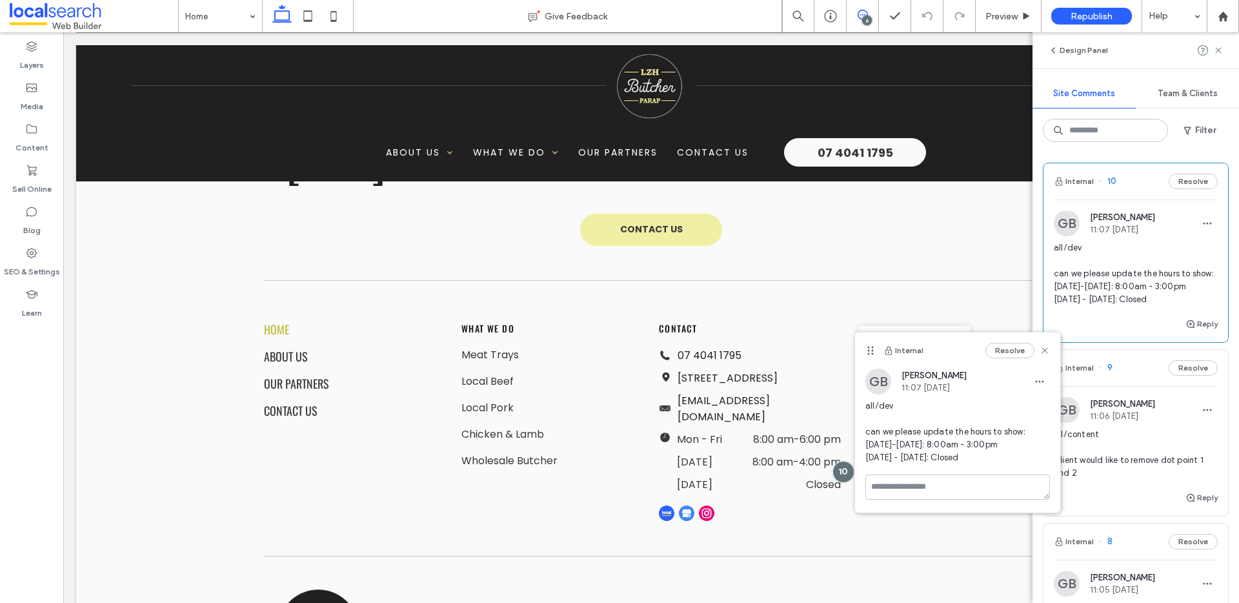
scroll to position [0, 0]
click at [1042, 347] on use at bounding box center [1045, 350] width 6 height 6
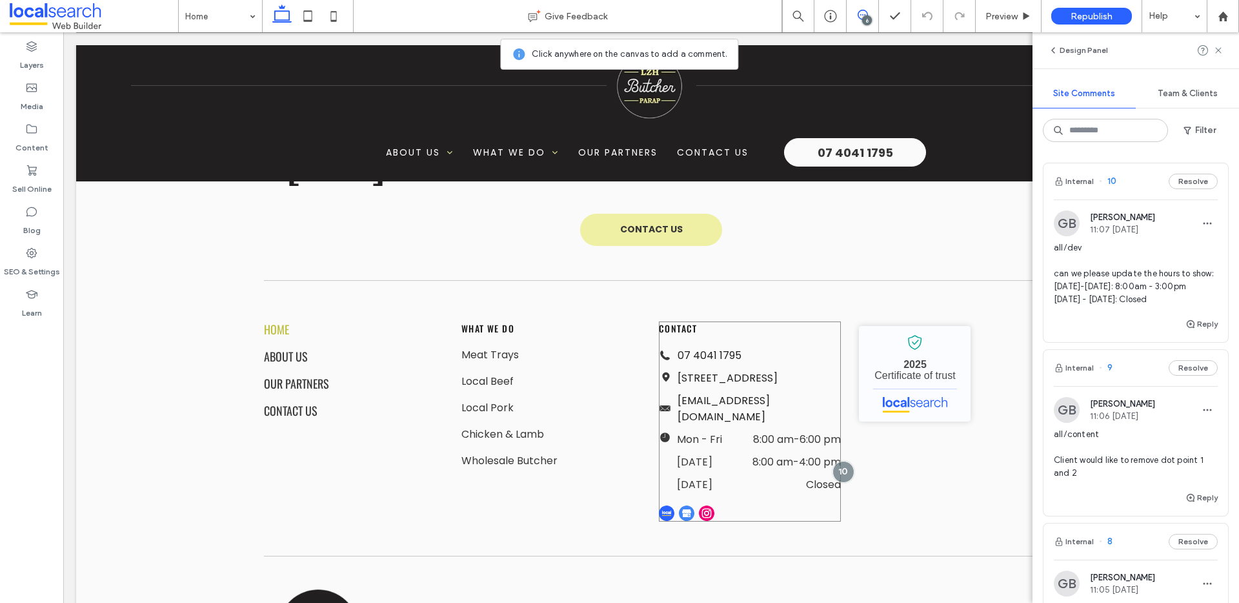
click at [831, 321] on div "Contact Phone Icon 07 4041 1795 Pin Icon 274 Mulgrave Rd, Westcourt QLD 4870 Em…" at bounding box center [750, 421] width 182 height 200
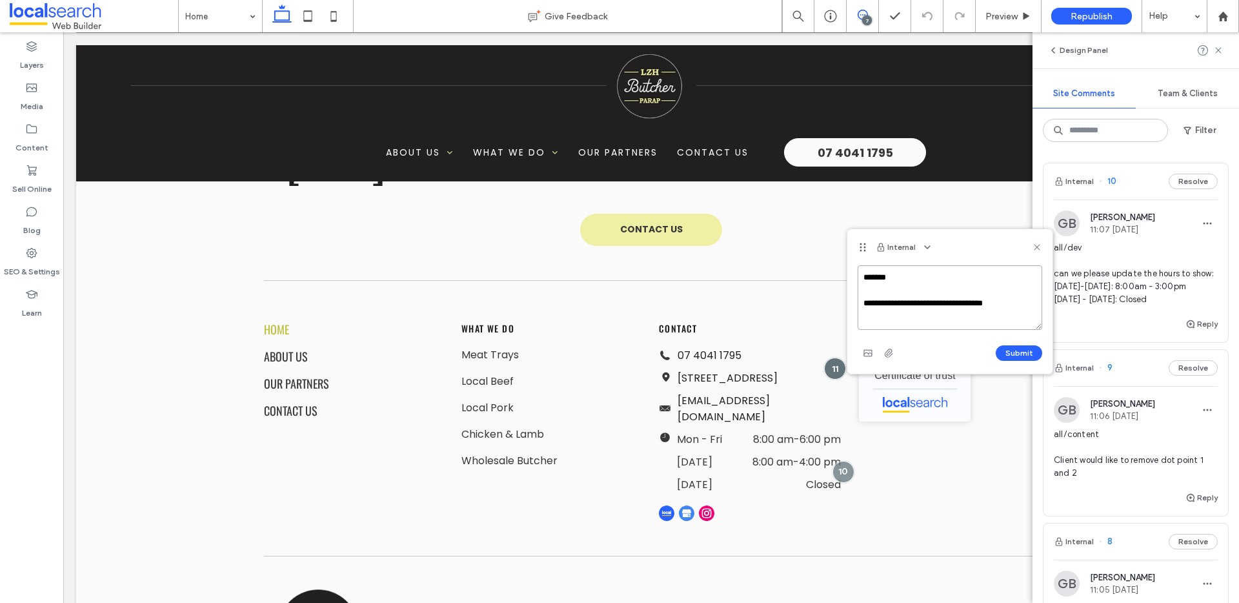
paste textarea "**********"
click at [932, 312] on textarea "**********" at bounding box center [950, 297] width 185 height 65
type textarea "**********"
click at [1034, 350] on button "Submit" at bounding box center [1019, 352] width 46 height 15
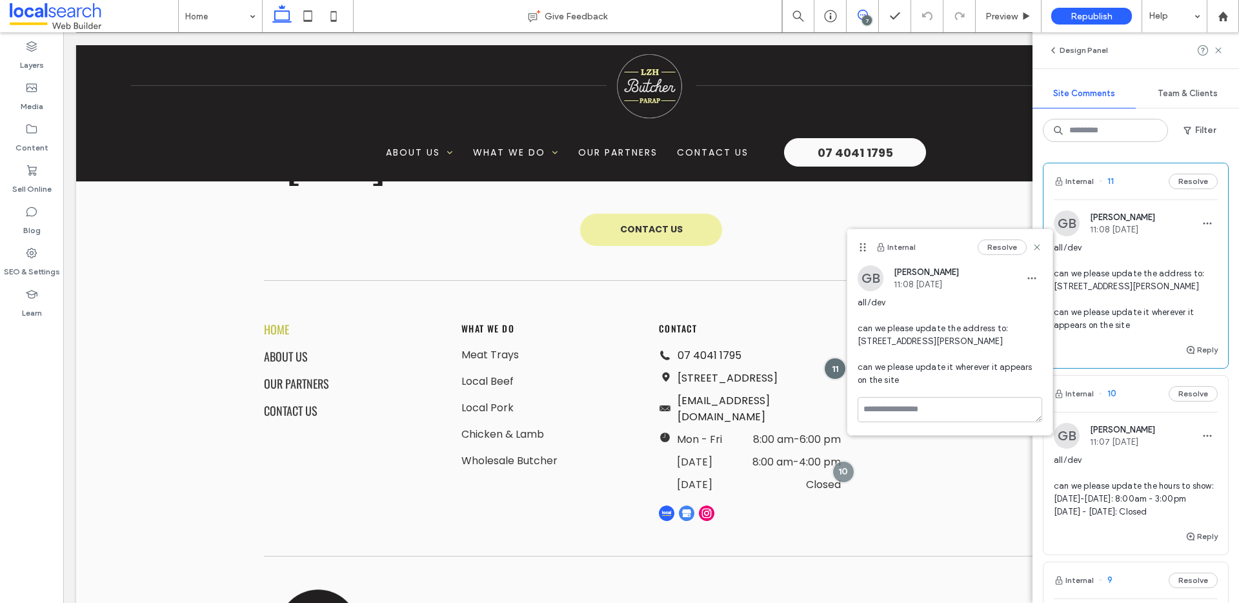
scroll to position [0, 0]
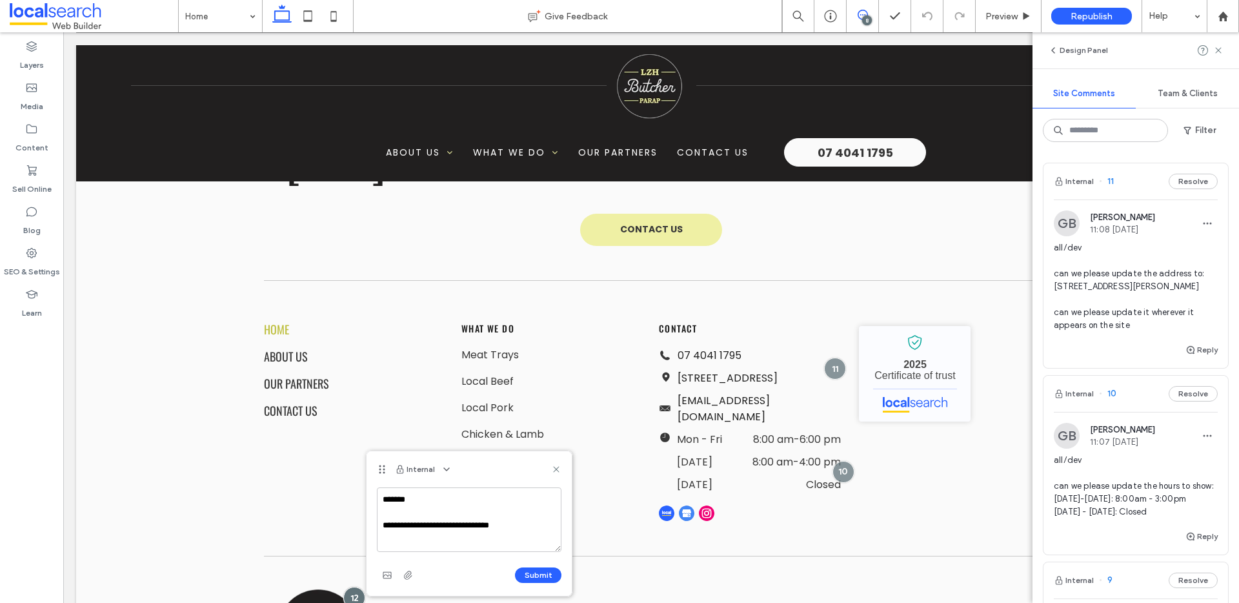
click at [478, 524] on textarea "**********" at bounding box center [469, 519] width 185 height 65
click at [534, 525] on textarea "**********" at bounding box center [469, 519] width 185 height 65
type textarea "**********"
click at [383, 574] on use "button" at bounding box center [387, 575] width 8 height 6
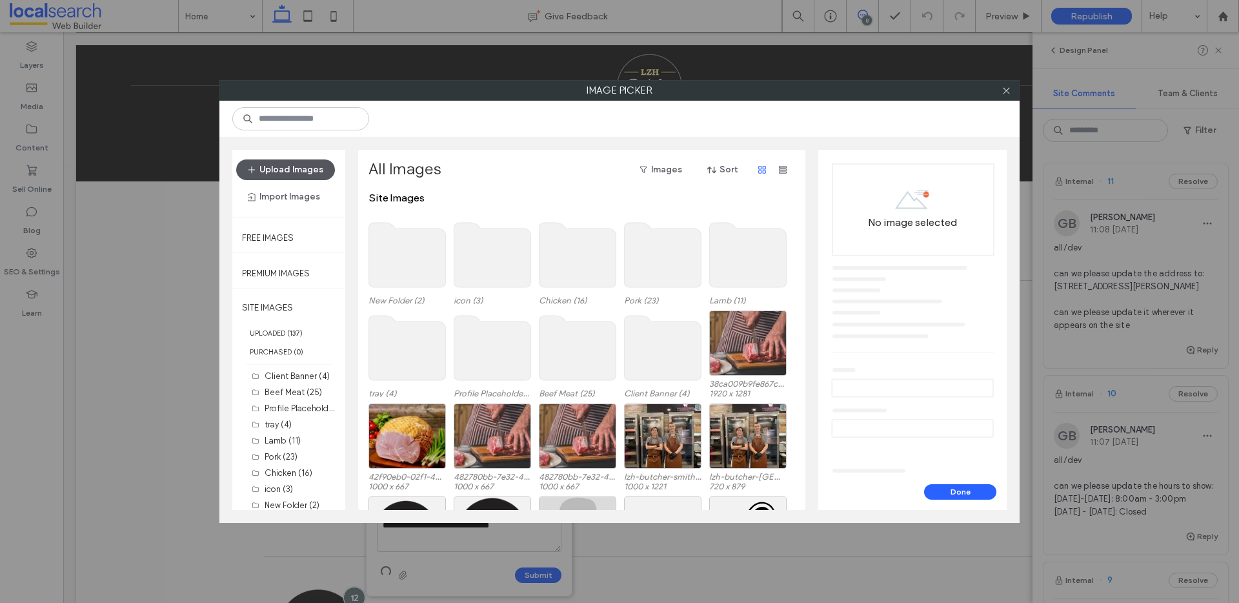
click at [298, 170] on button "Upload Images" at bounding box center [285, 169] width 99 height 21
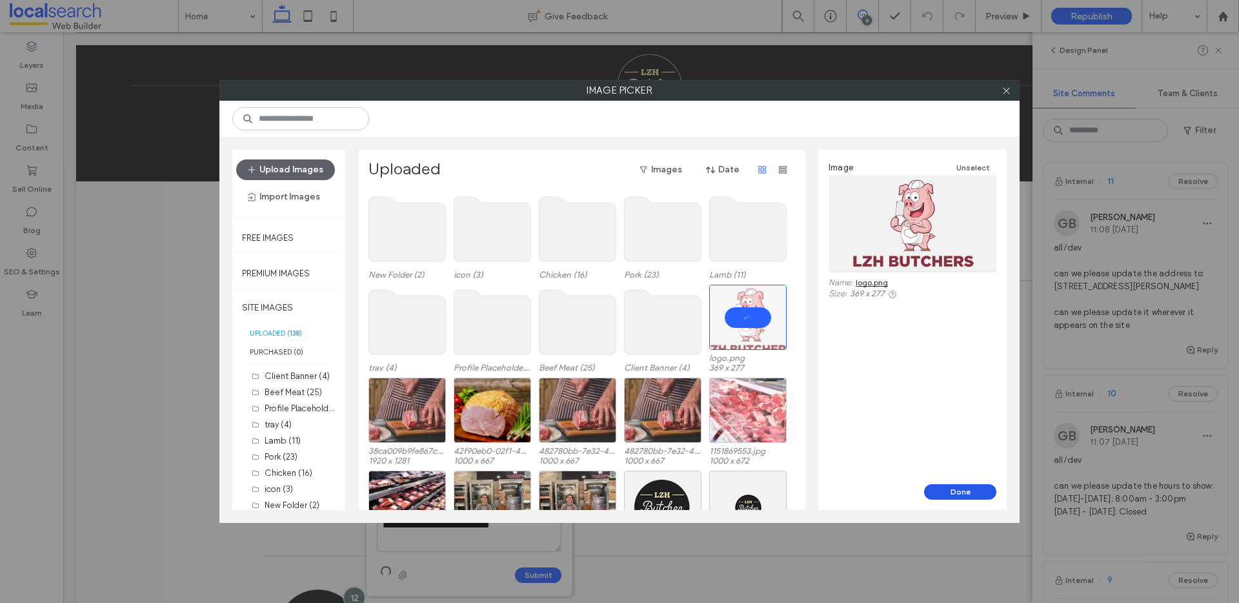
drag, startPoint x: 951, startPoint y: 489, endPoint x: 399, endPoint y: 320, distance: 577.1
click at [951, 489] on button "Done" at bounding box center [960, 491] width 72 height 15
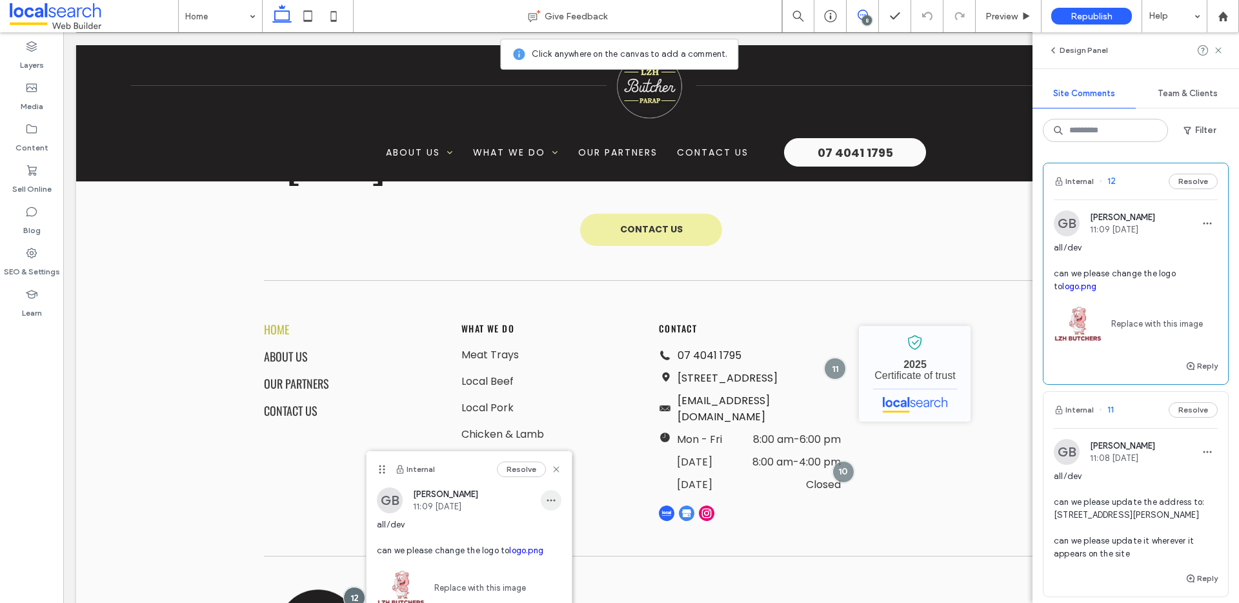
click at [554, 503] on icon "button" at bounding box center [551, 500] width 10 height 10
click at [581, 533] on div "Edit" at bounding box center [598, 533] width 115 height 25
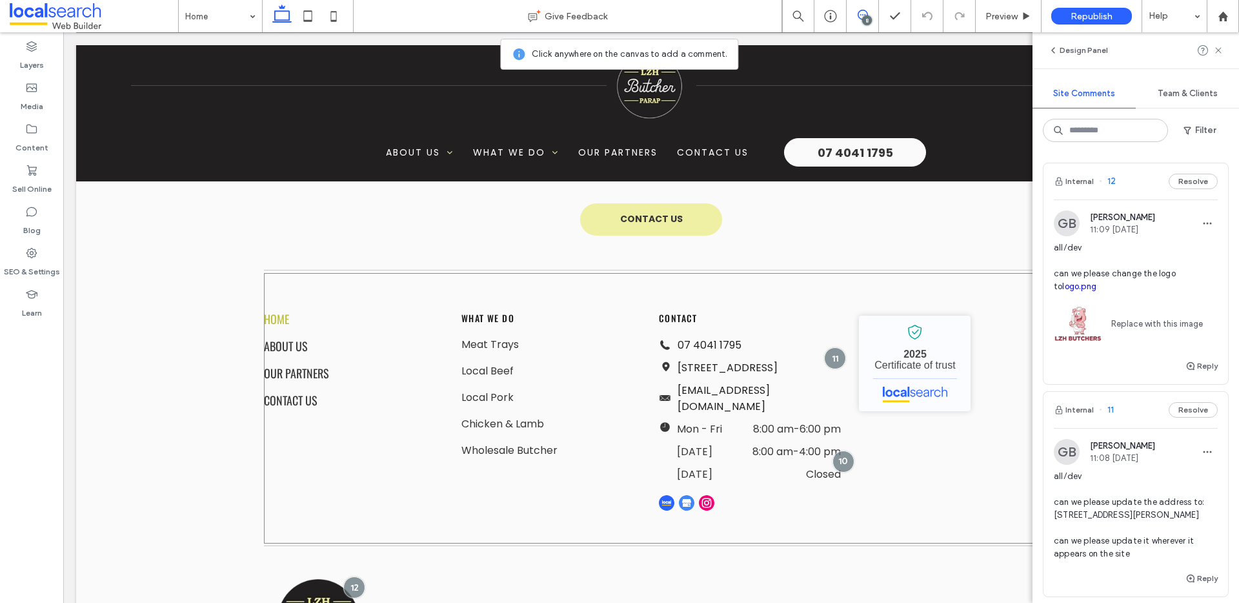
scroll to position [3834, 0]
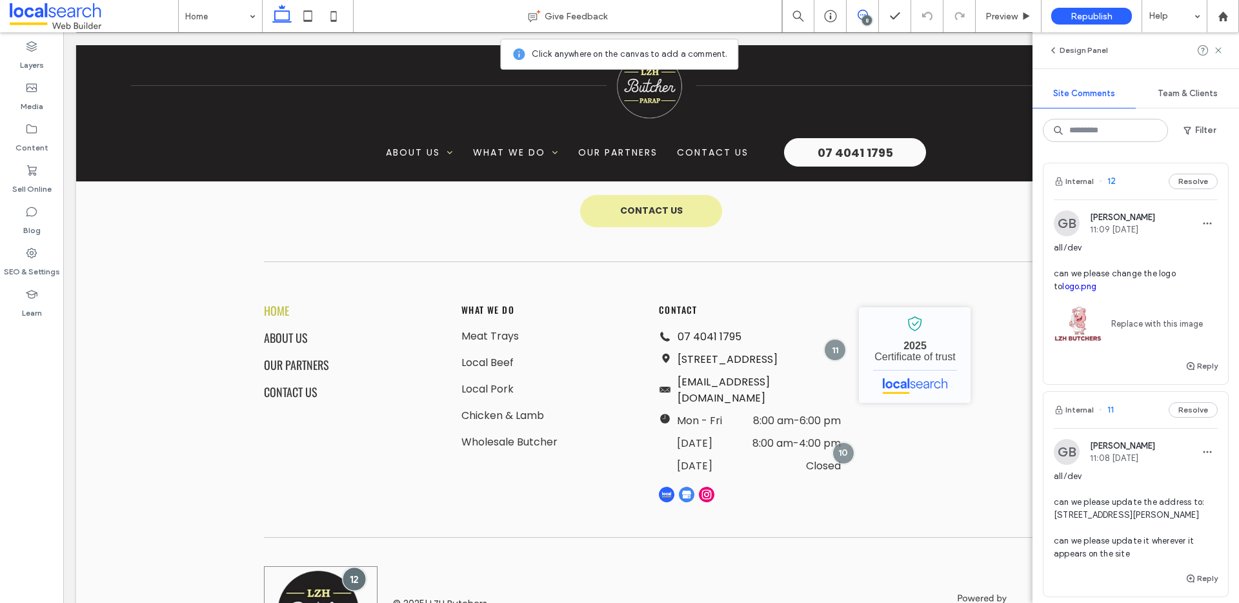
click at [352, 567] on div at bounding box center [355, 579] width 24 height 24
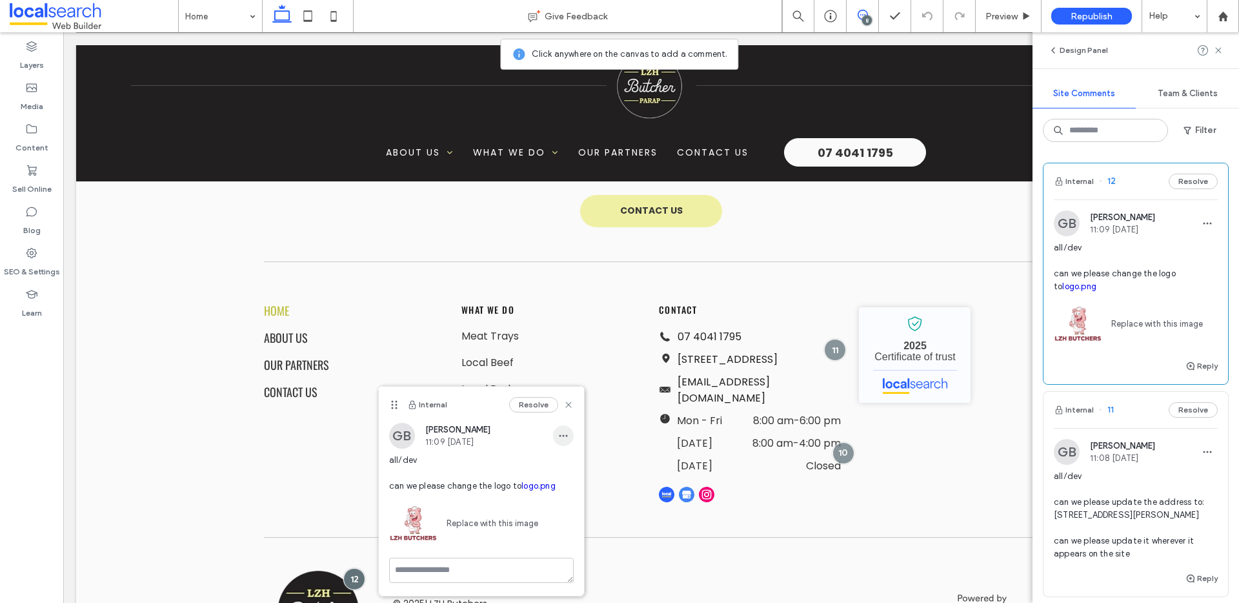
click at [569, 439] on span "button" at bounding box center [563, 435] width 21 height 21
click at [565, 464] on span "Edit" at bounding box center [572, 469] width 17 height 13
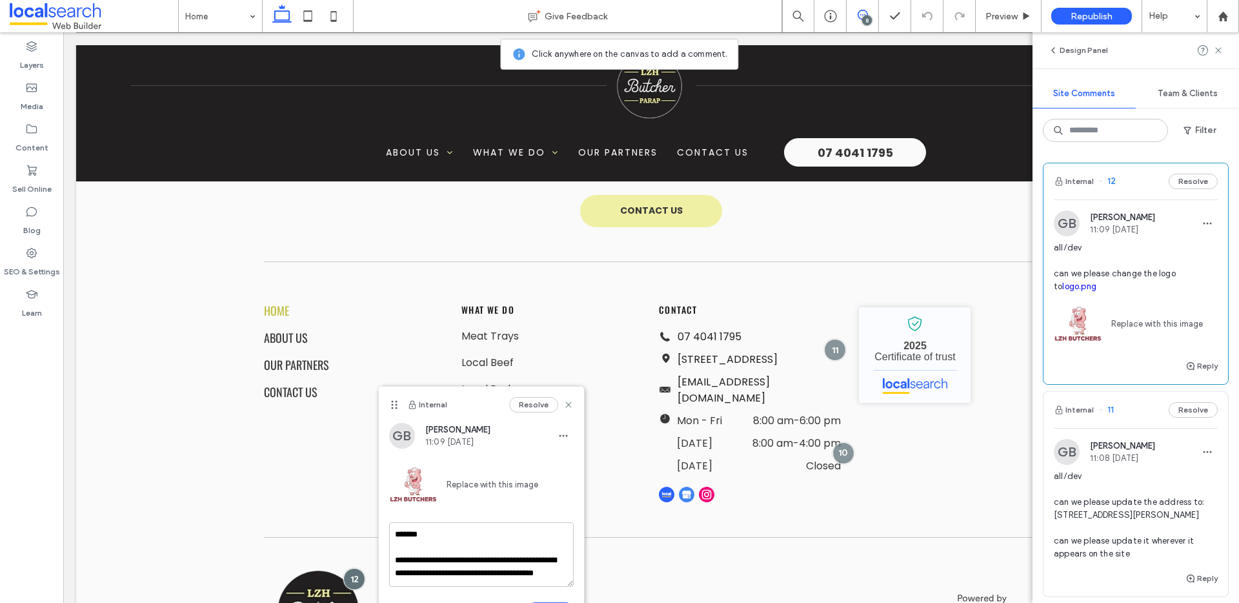
scroll to position [25, 0]
click at [438, 574] on textarea "**********" at bounding box center [481, 554] width 185 height 65
type textarea "**********"
click at [568, 401] on icon at bounding box center [568, 404] width 10 height 10
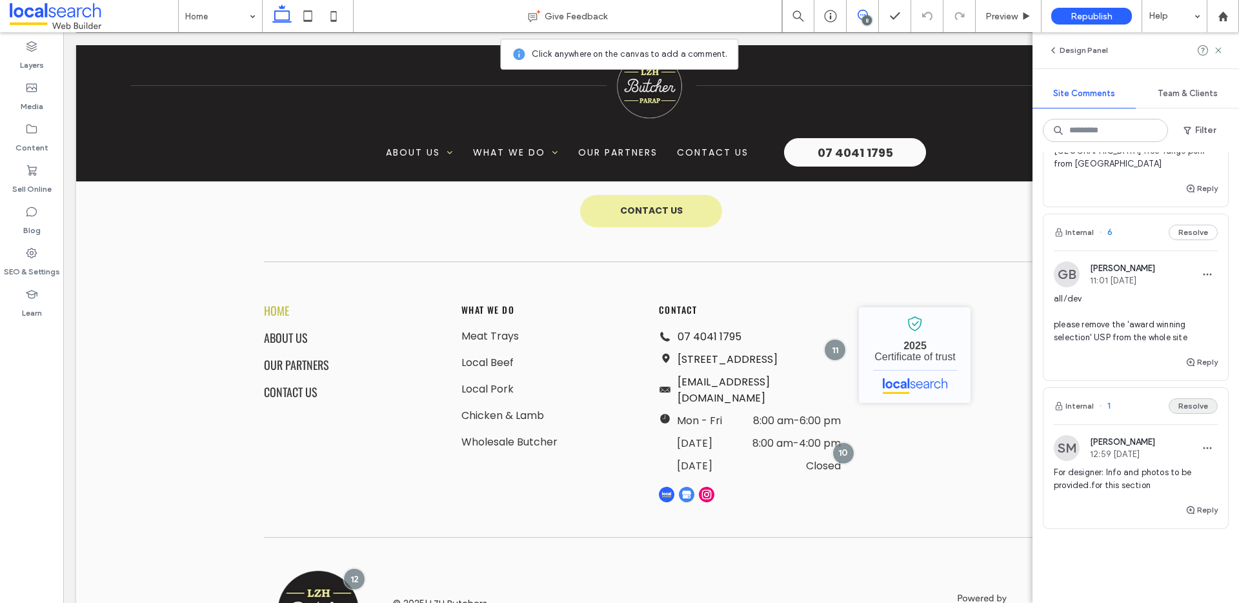
scroll to position [1204, 0]
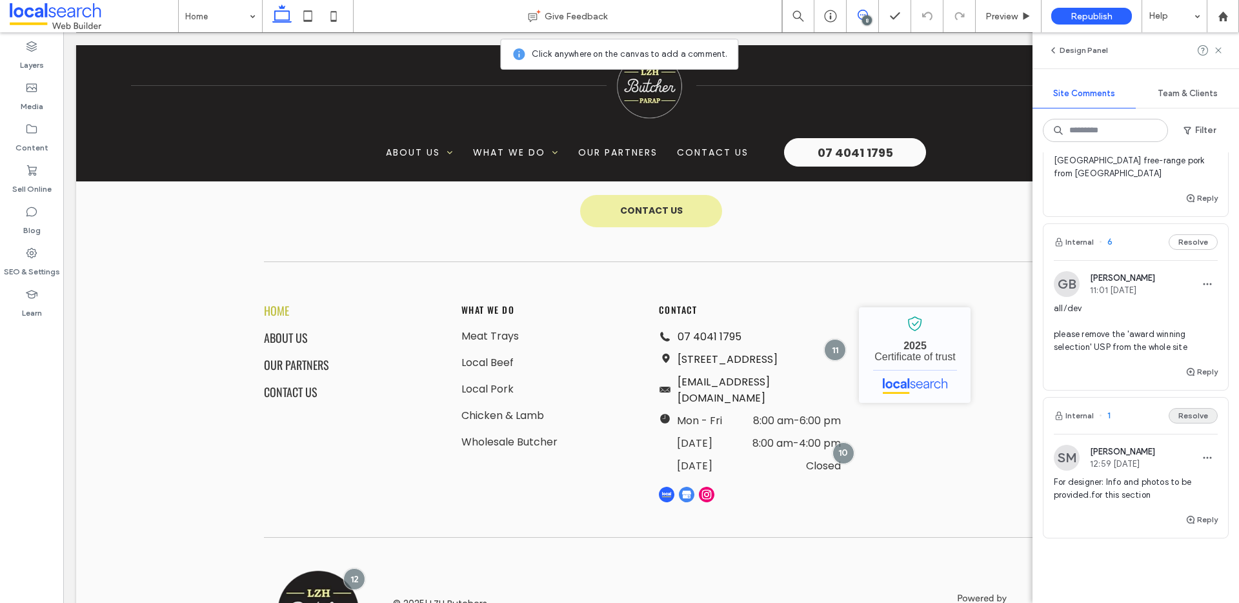
click at [1196, 408] on button "Resolve" at bounding box center [1193, 415] width 49 height 15
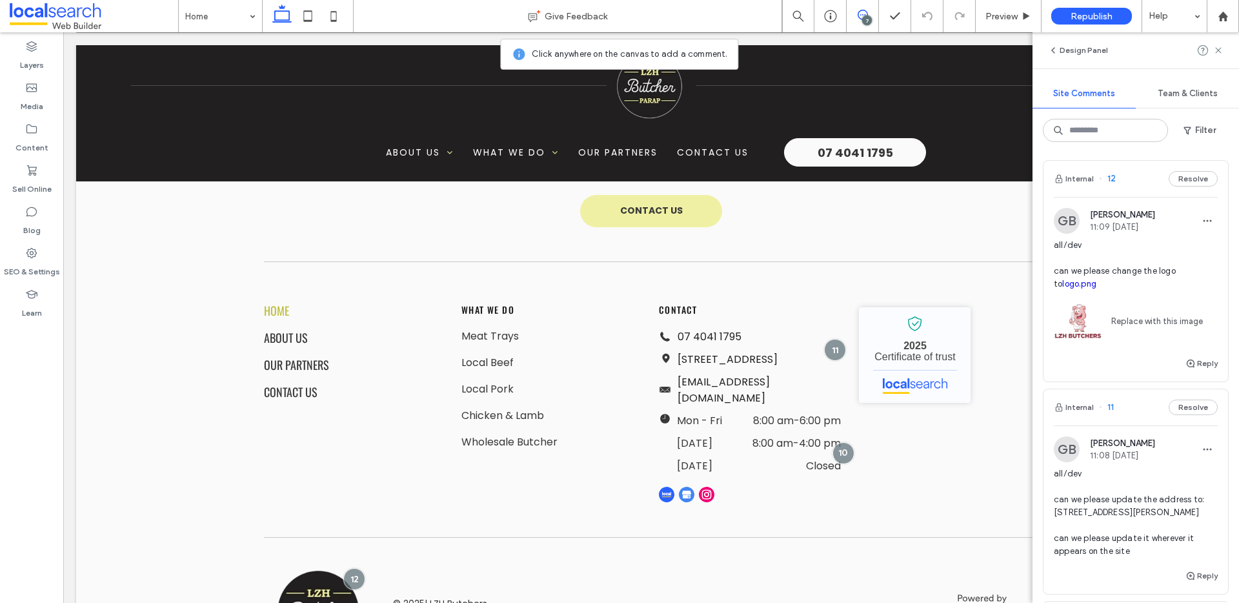
scroll to position [0, 0]
click at [1222, 50] on icon at bounding box center [1218, 50] width 10 height 10
